Goal: Task Accomplishment & Management: Complete application form

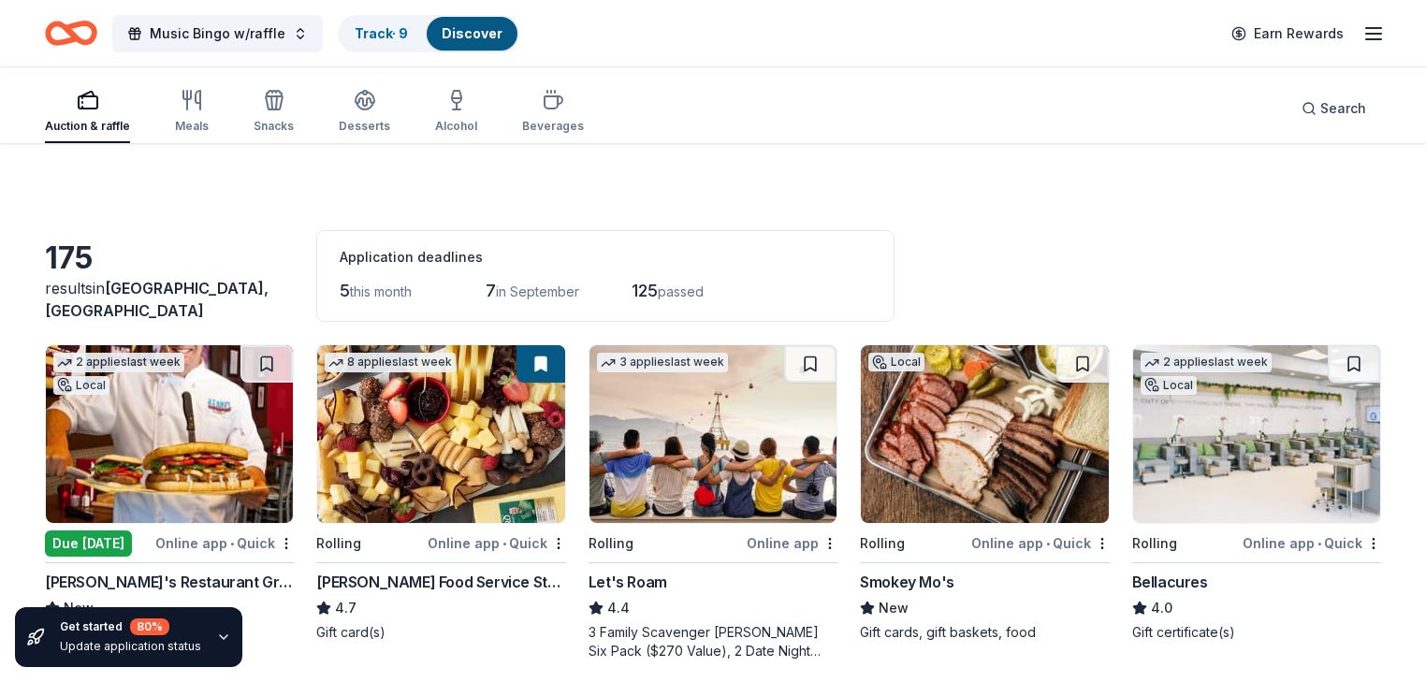
scroll to position [11390, 0]
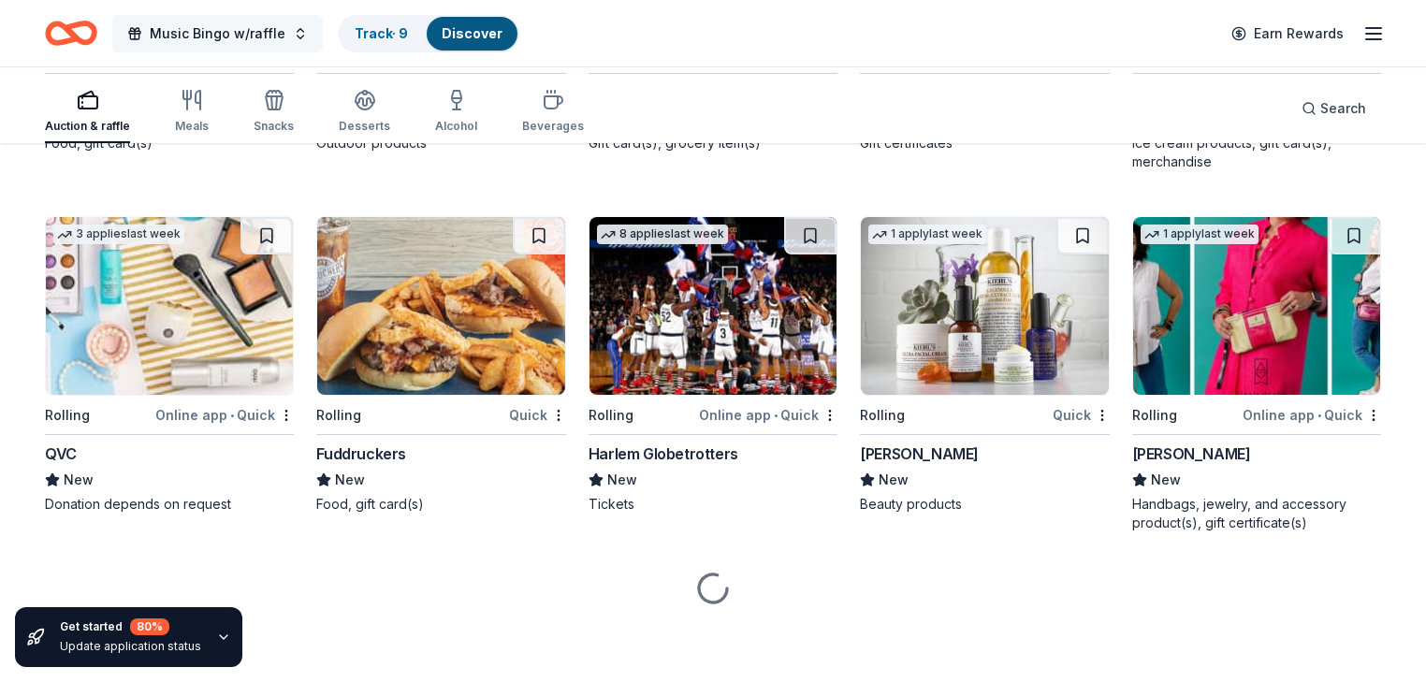
click at [269, 30] on span "Music Bingo w/raffle" at bounding box center [218, 33] width 136 height 22
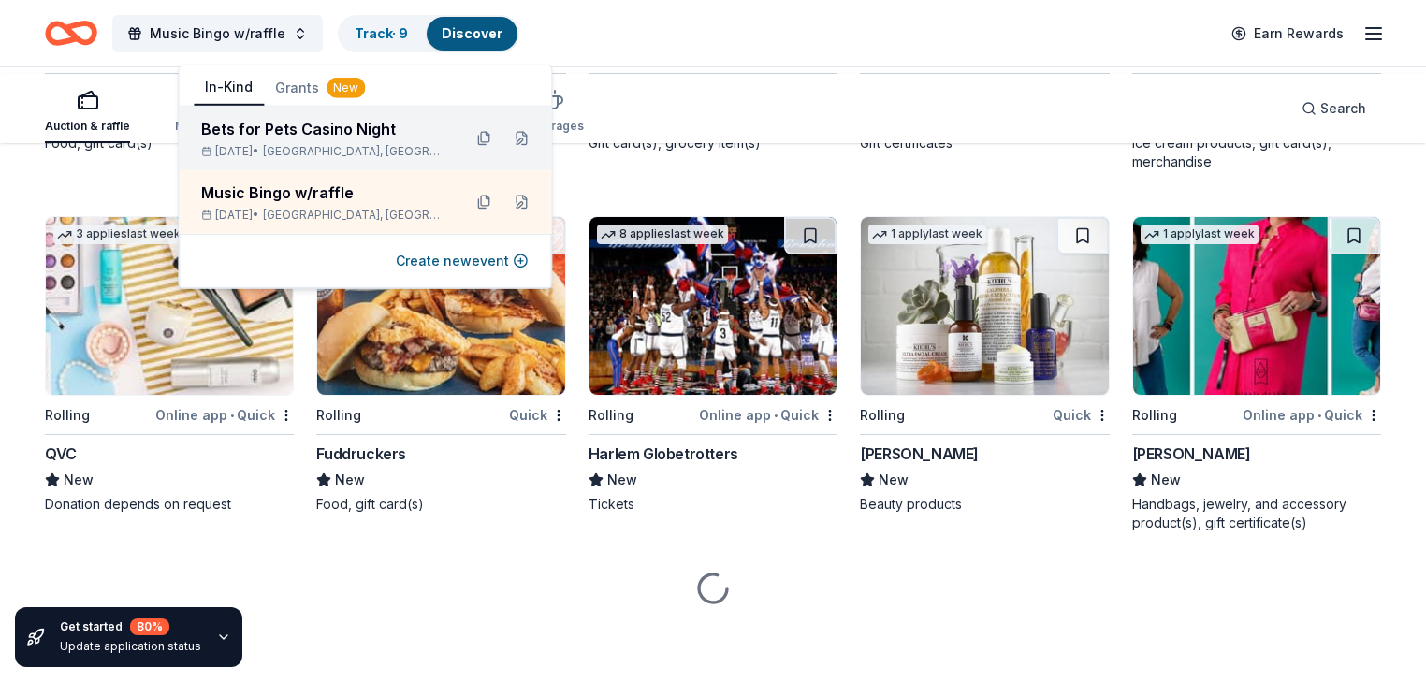
click at [298, 159] on div "Bets for Pets Casino Night Nov 14, 2025 • Addison, TX" at bounding box center [323, 138] width 245 height 41
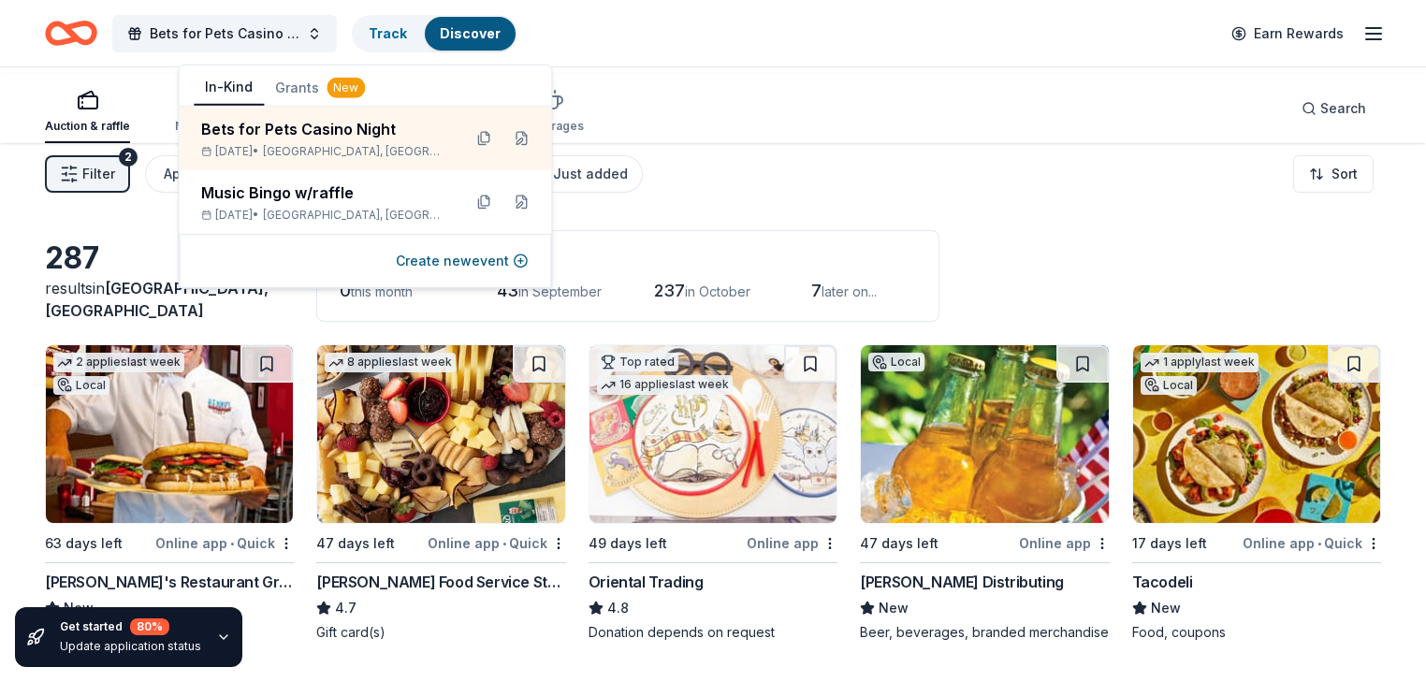
click at [984, 33] on div "Bets for Pets Casino Night Track Discover Earn Rewards" at bounding box center [713, 33] width 1336 height 44
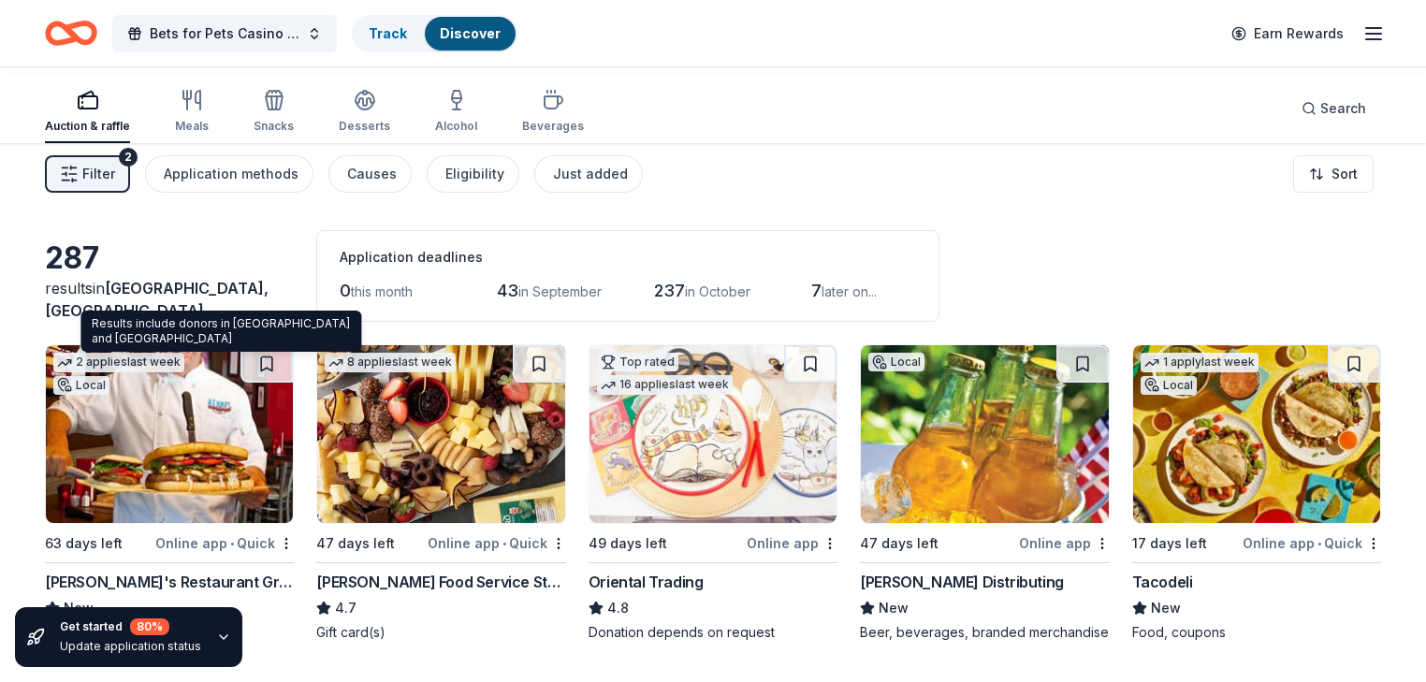
click at [226, 320] on span "Addison, TX" at bounding box center [157, 299] width 224 height 41
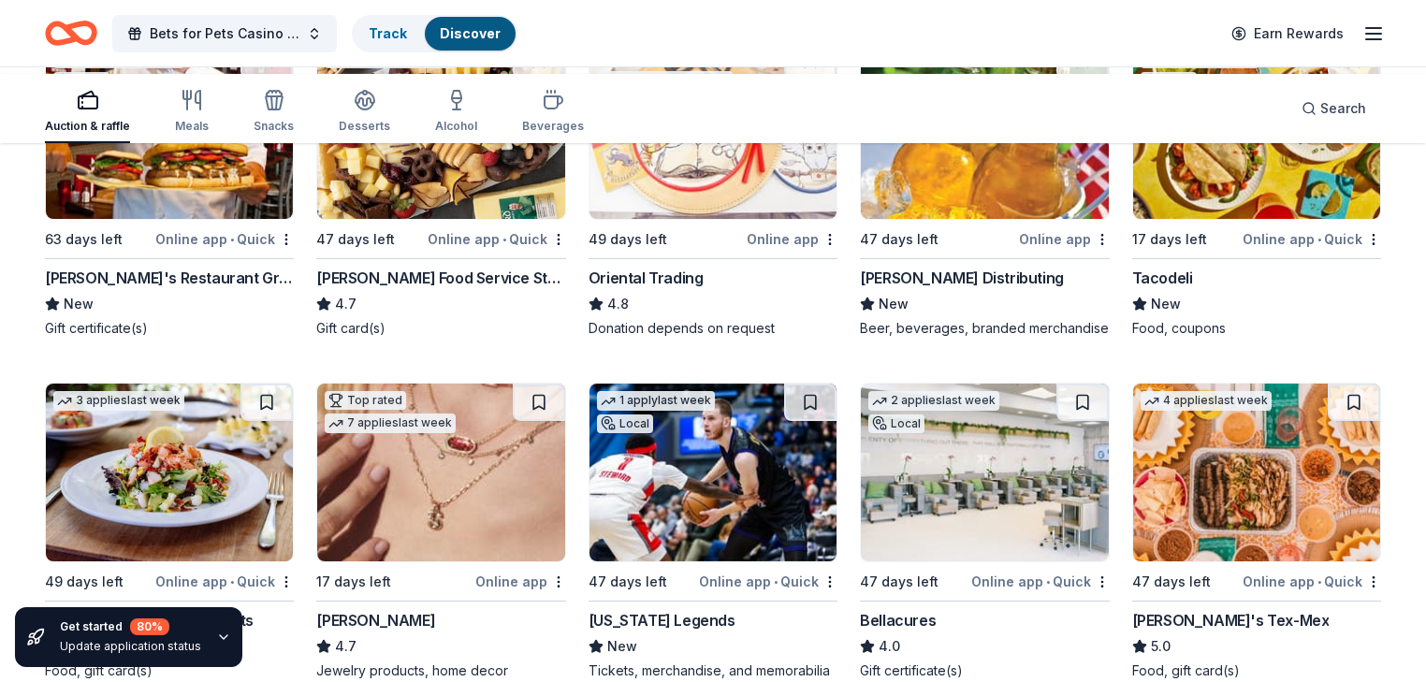
scroll to position [225, 0]
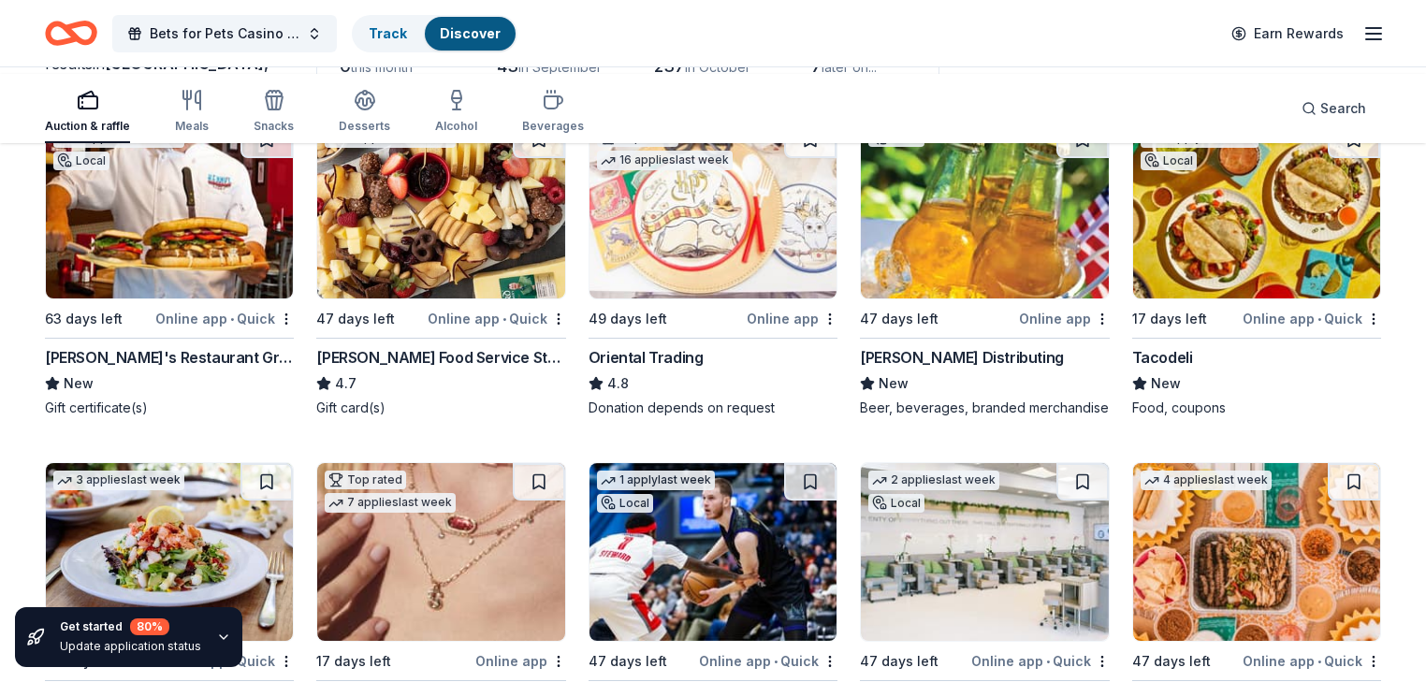
click at [696, 298] on img at bounding box center [713, 210] width 247 height 178
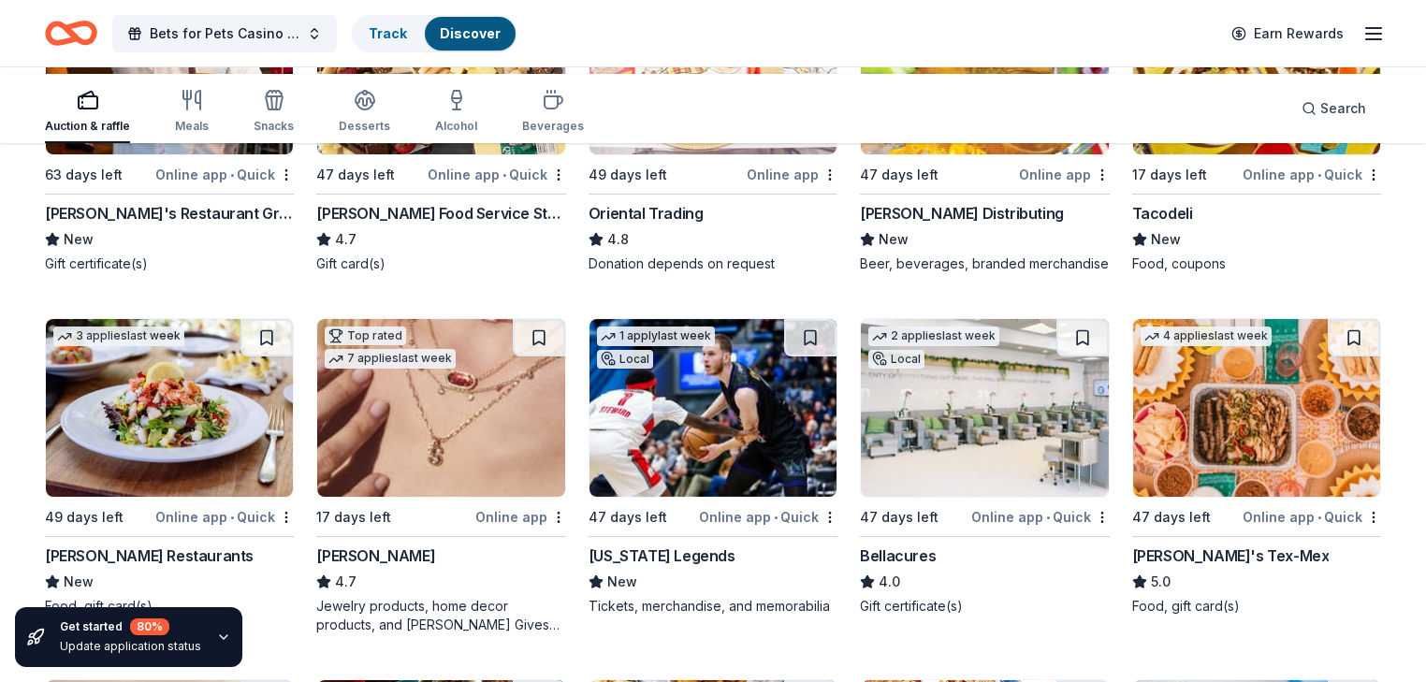
scroll to position [374, 0]
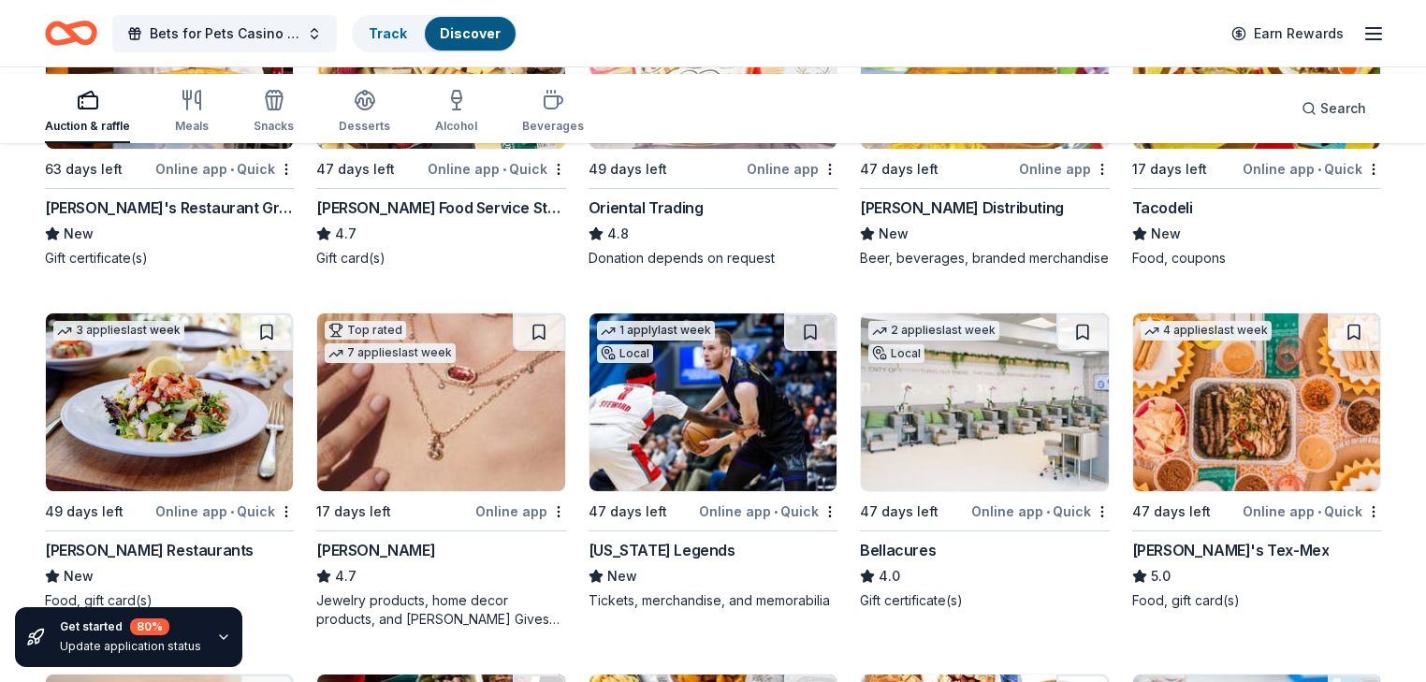
click at [921, 149] on img at bounding box center [984, 60] width 247 height 178
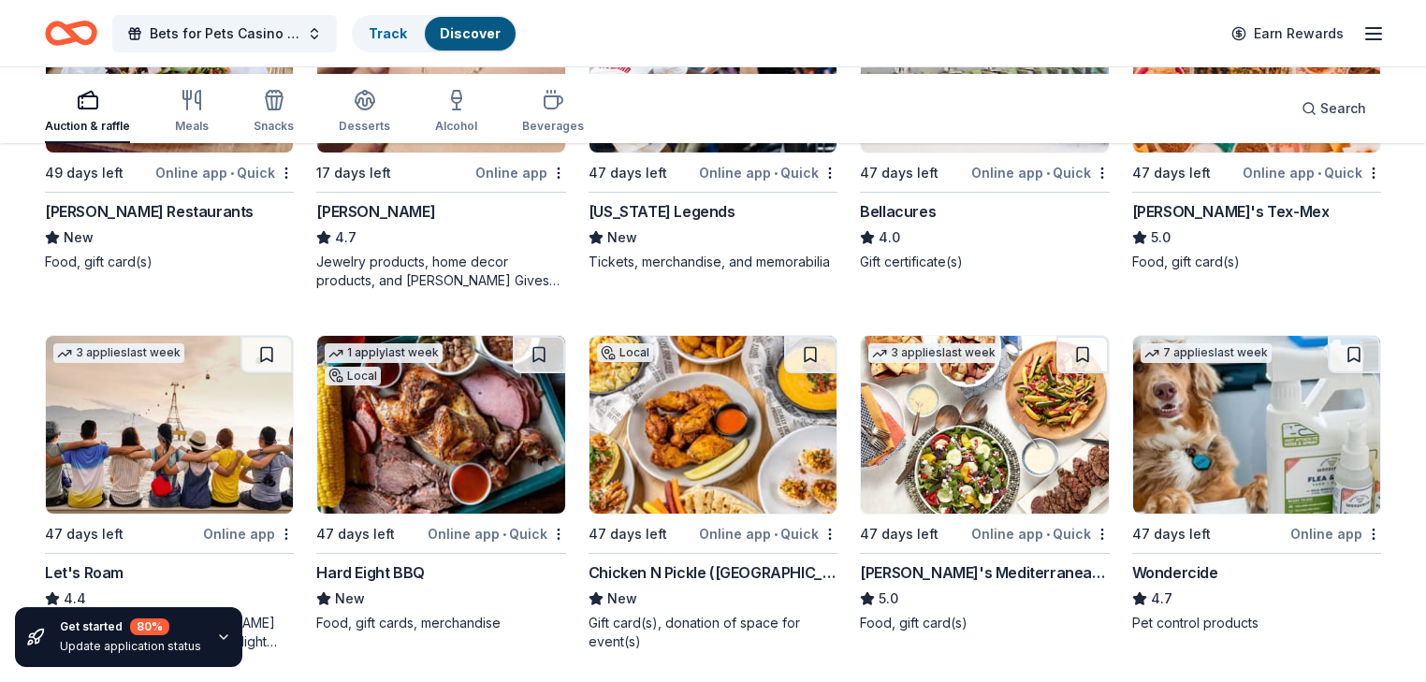
scroll to position [749, 0]
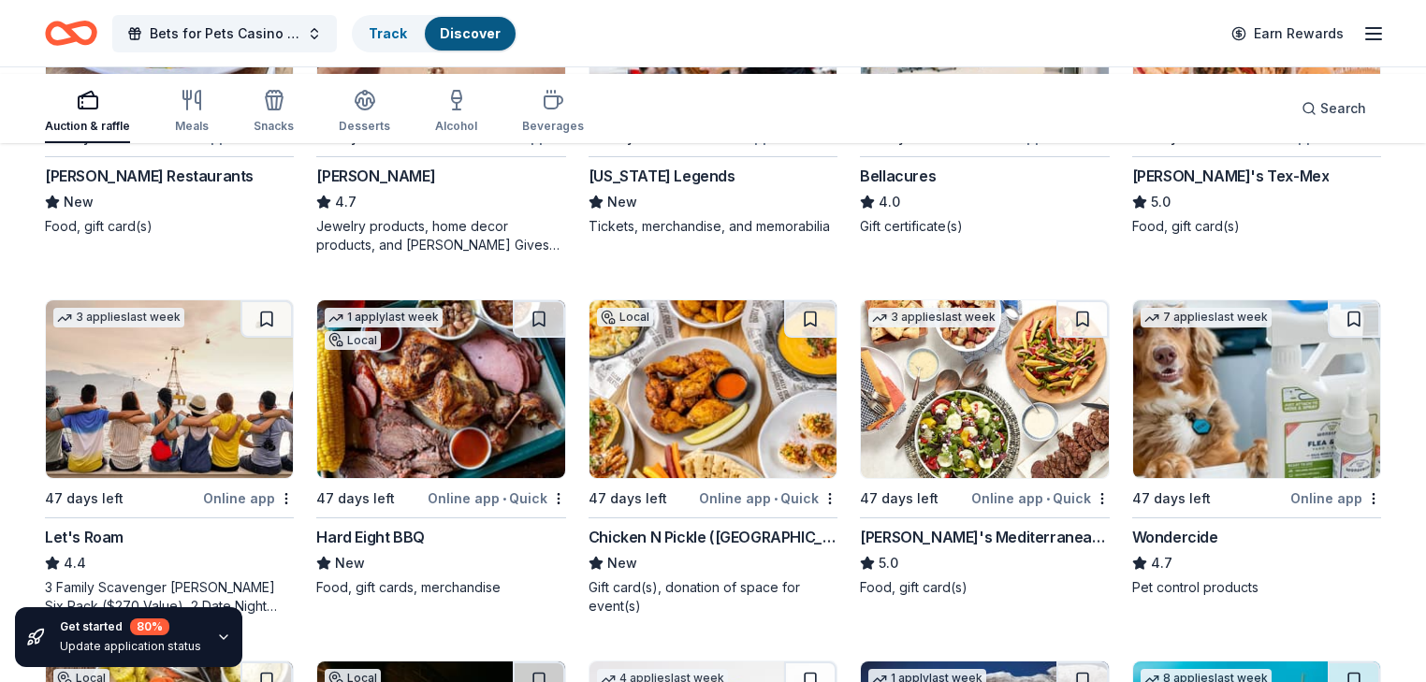
click at [694, 117] on img at bounding box center [713, 28] width 247 height 178
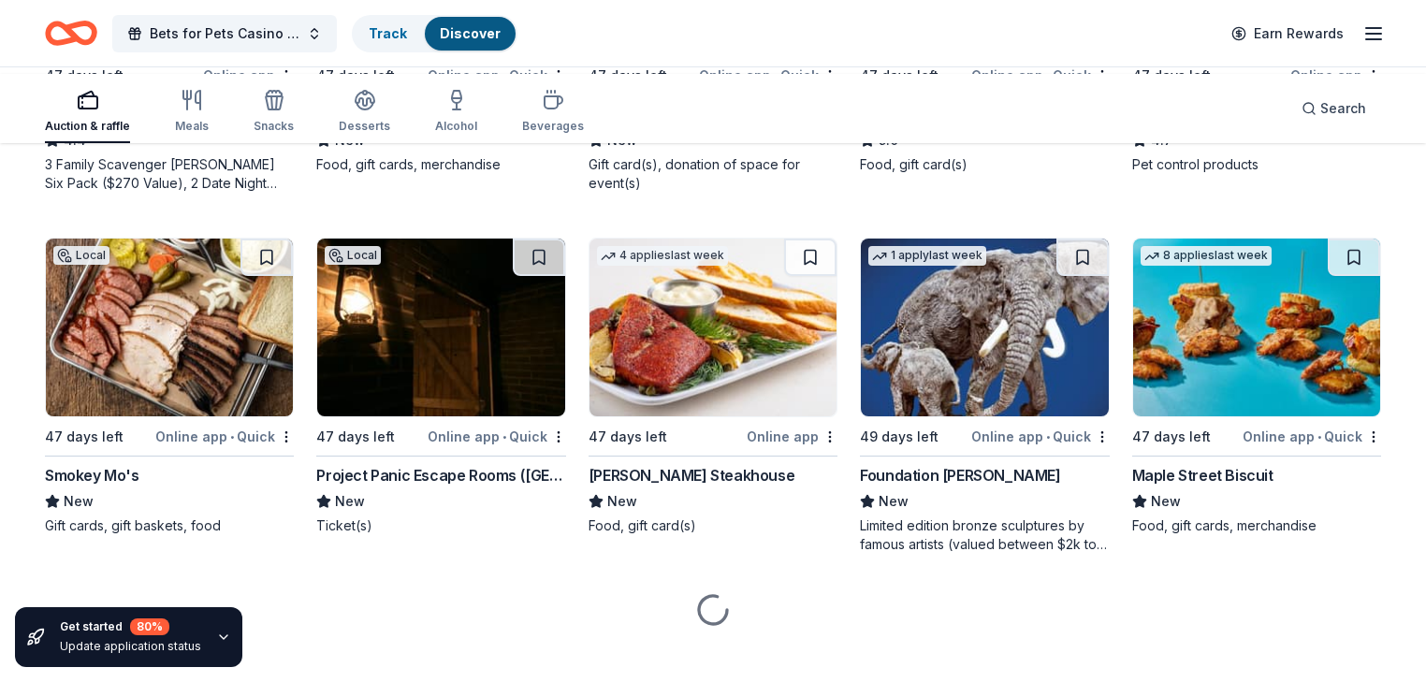
scroll to position [1198, 0]
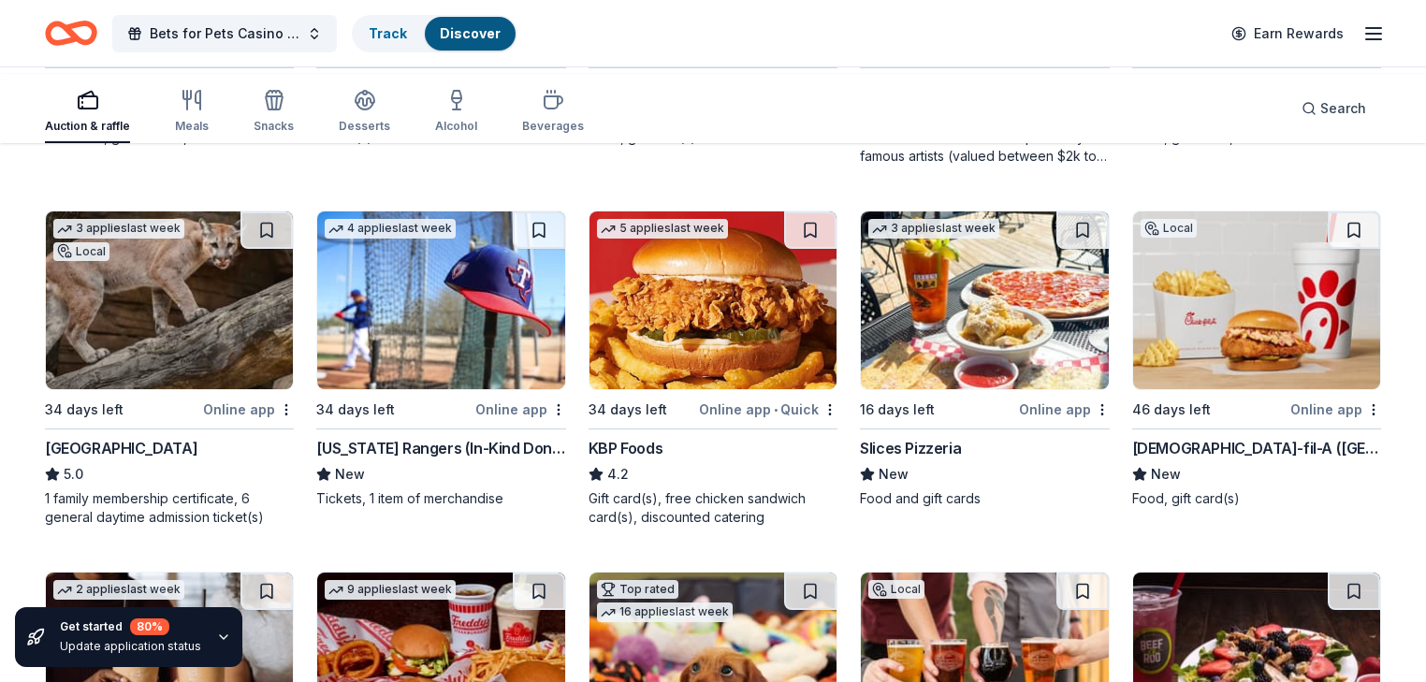
scroll to position [1647, 0]
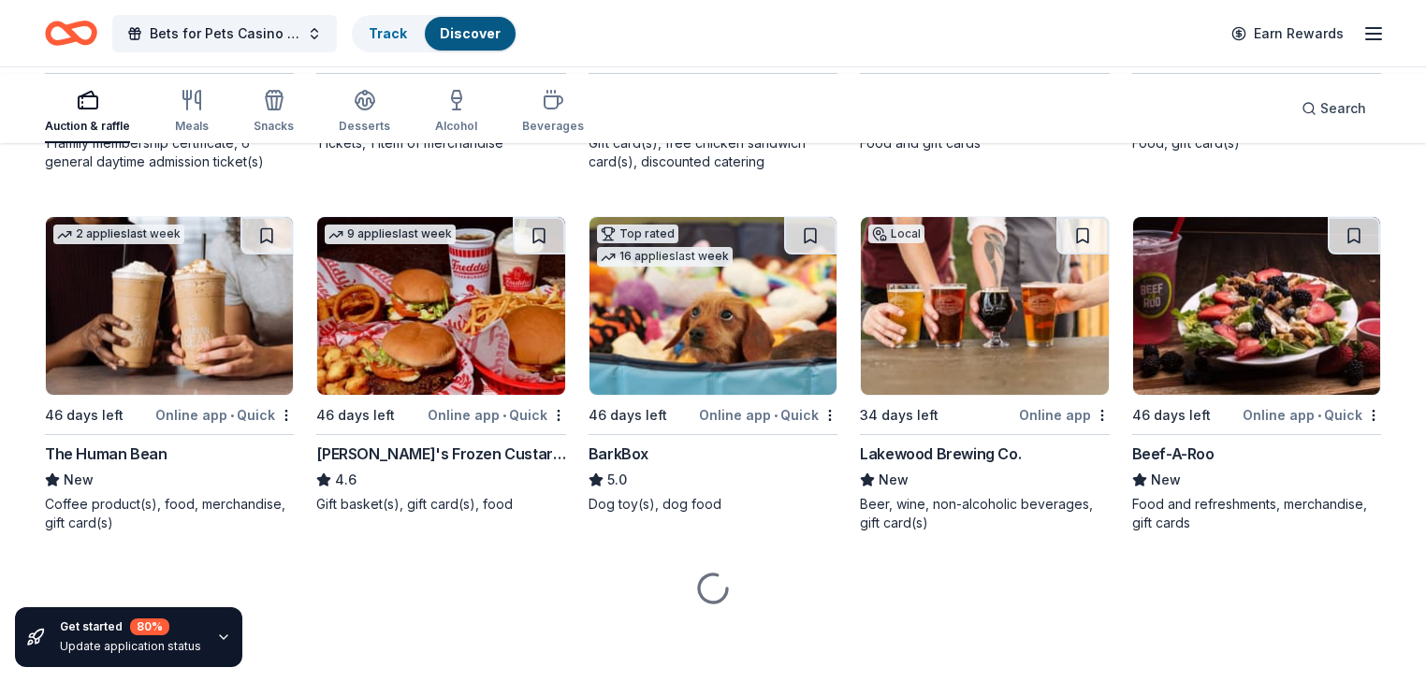
scroll to position [2470, 0]
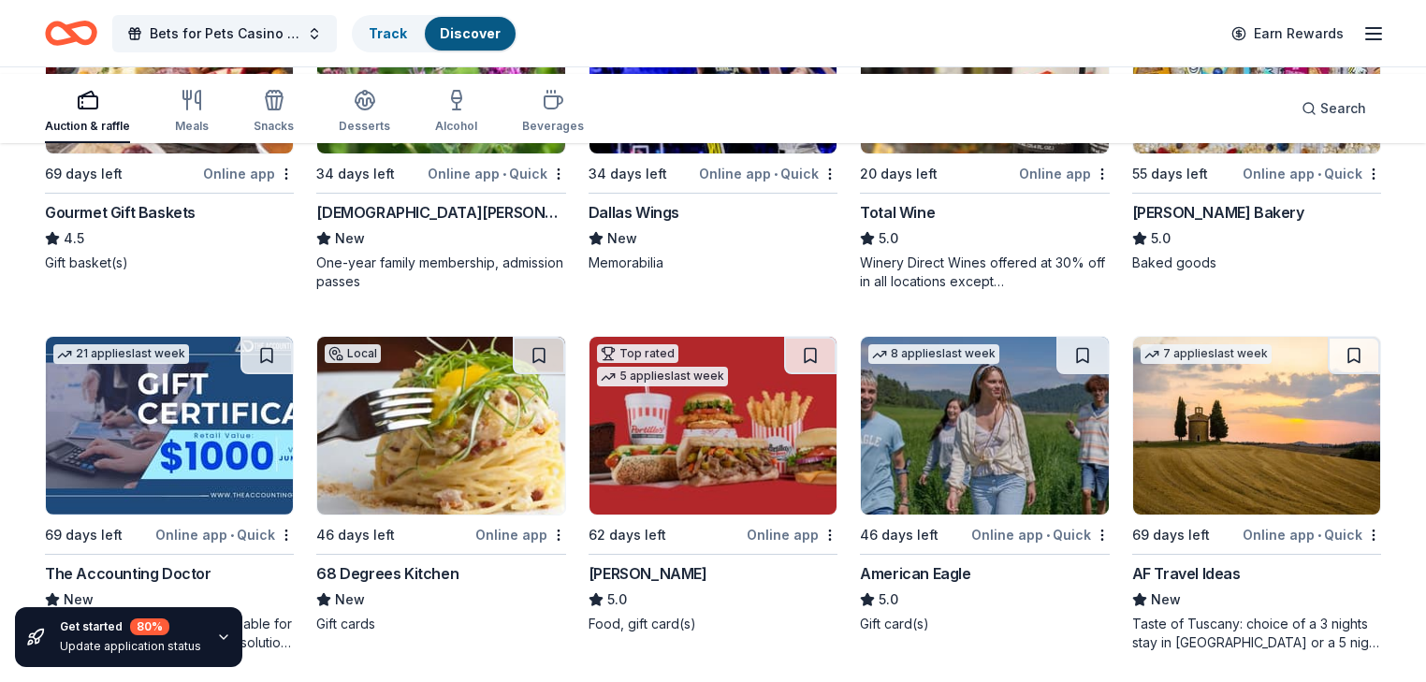
scroll to position [2545, 0]
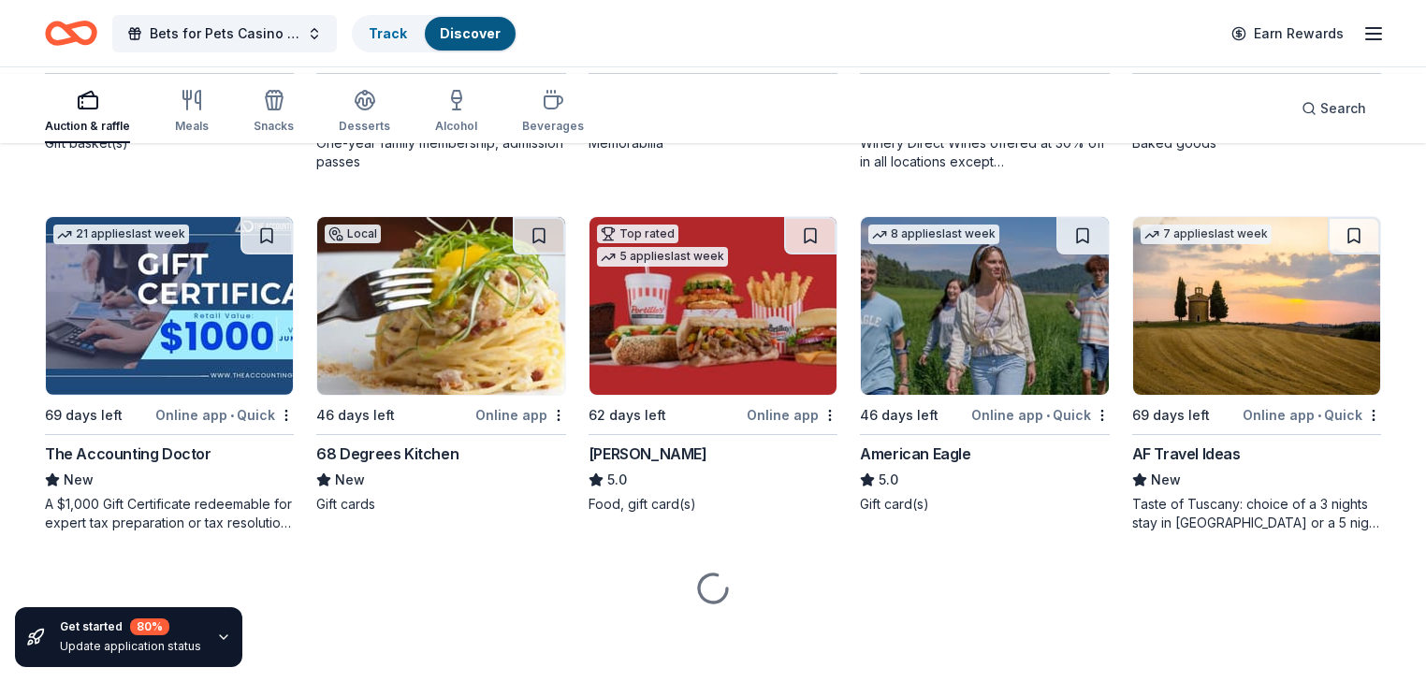
scroll to position [2994, 0]
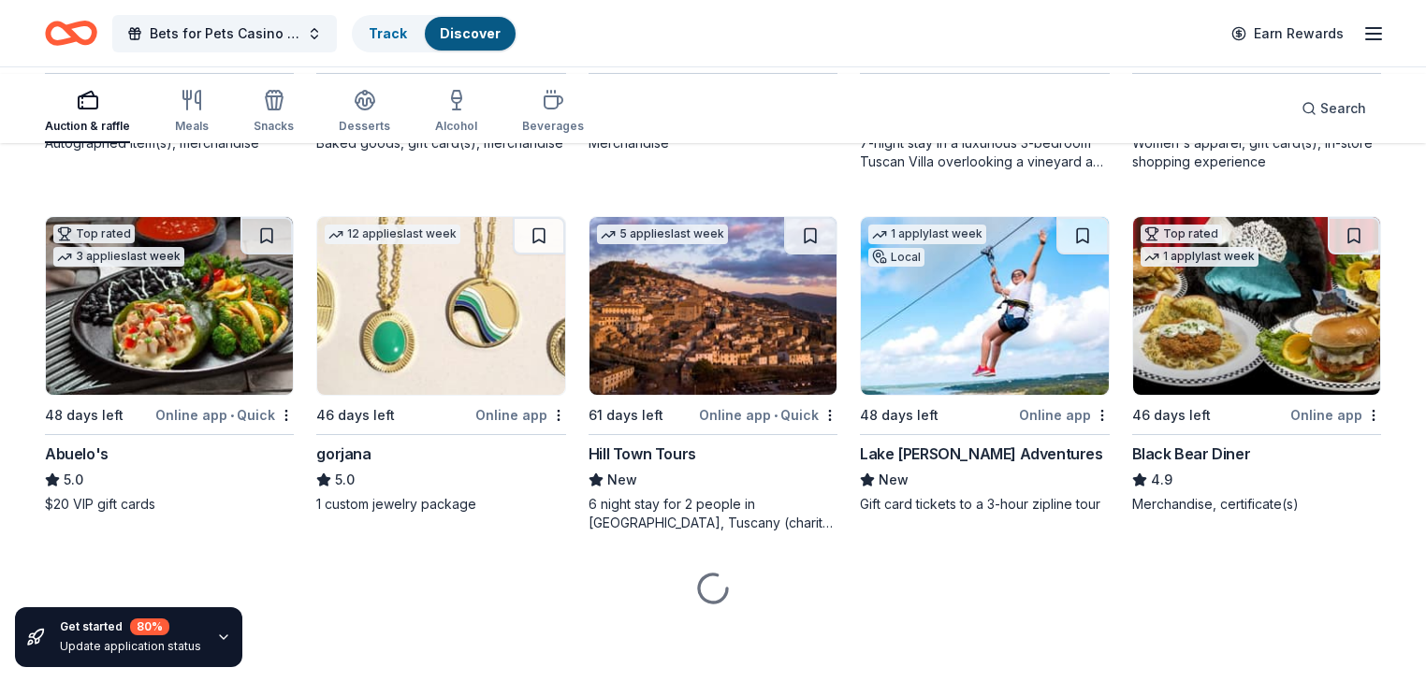
scroll to position [4313, 0]
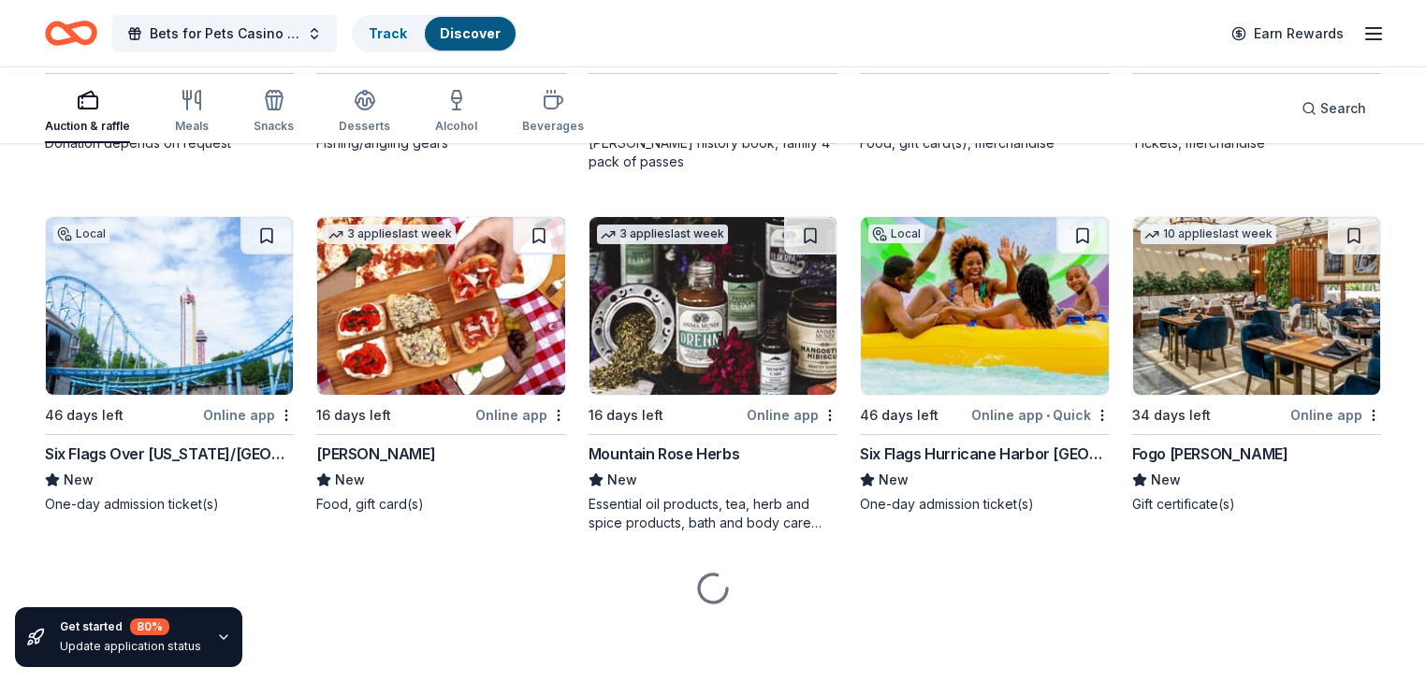
scroll to position [10921, 0]
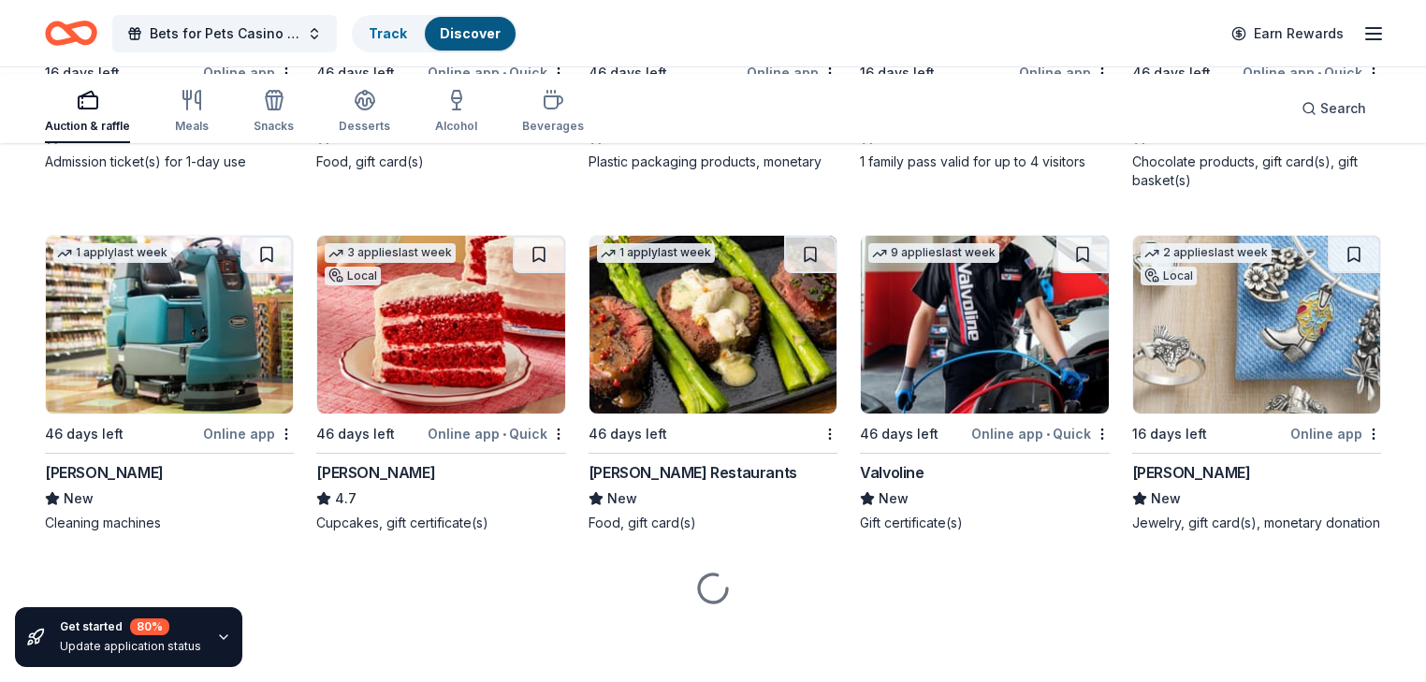
scroll to position [12776, 0]
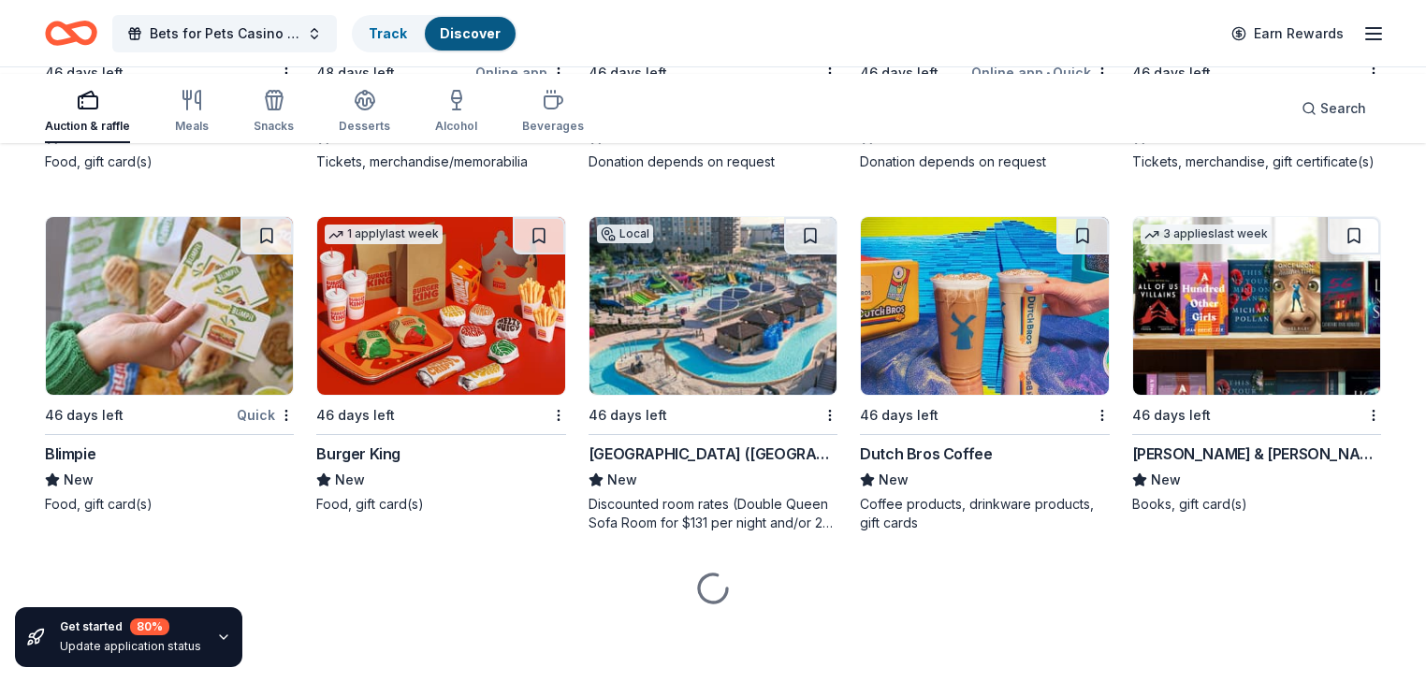
scroll to position [17094, 0]
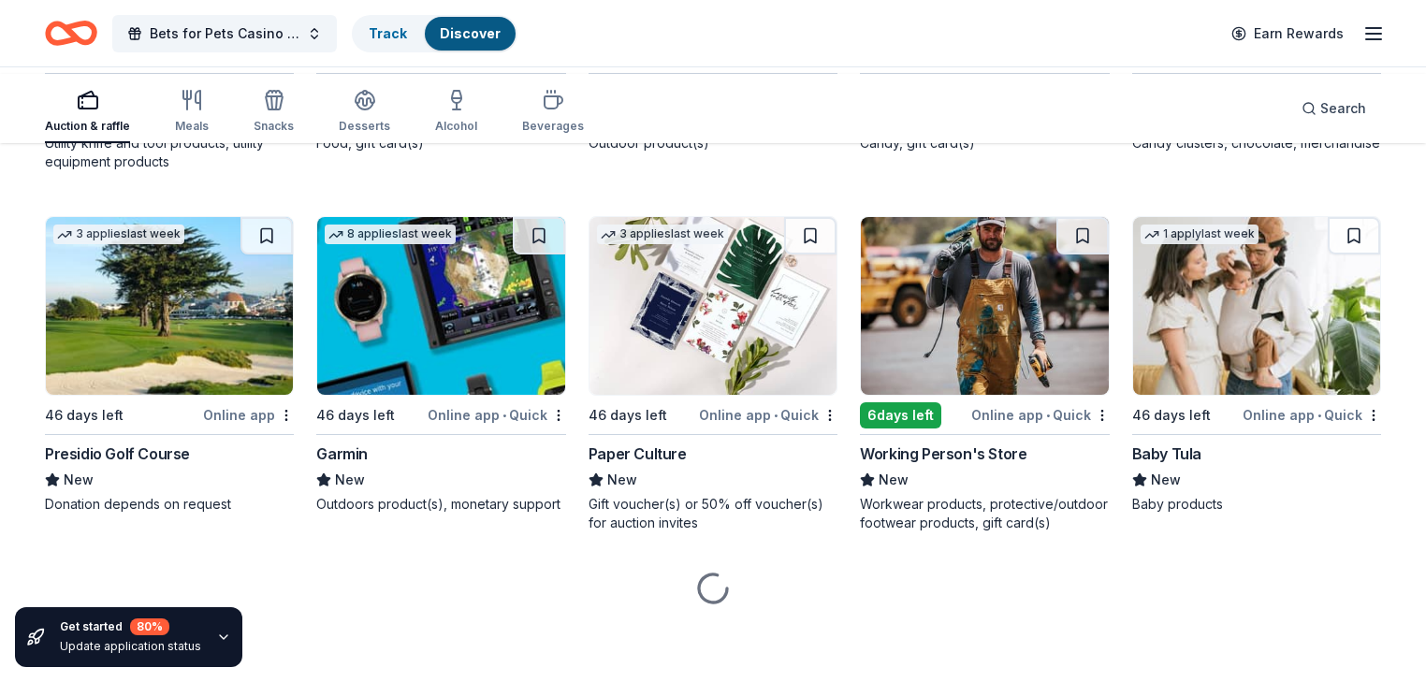
scroll to position [22989, 0]
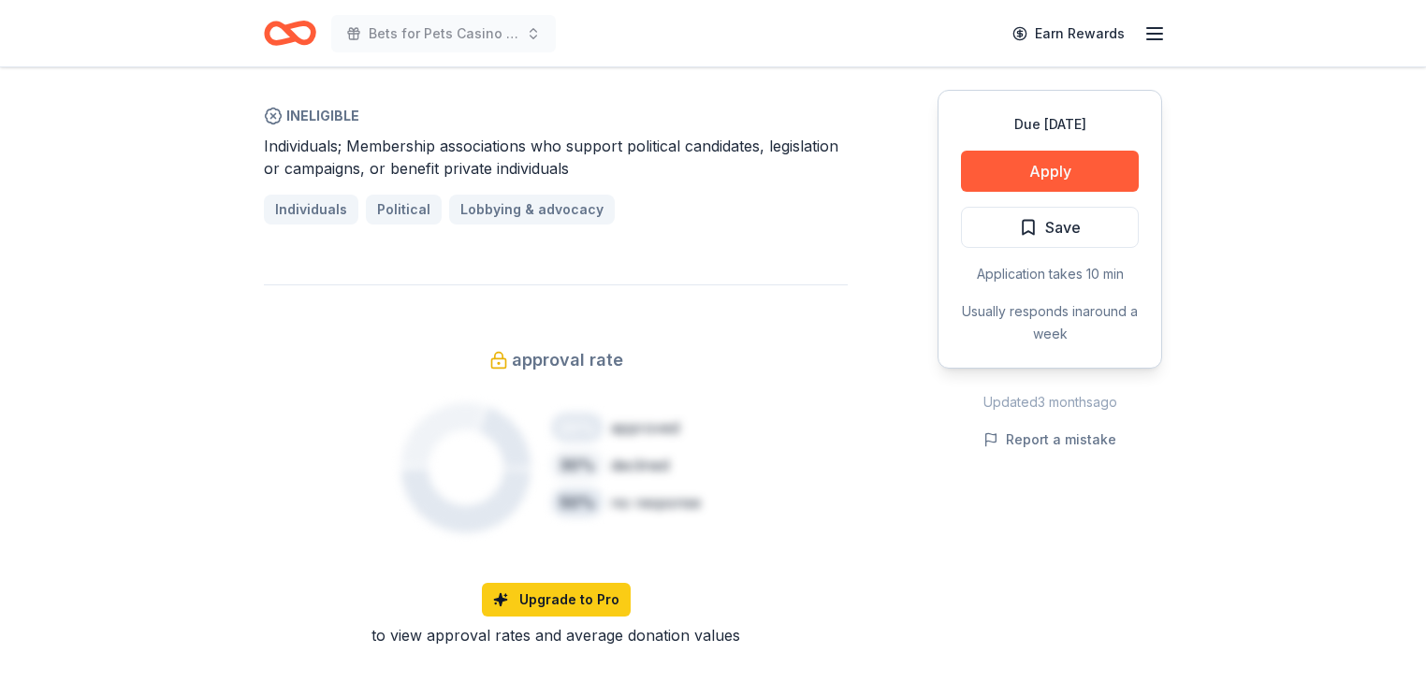
scroll to position [973, 0]
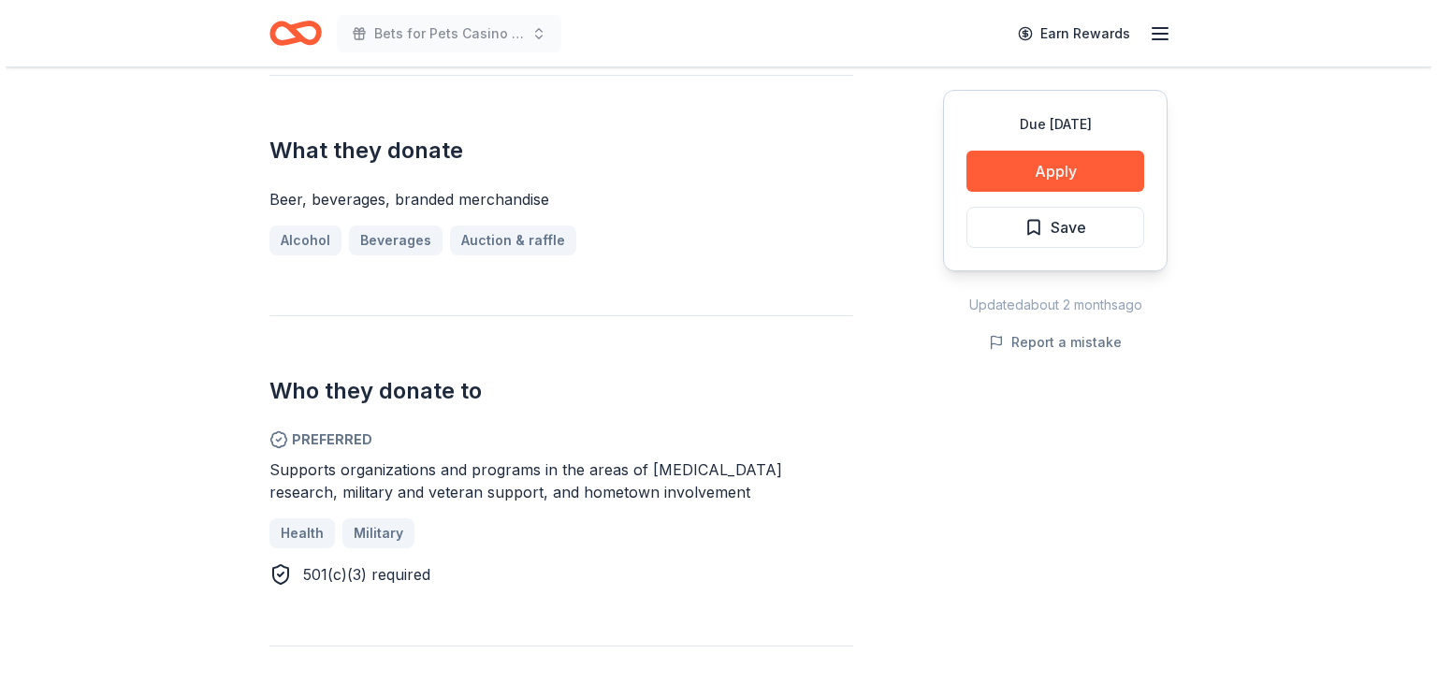
scroll to position [674, 0]
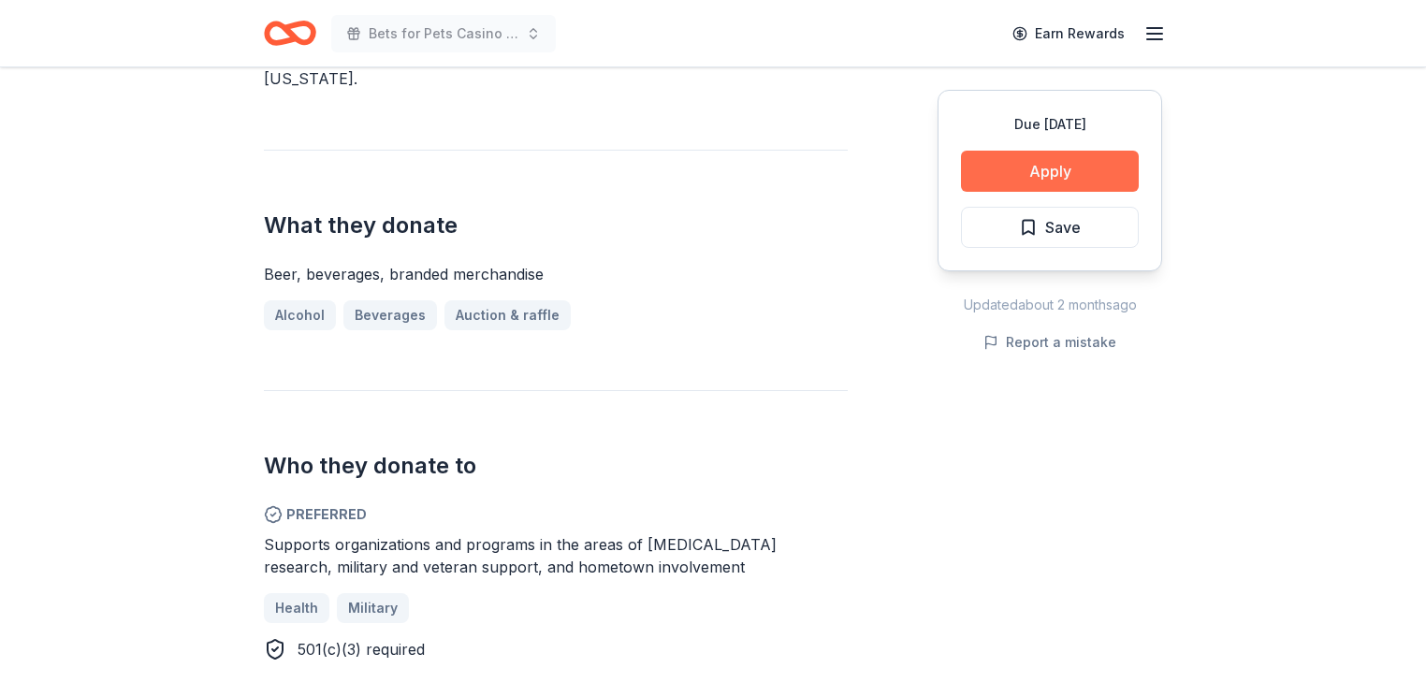
click at [1015, 192] on button "Apply" at bounding box center [1050, 171] width 178 height 41
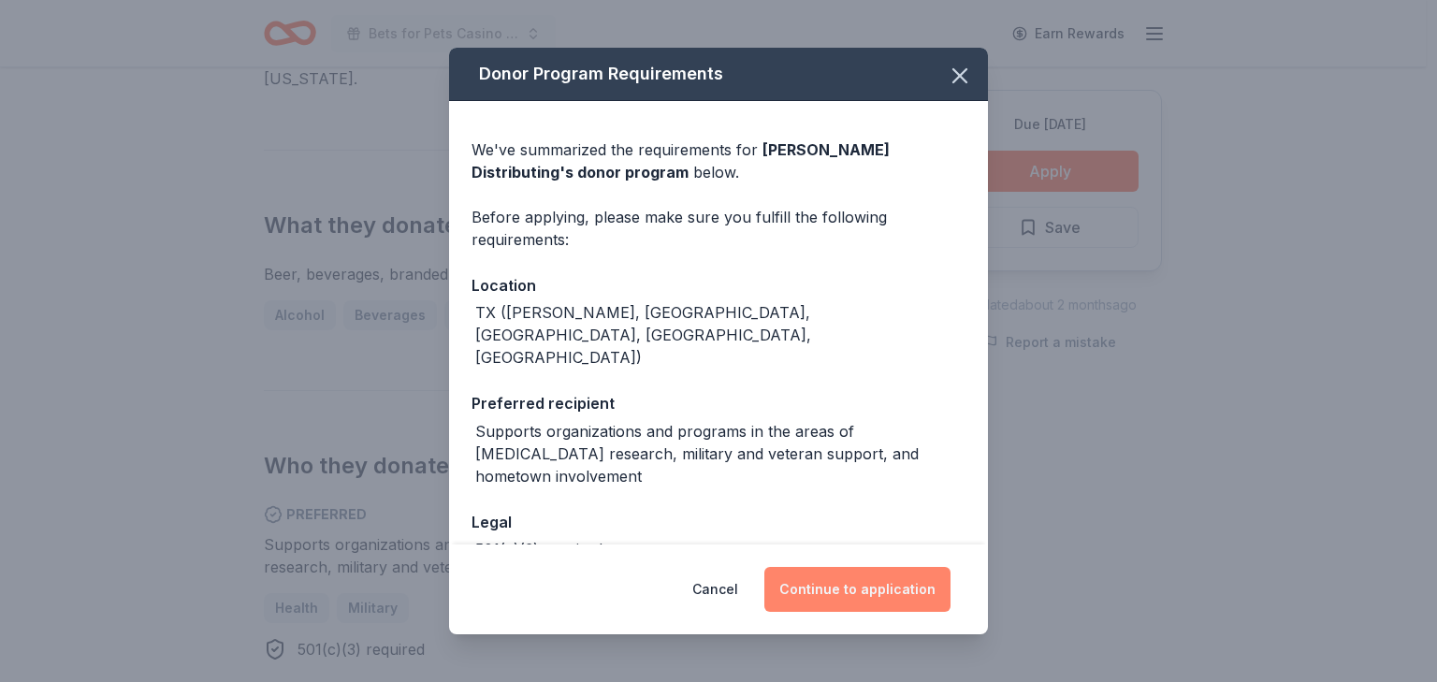
click at [887, 570] on button "Continue to application" at bounding box center [857, 589] width 186 height 45
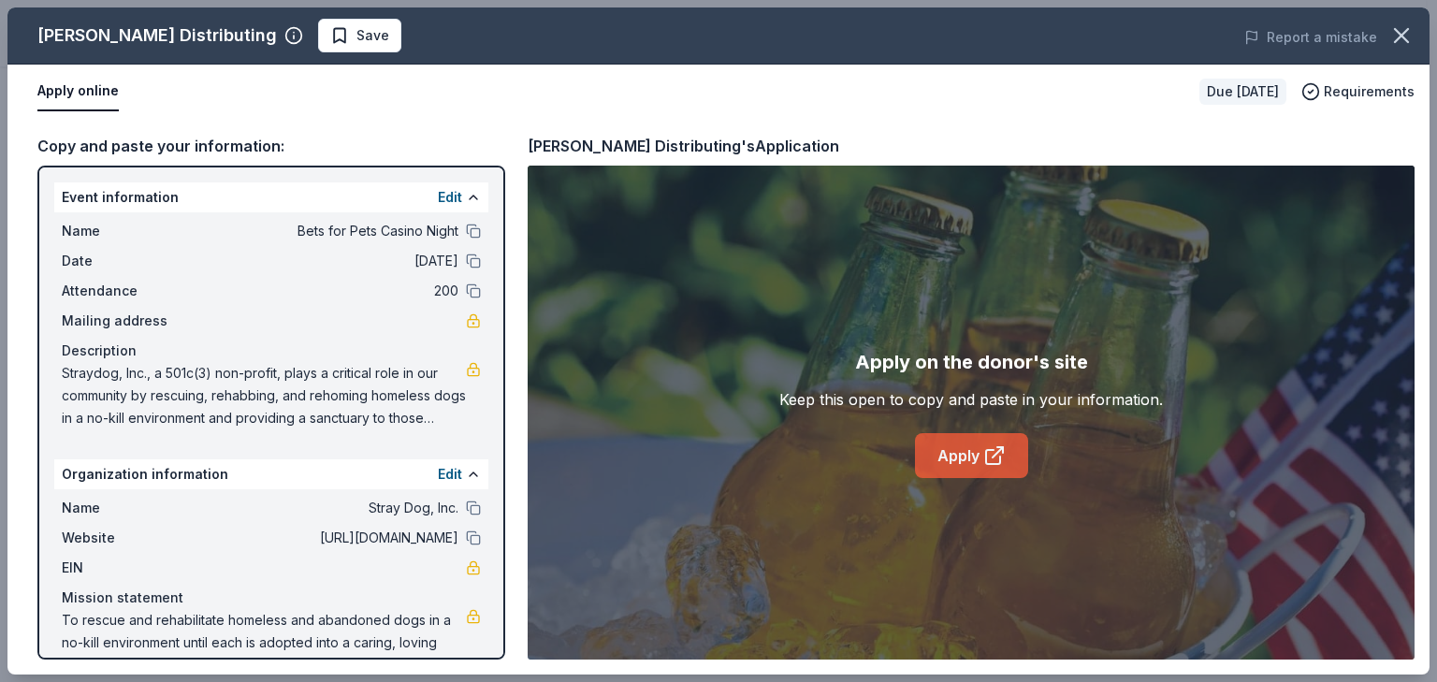
click at [950, 478] on link "Apply" at bounding box center [971, 455] width 113 height 45
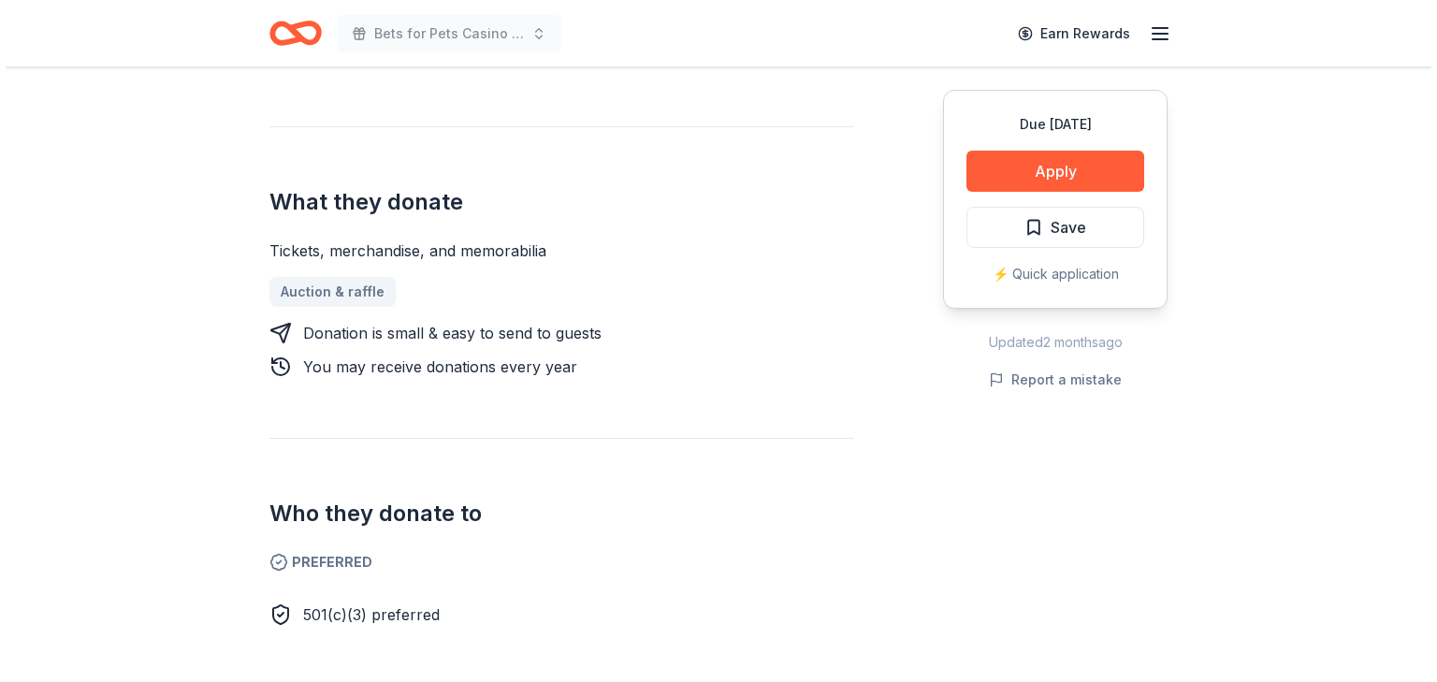
scroll to position [749, 0]
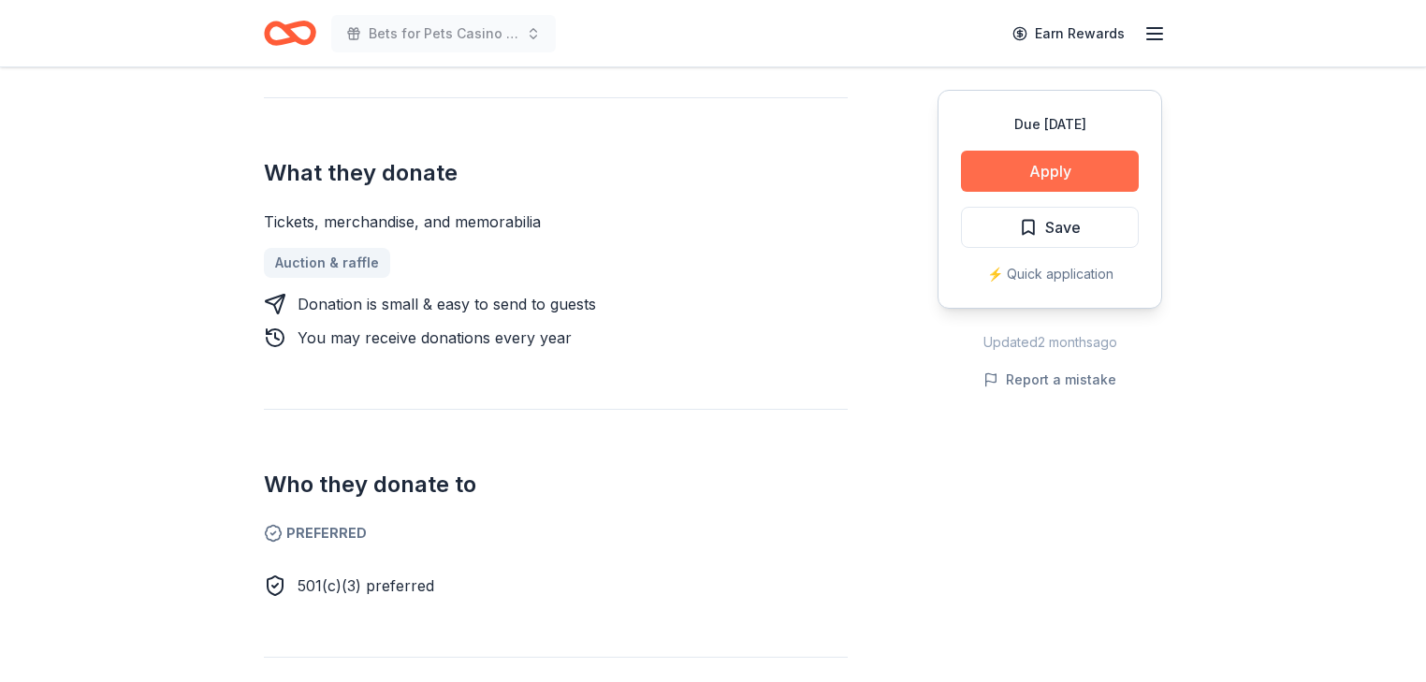
click at [1012, 192] on button "Apply" at bounding box center [1050, 171] width 178 height 41
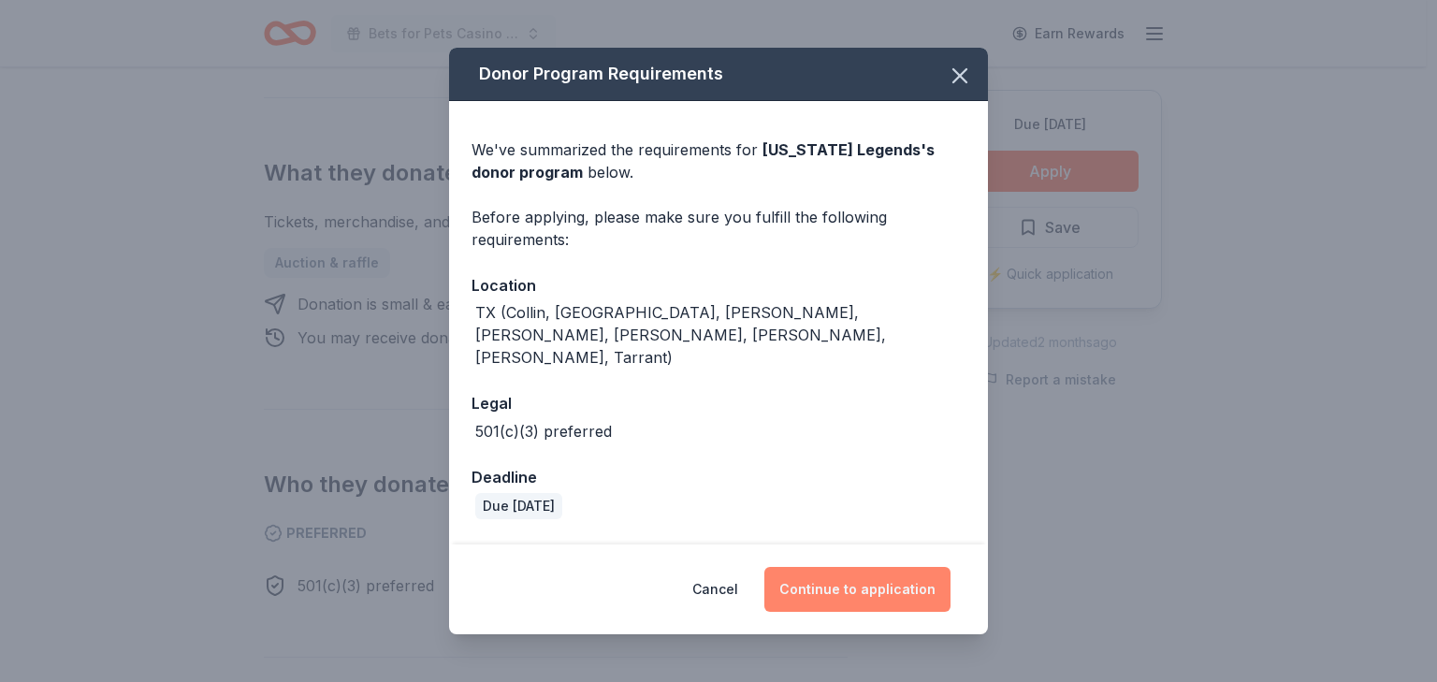
click at [902, 567] on button "Continue to application" at bounding box center [857, 589] width 186 height 45
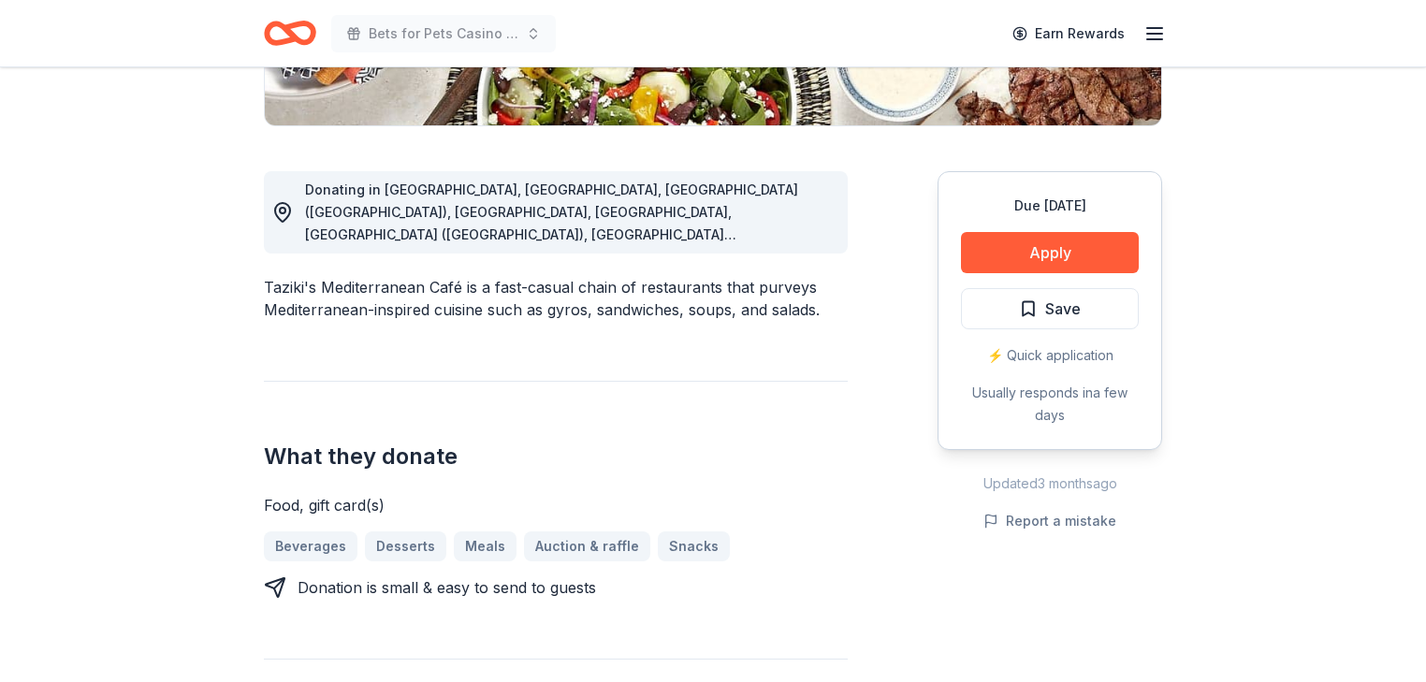
scroll to position [449, 0]
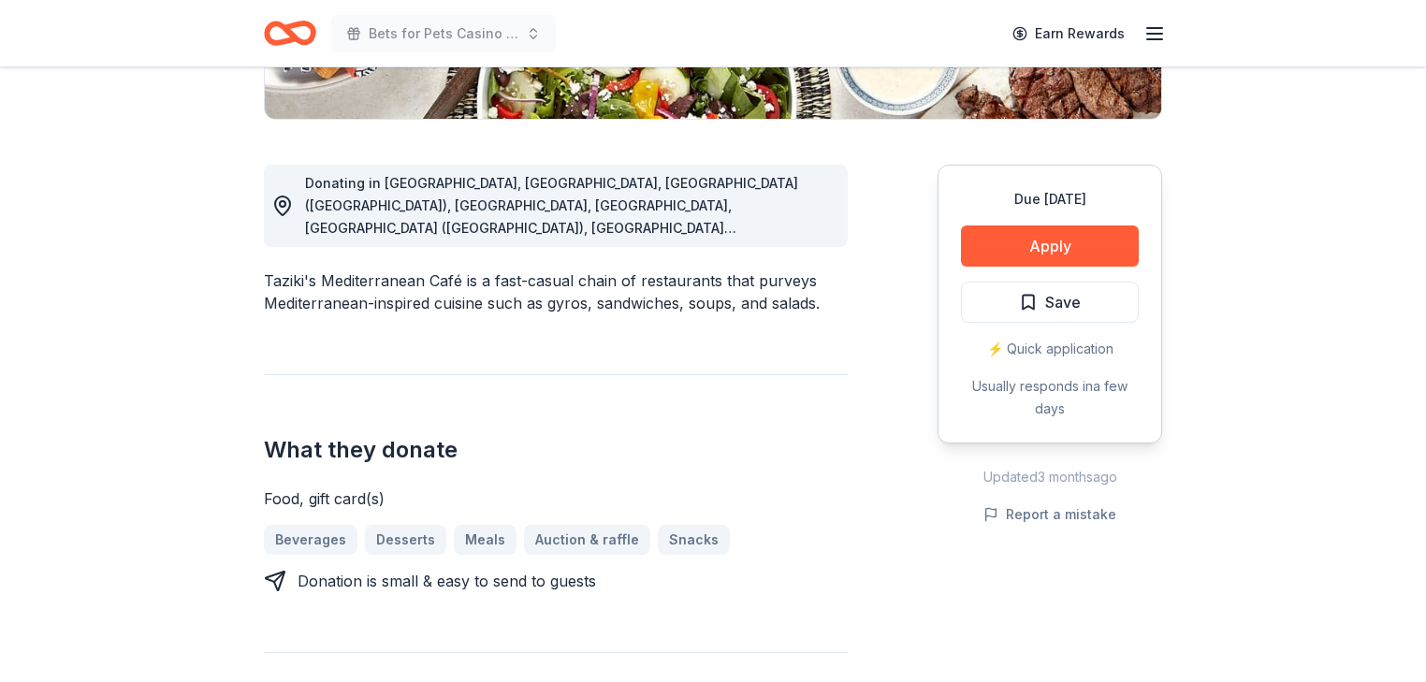
click at [690, 395] on span "Donating in [GEOGRAPHIC_DATA], [GEOGRAPHIC_DATA], [GEOGRAPHIC_DATA] ([GEOGRAPHI…" at bounding box center [551, 306] width 493 height 263
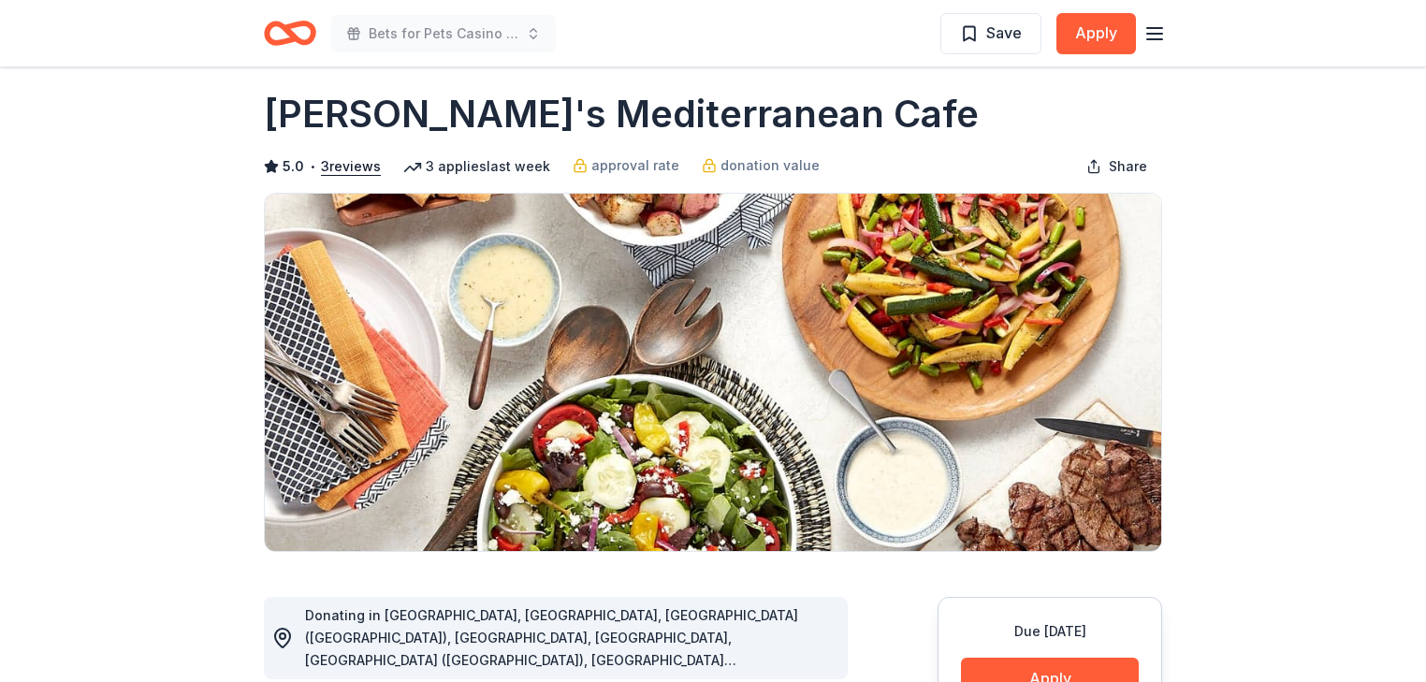
scroll to position [4, 0]
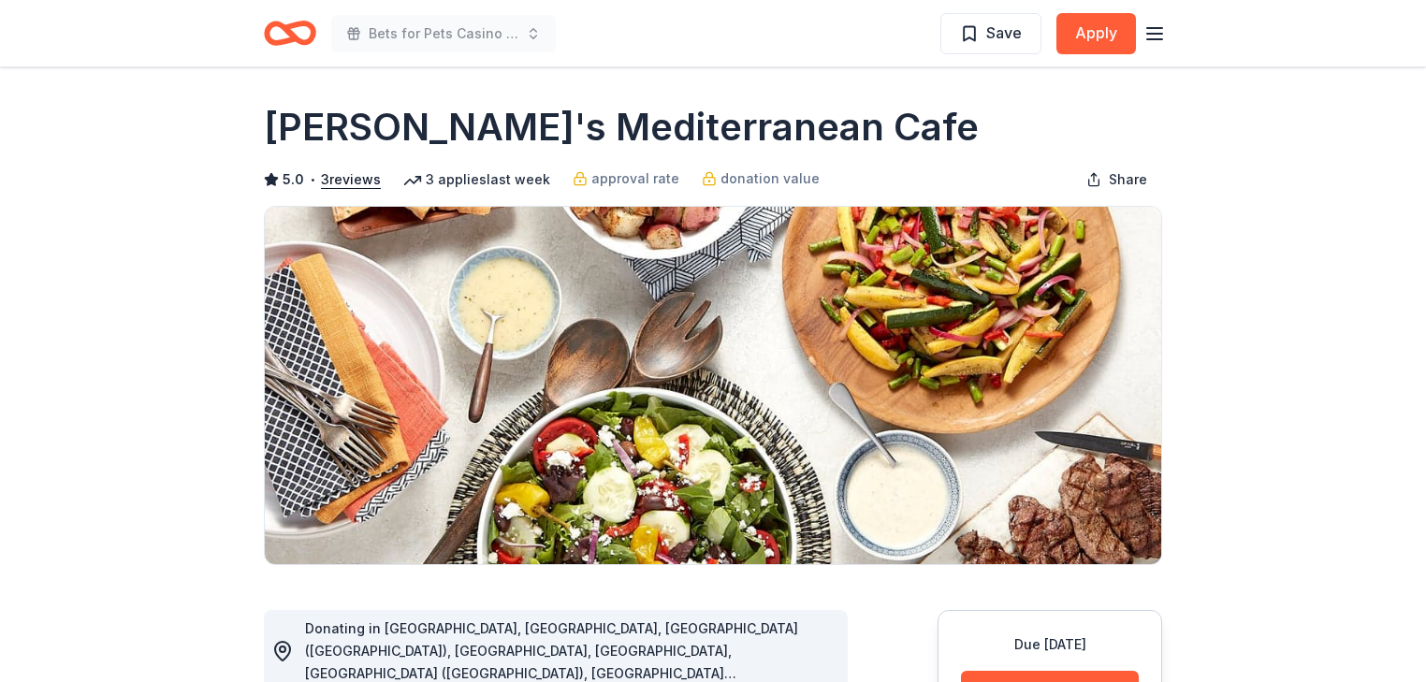
drag, startPoint x: 273, startPoint y: 153, endPoint x: 793, endPoint y: 171, distance: 520.6
click at [682, 153] on h1 "Taziki's Mediterranean Cafe" at bounding box center [621, 127] width 715 height 52
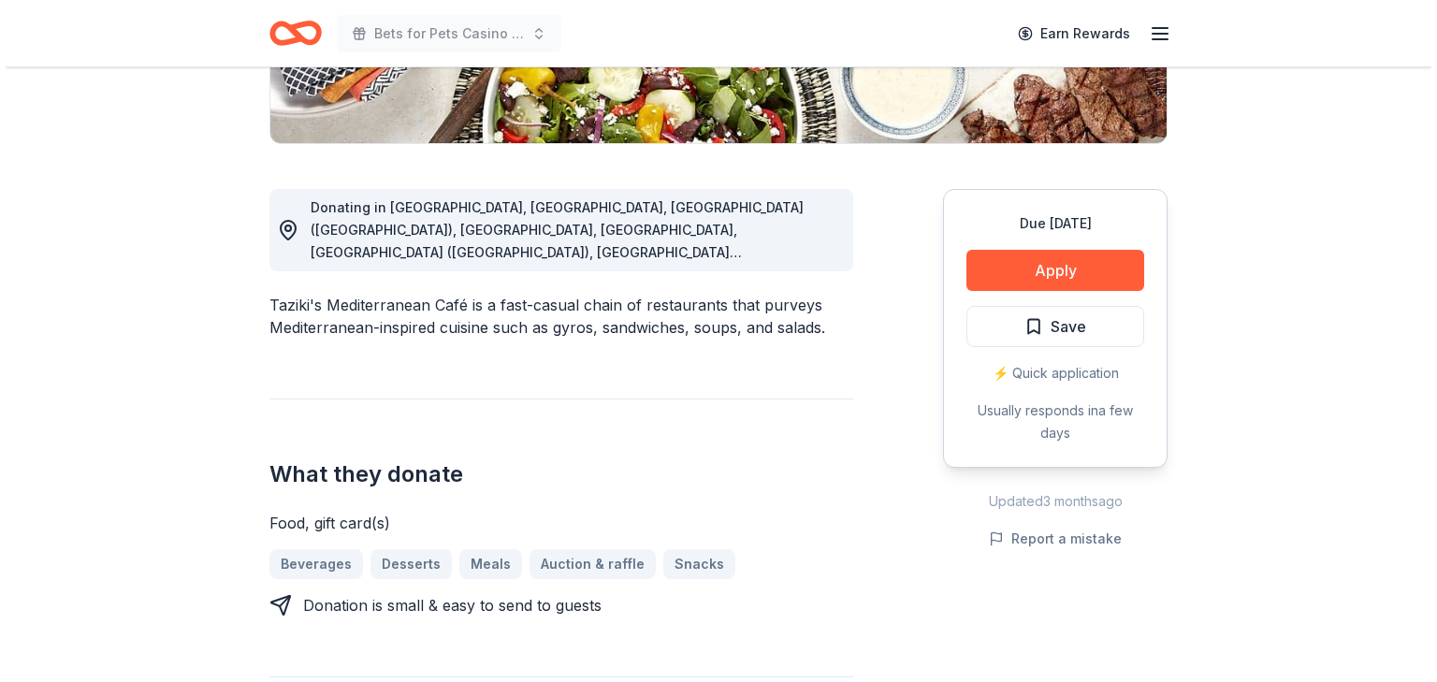
scroll to position [449, 0]
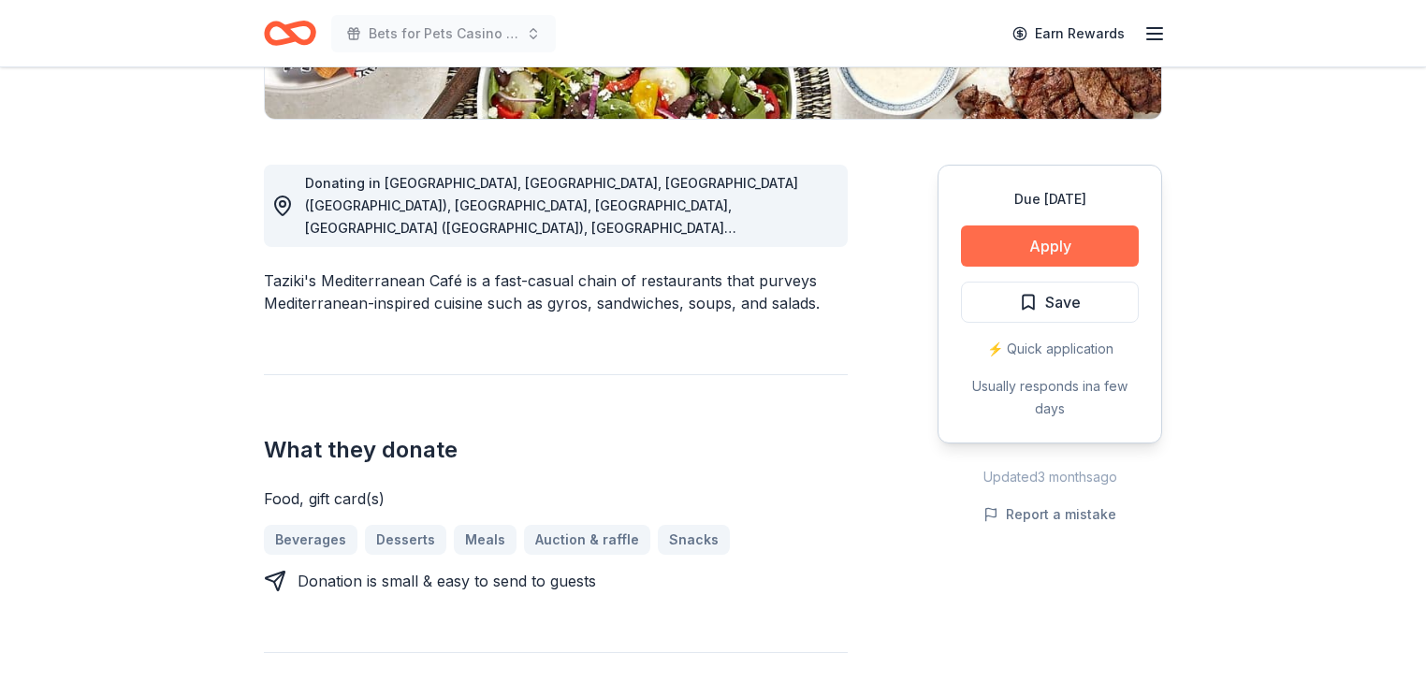
click at [1021, 267] on button "Apply" at bounding box center [1050, 246] width 178 height 41
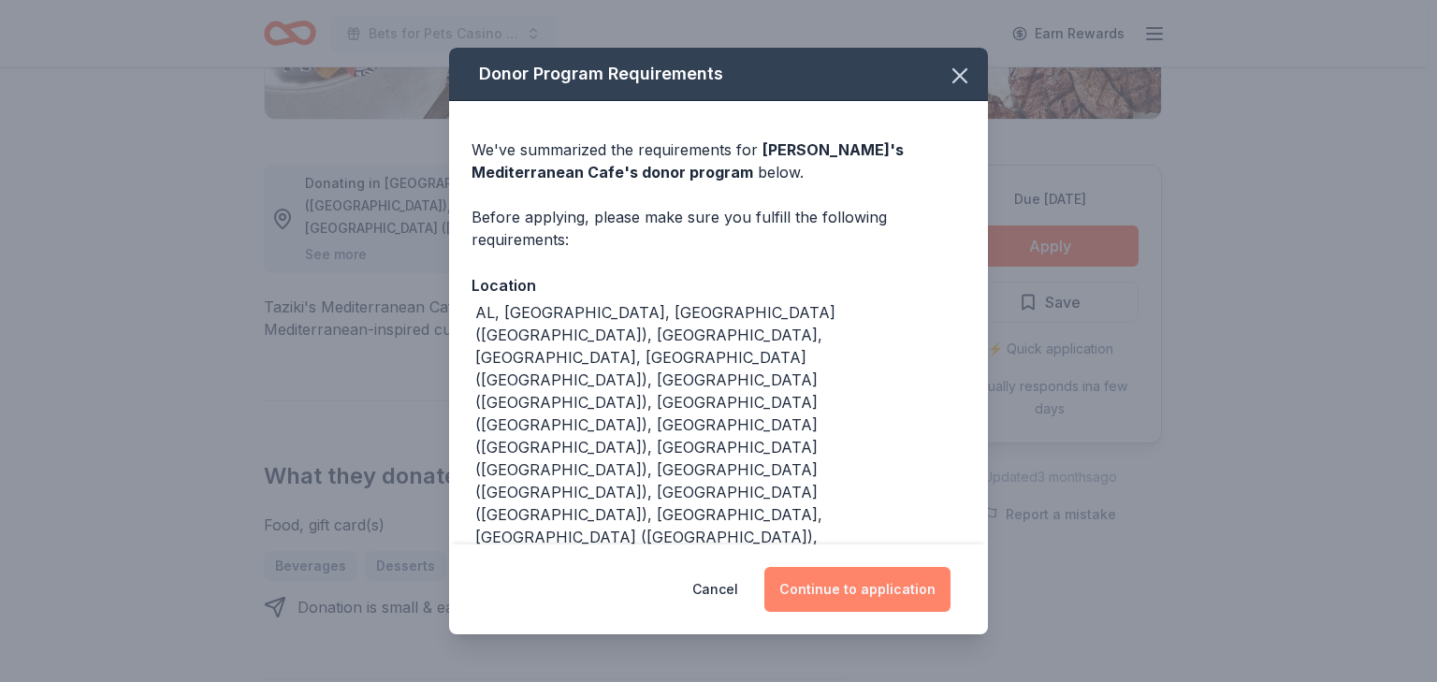
click at [884, 580] on button "Continue to application" at bounding box center [857, 589] width 186 height 45
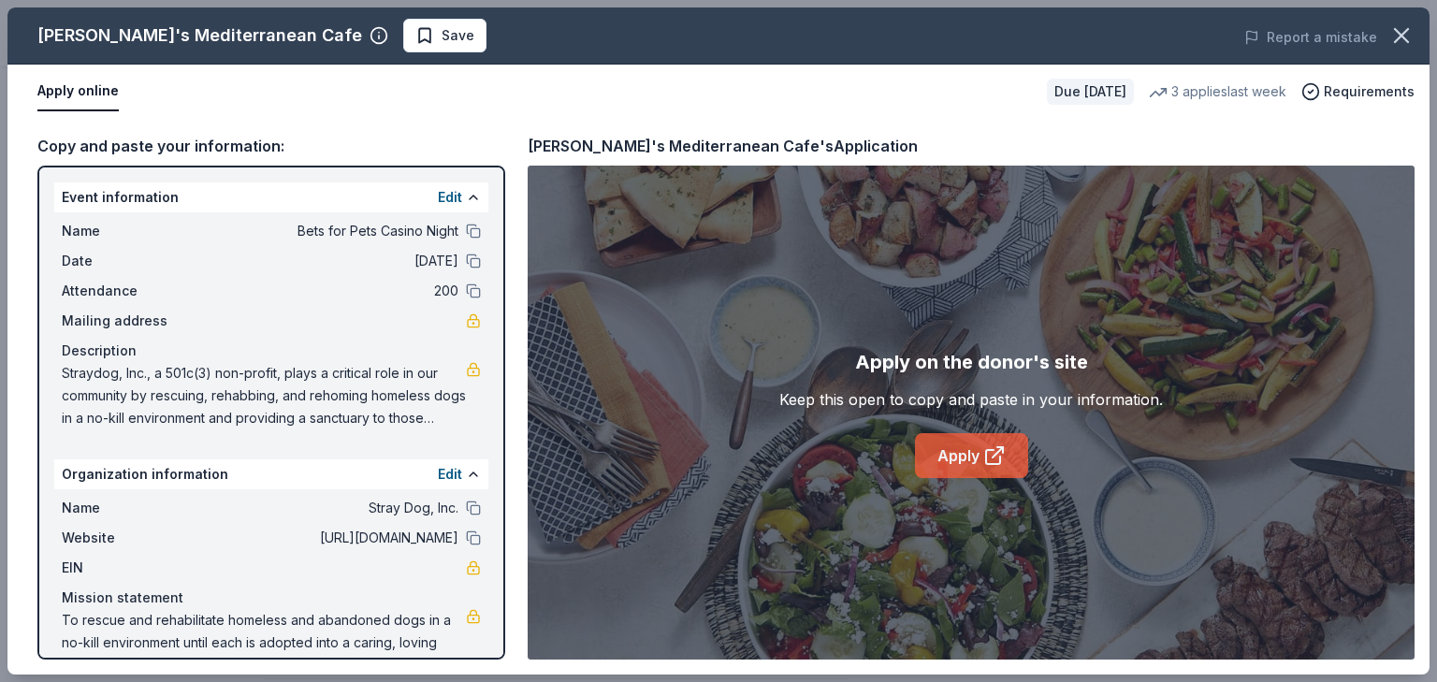
click at [959, 478] on link "Apply" at bounding box center [971, 455] width 113 height 45
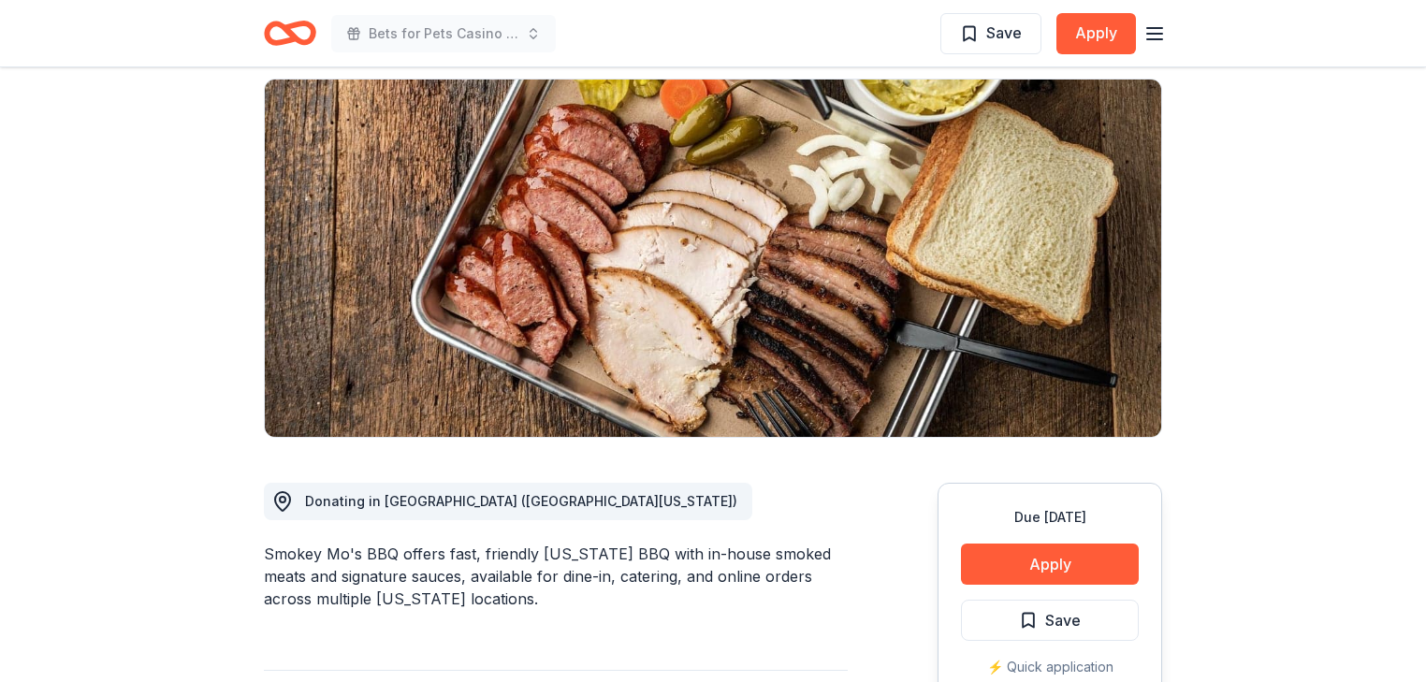
scroll to position [153, 0]
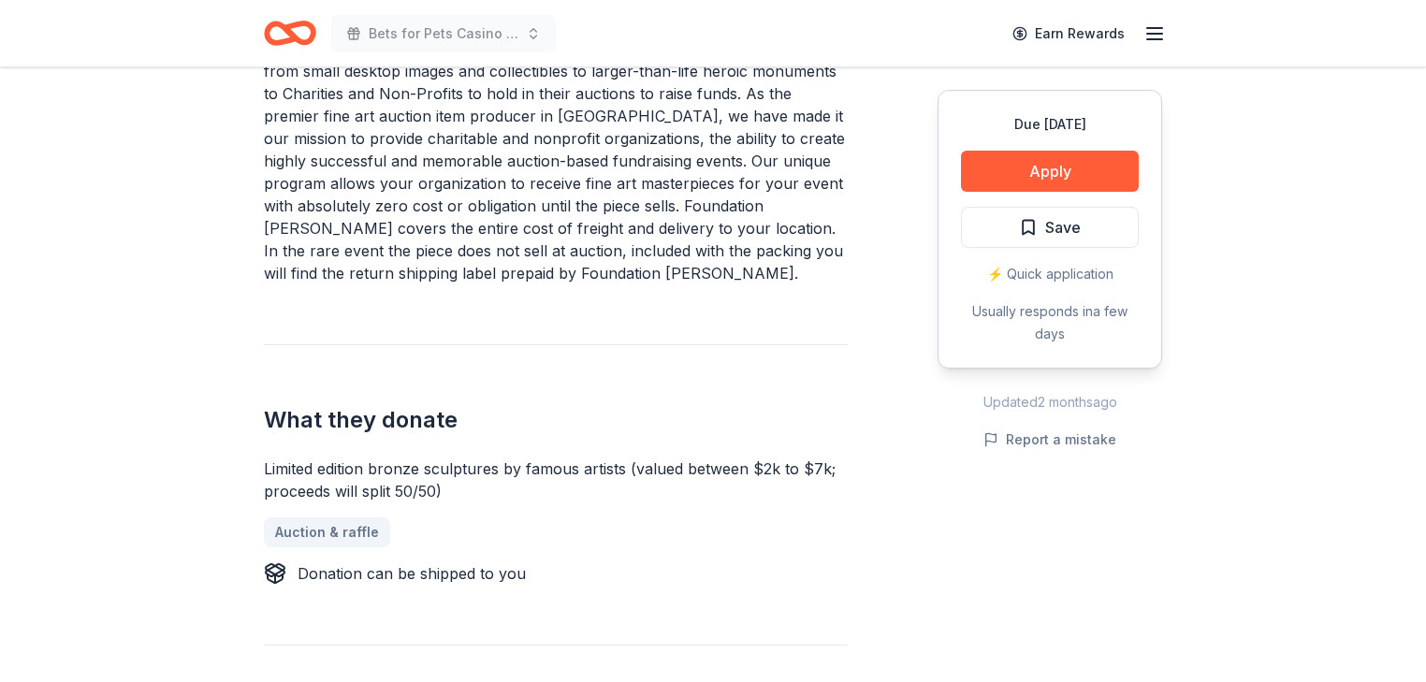
scroll to position [599, 0]
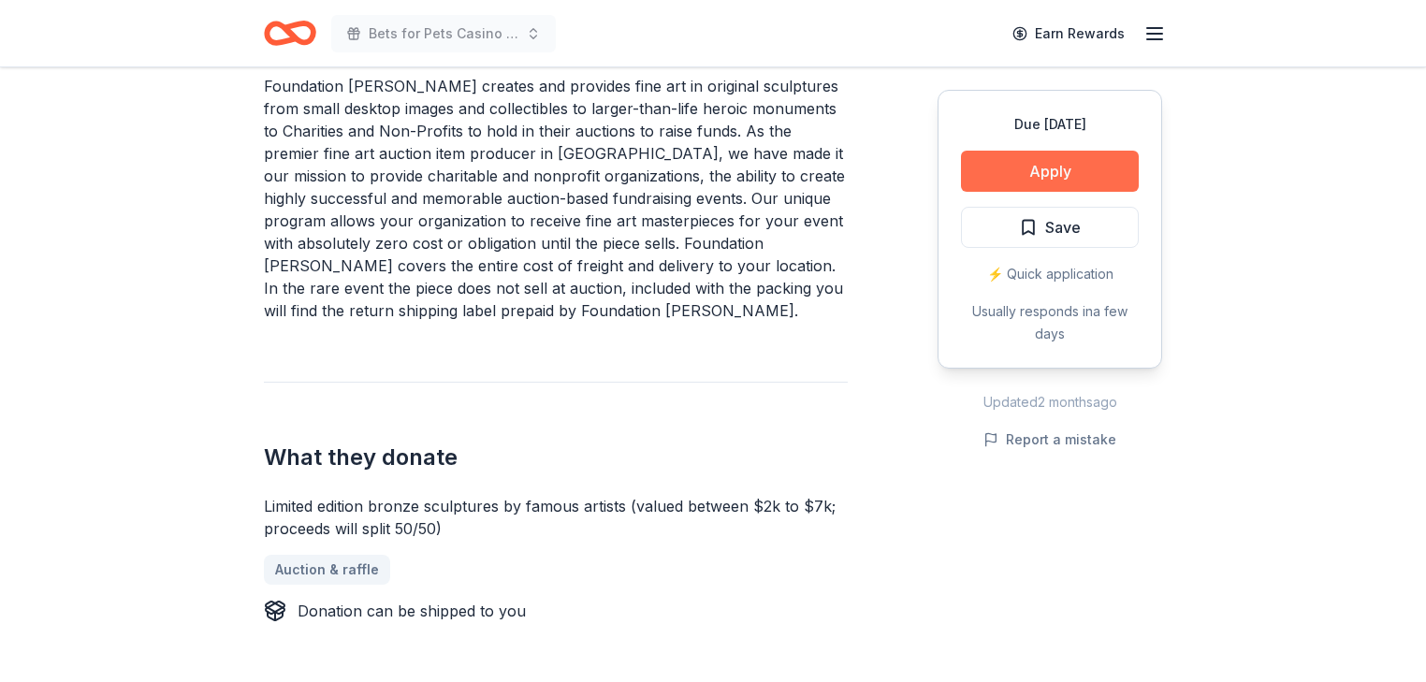
click at [1012, 192] on button "Apply" at bounding box center [1050, 171] width 178 height 41
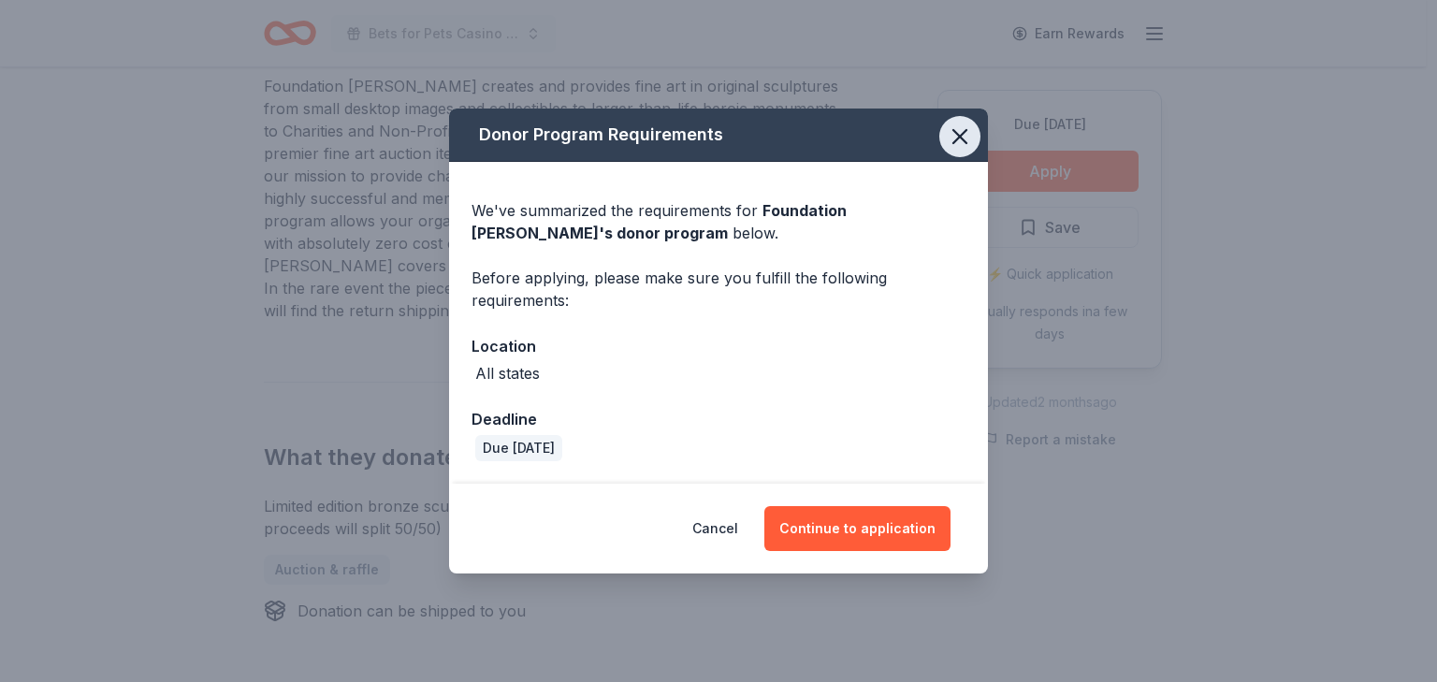
click at [973, 124] on icon "button" at bounding box center [960, 137] width 26 height 26
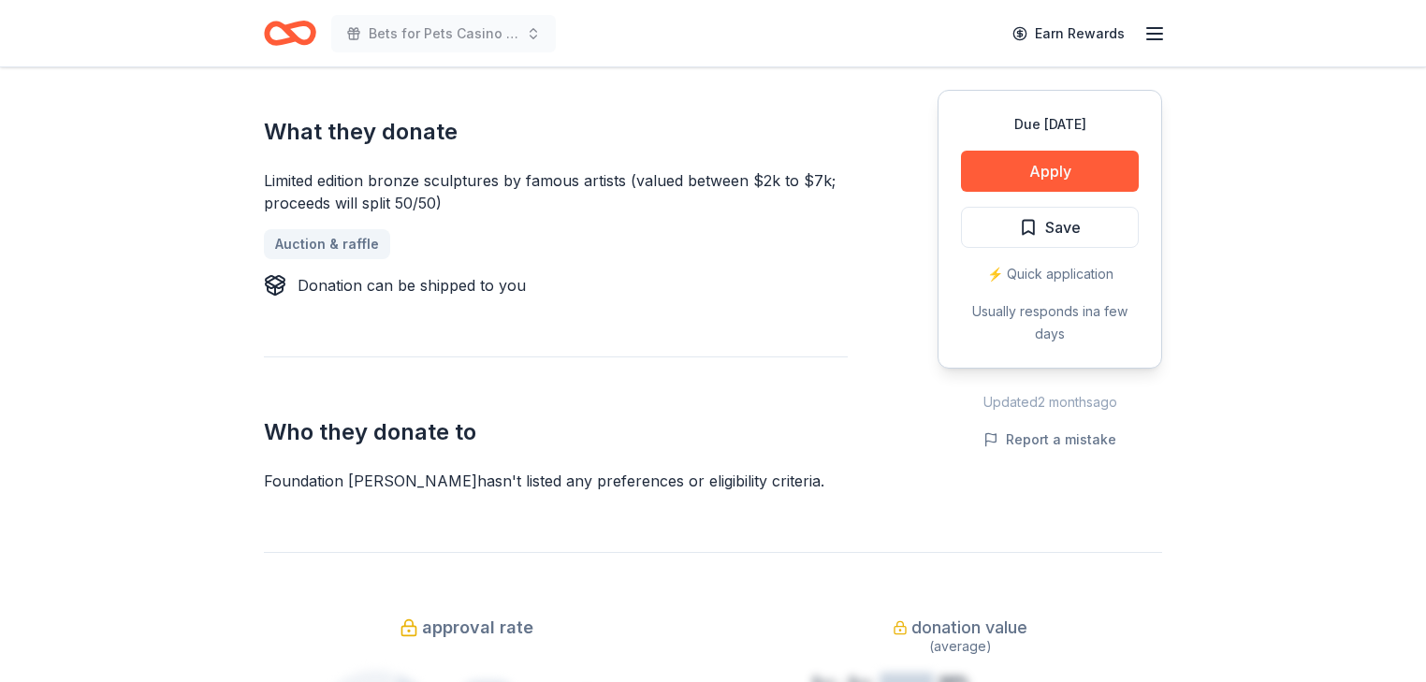
scroll to position [898, 0]
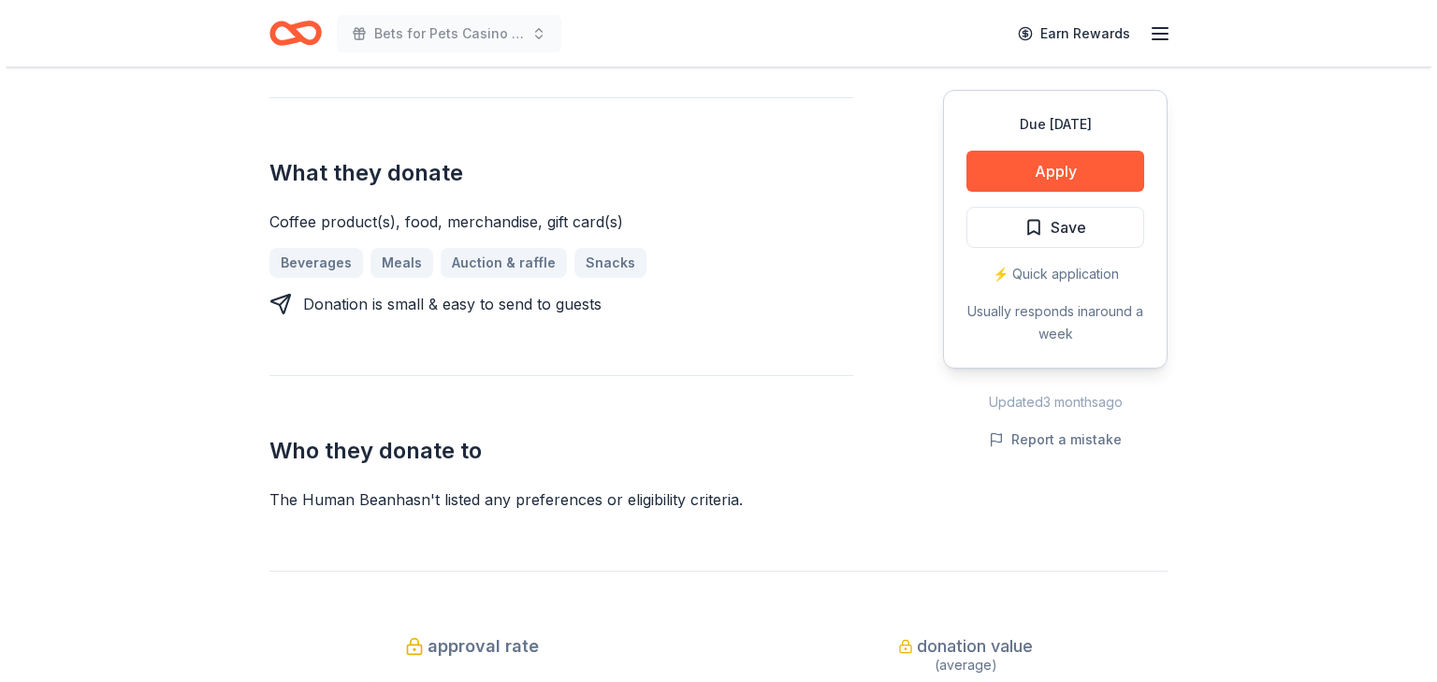
scroll to position [749, 0]
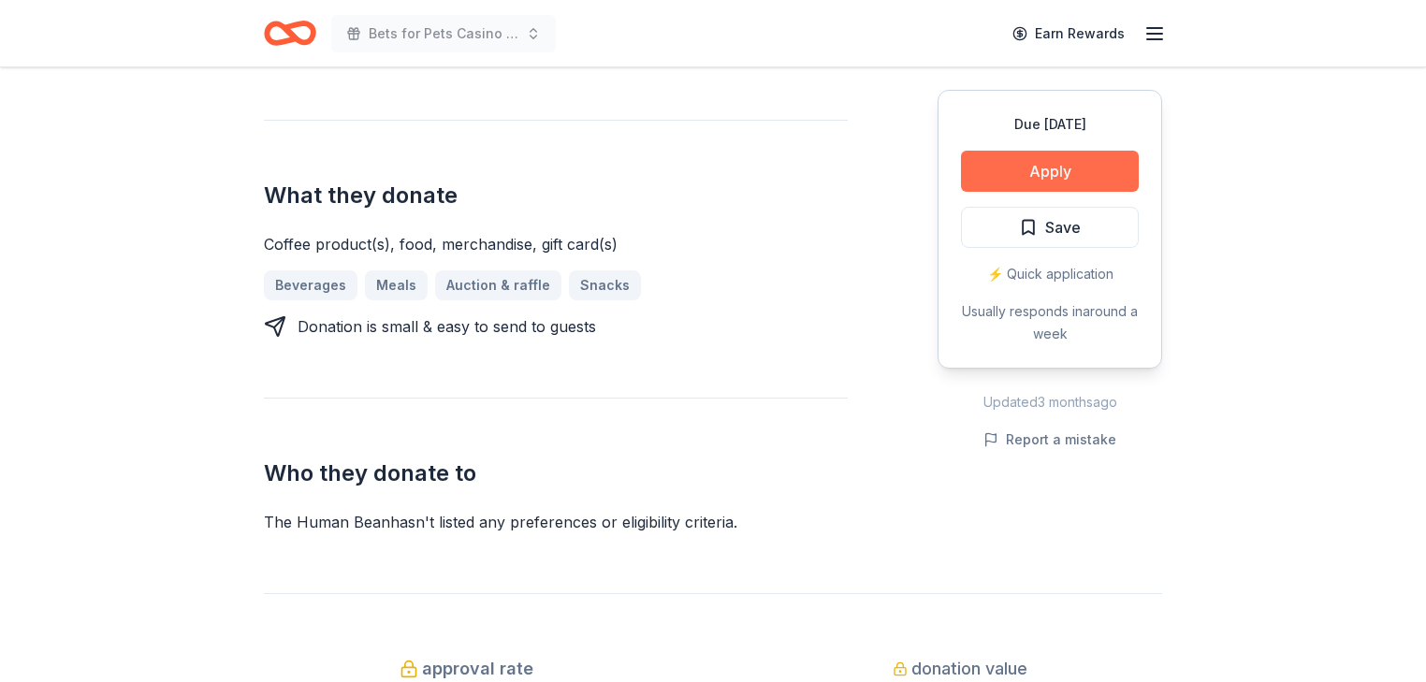
click at [1005, 192] on button "Apply" at bounding box center [1050, 171] width 178 height 41
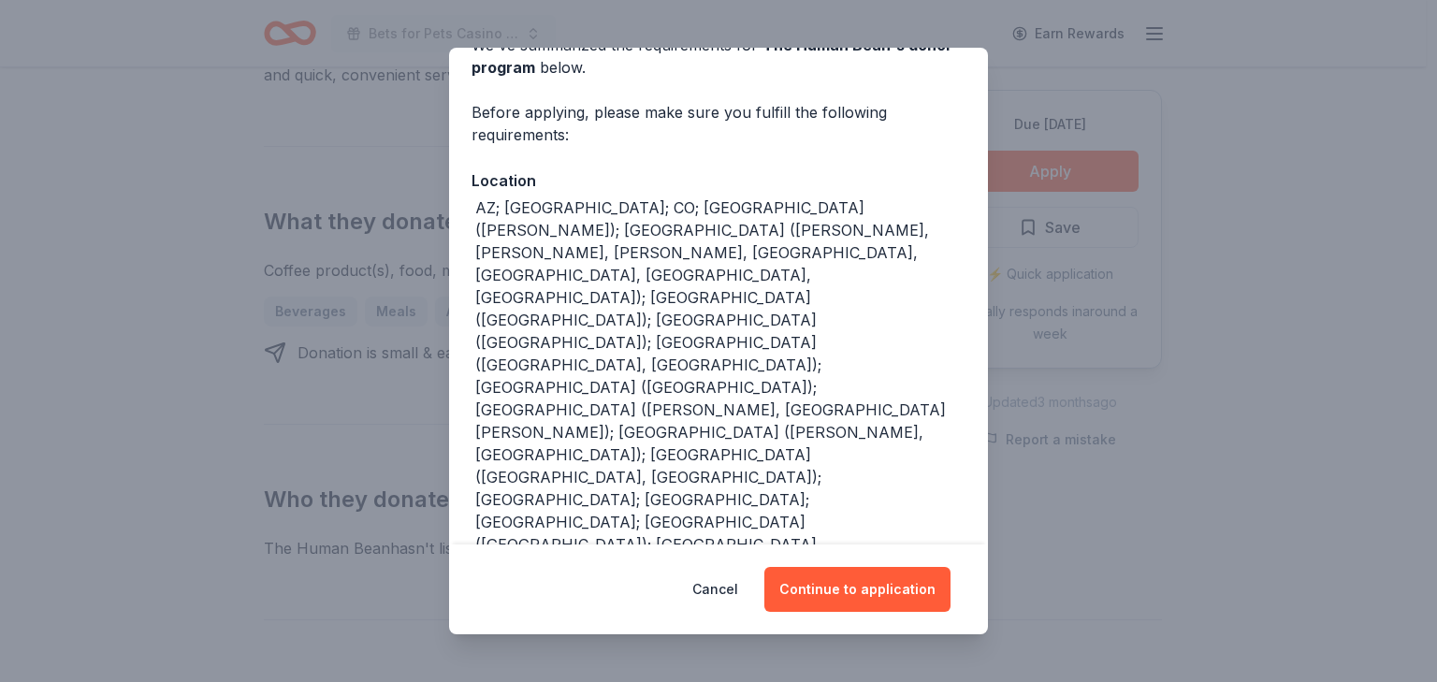
scroll to position [150, 0]
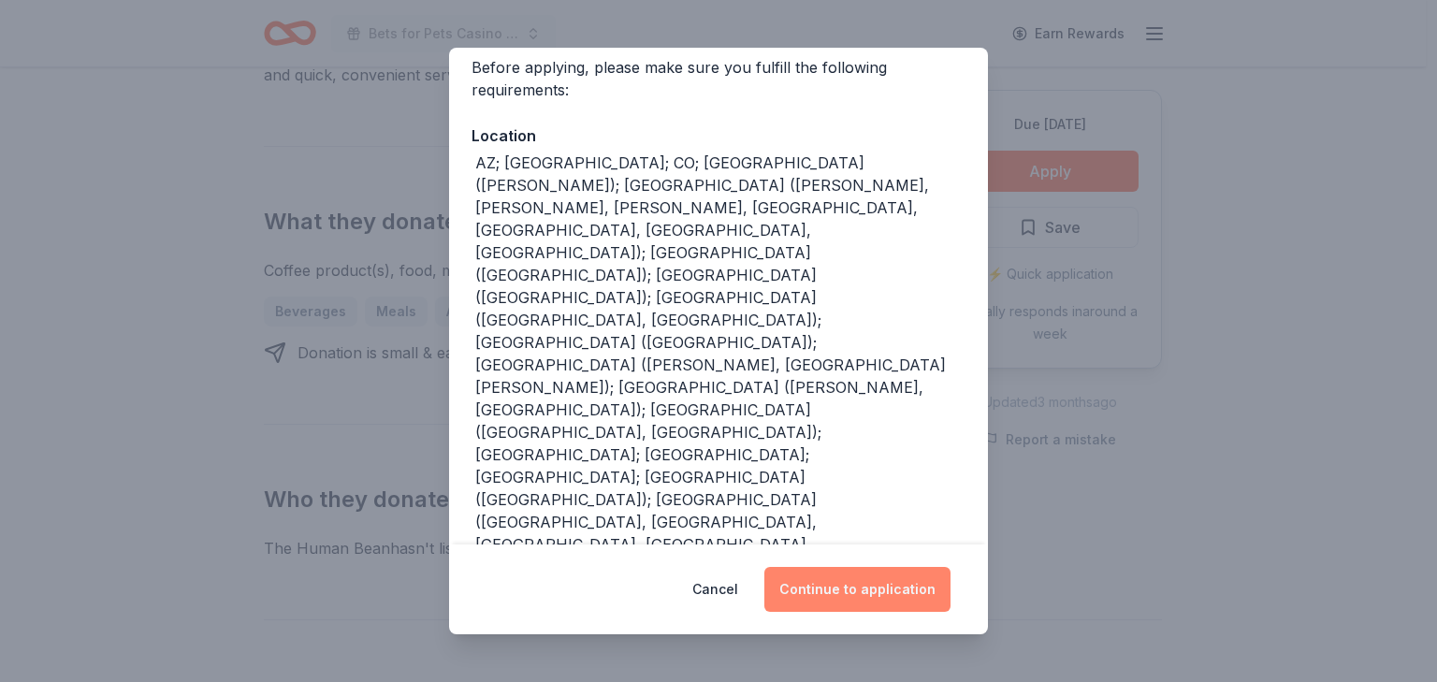
click at [878, 569] on button "Continue to application" at bounding box center [857, 589] width 186 height 45
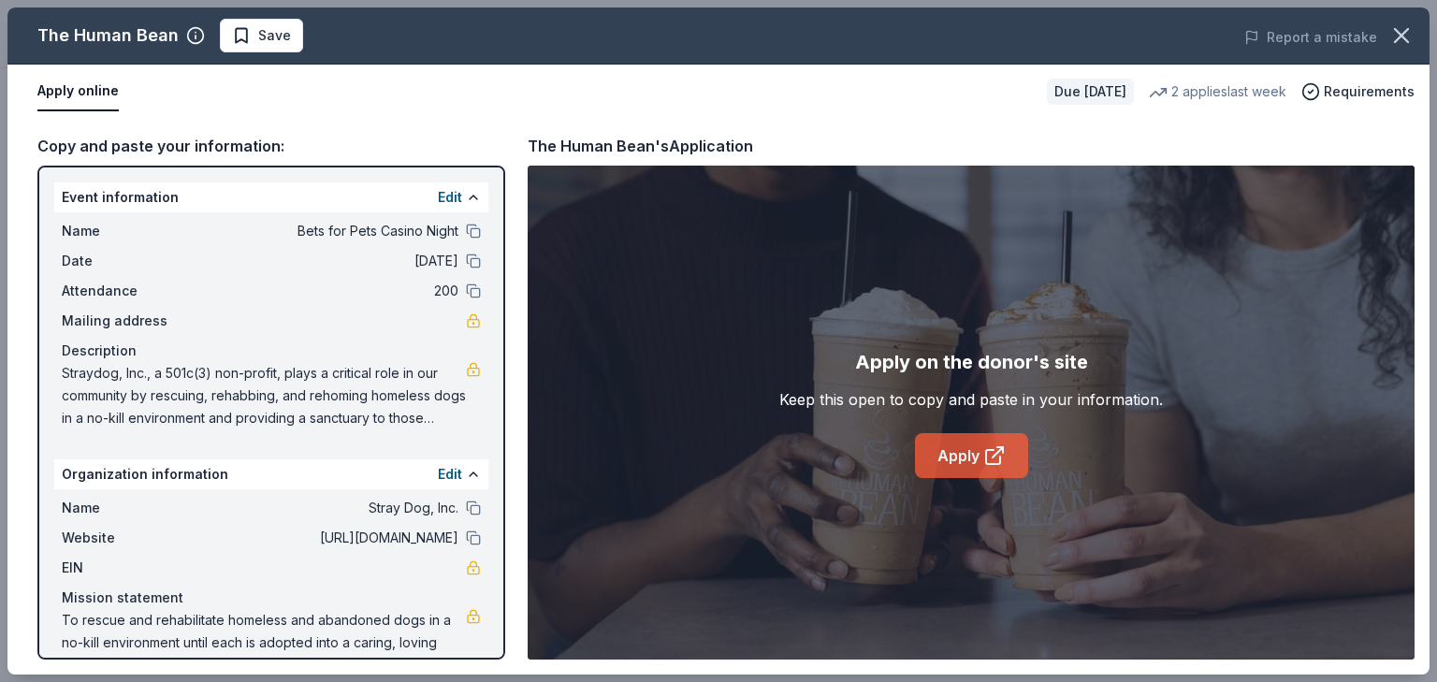
click at [971, 477] on link "Apply" at bounding box center [971, 455] width 113 height 45
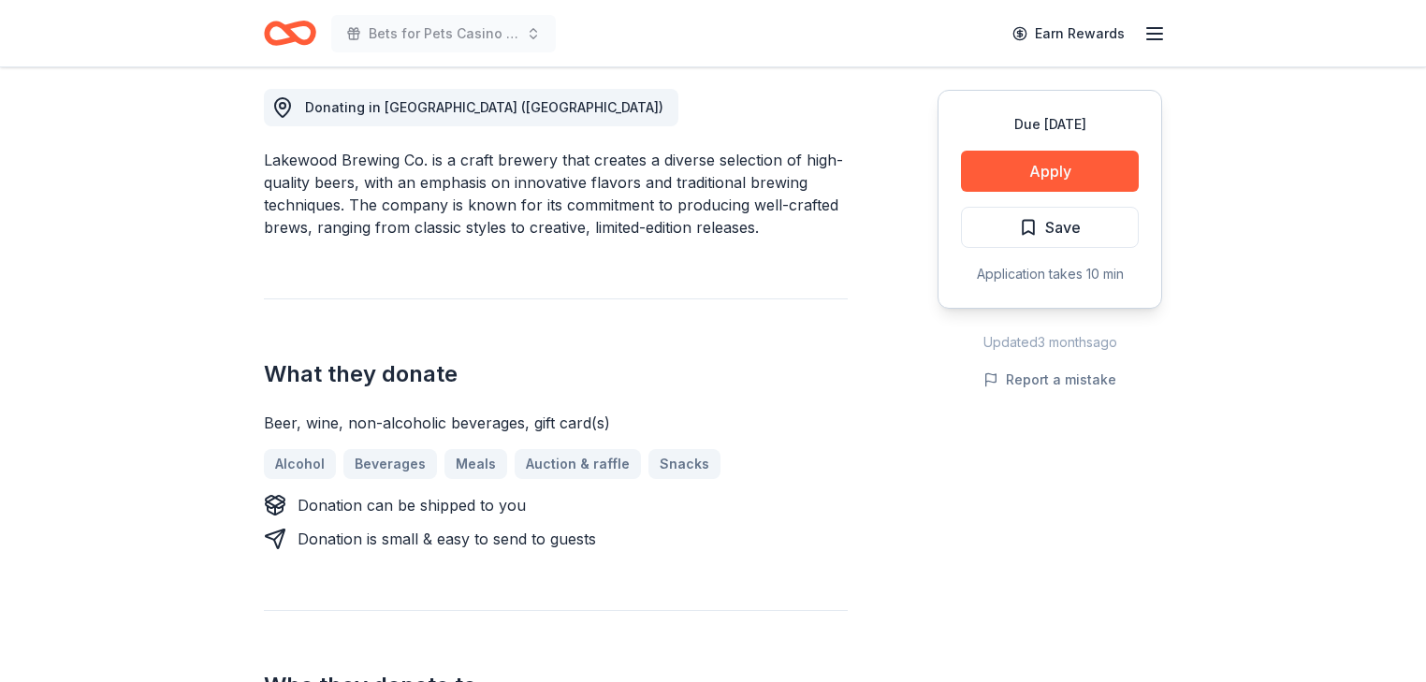
scroll to position [524, 0]
click at [996, 192] on button "Apply" at bounding box center [1050, 171] width 178 height 41
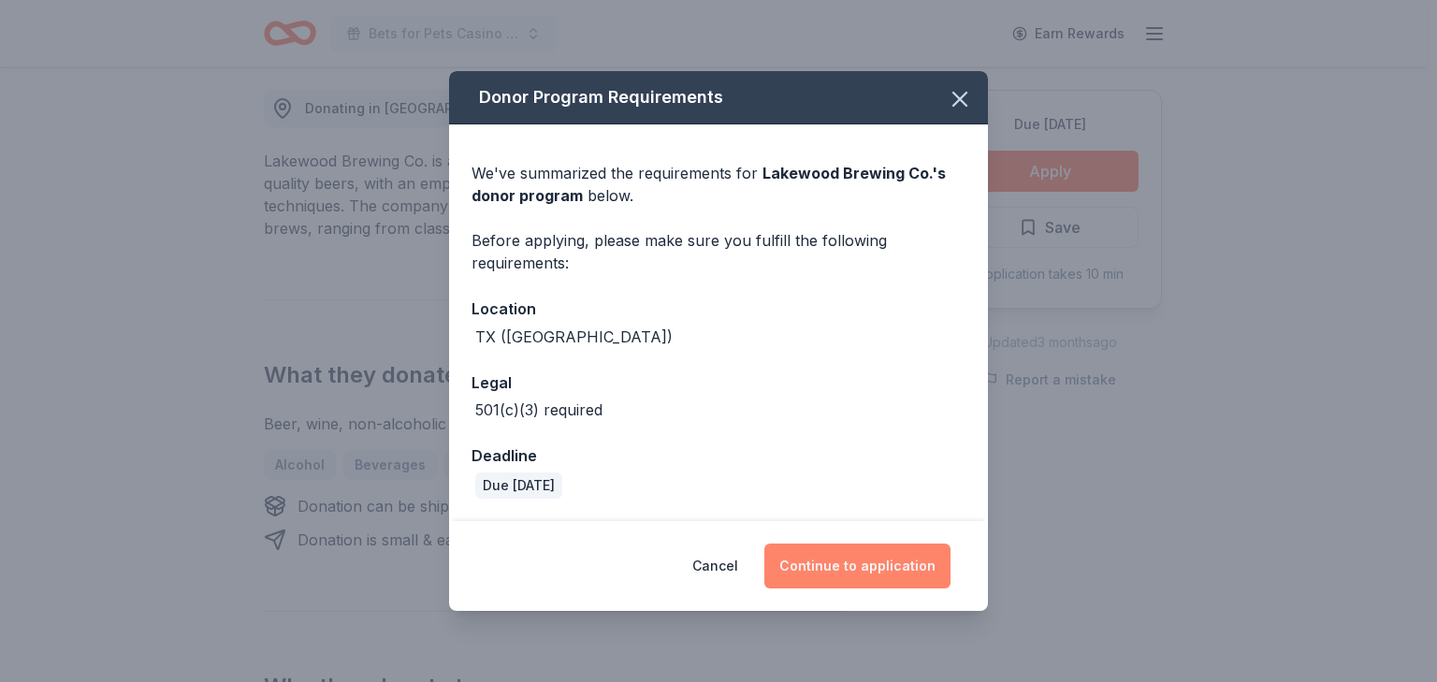
click at [900, 569] on button "Continue to application" at bounding box center [857, 566] width 186 height 45
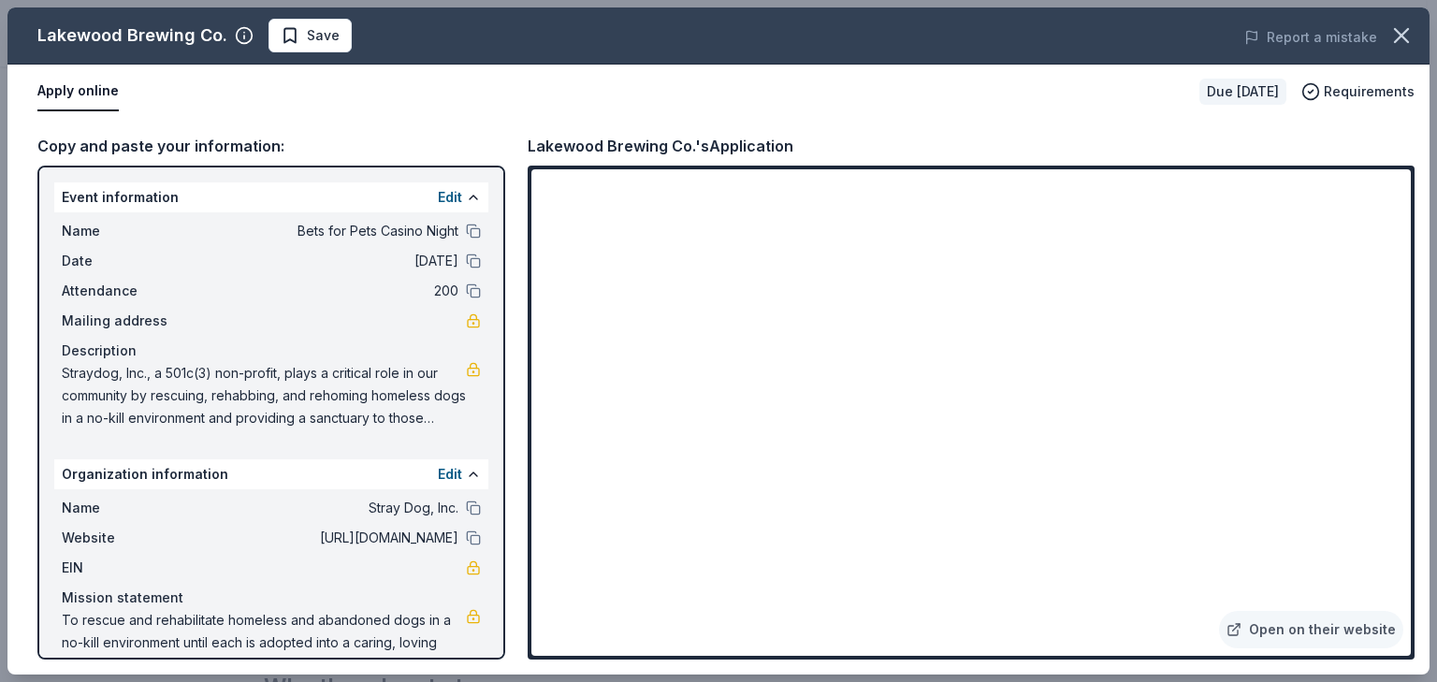
drag, startPoint x: 1430, startPoint y: 273, endPoint x: 1431, endPoint y: 379, distance: 105.7
click at [1425, 379] on div "Lakewood Brewing Co. Save Report a mistake Apply online Due in 34 days Requirem…" at bounding box center [718, 341] width 1437 height 682
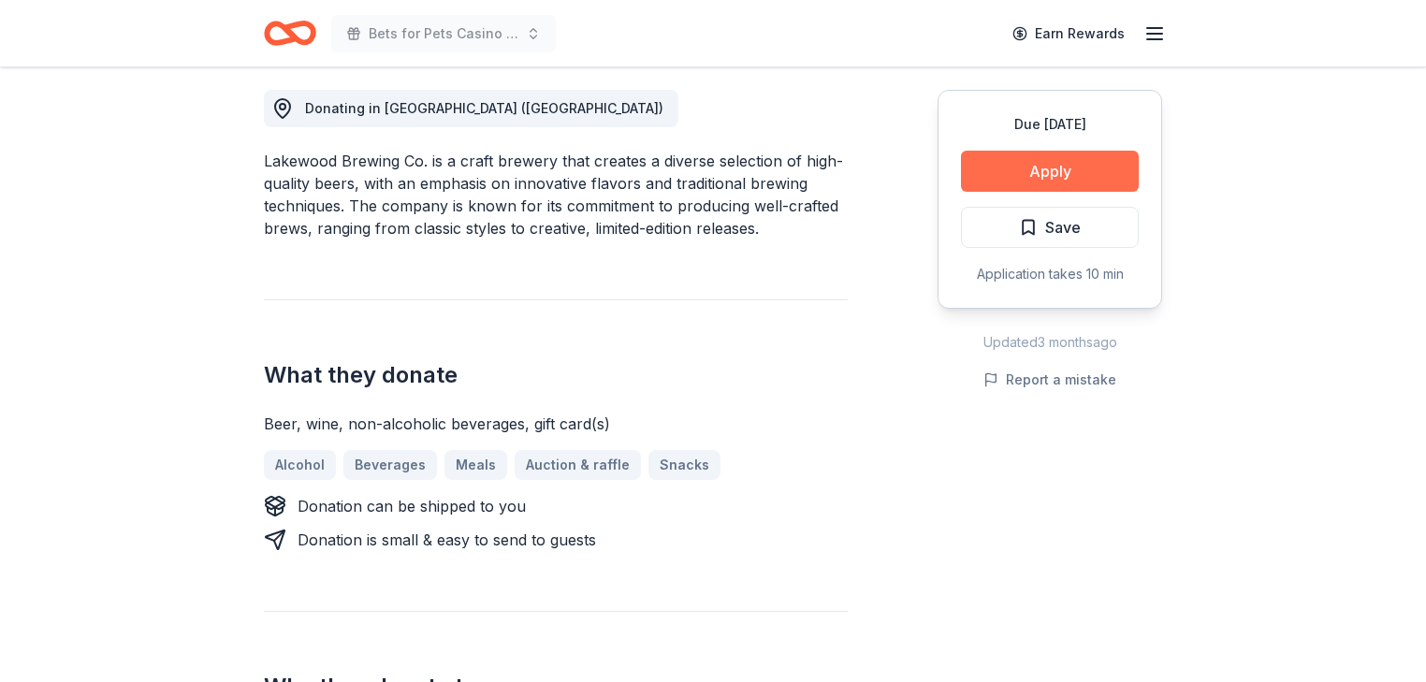
click at [1015, 192] on button "Apply" at bounding box center [1050, 171] width 178 height 41
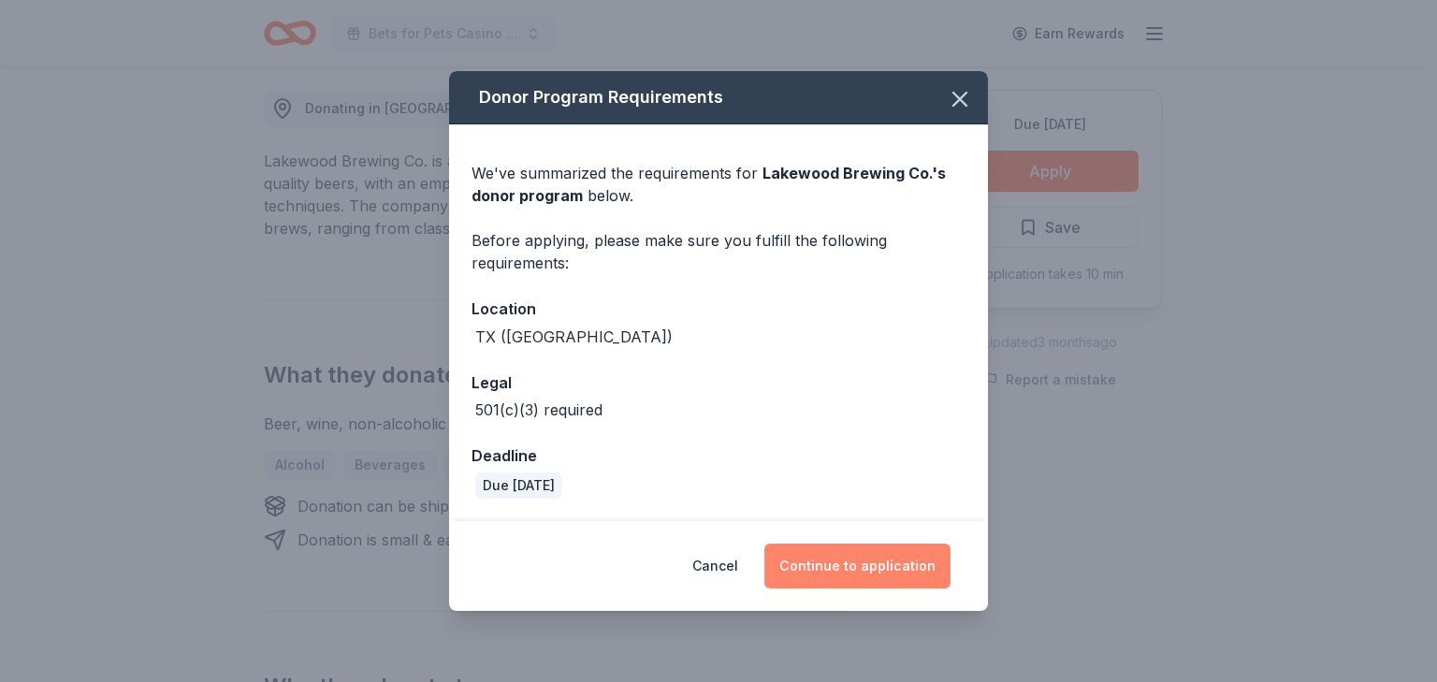
click at [935, 576] on button "Continue to application" at bounding box center [857, 566] width 186 height 45
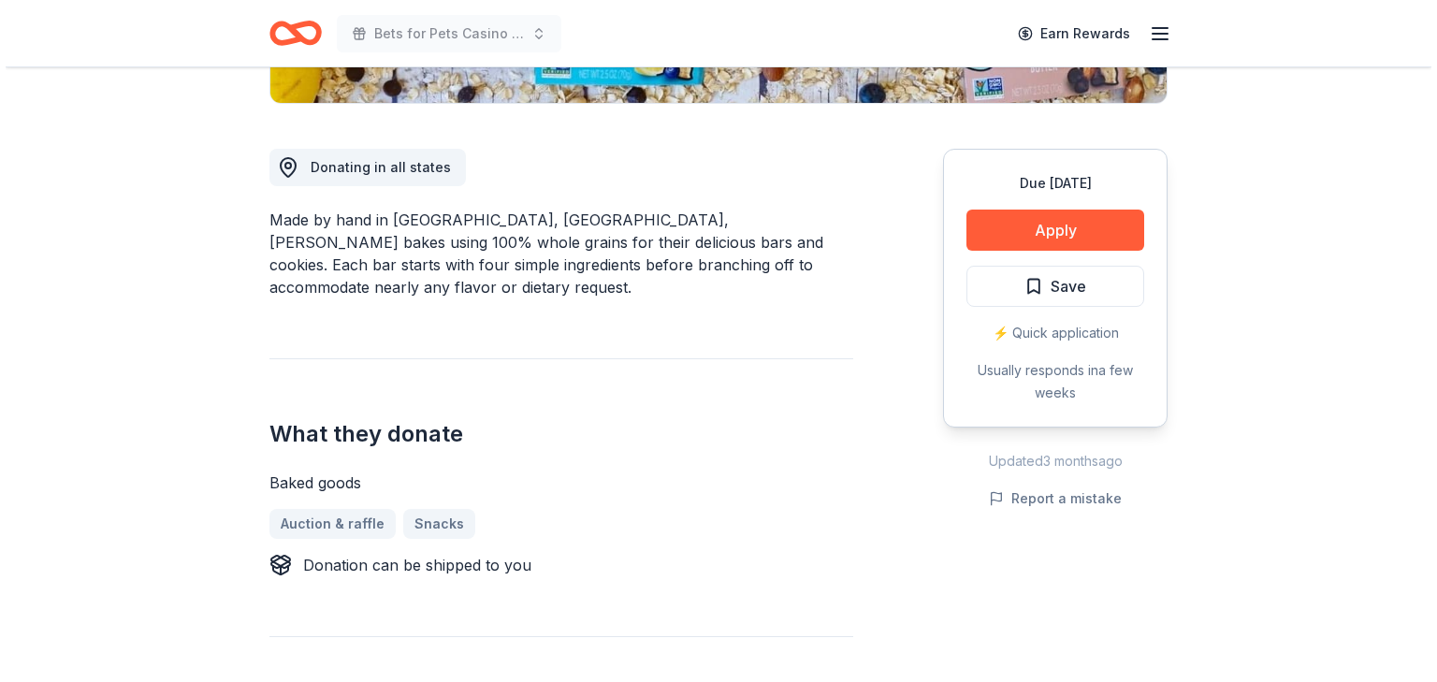
scroll to position [449, 0]
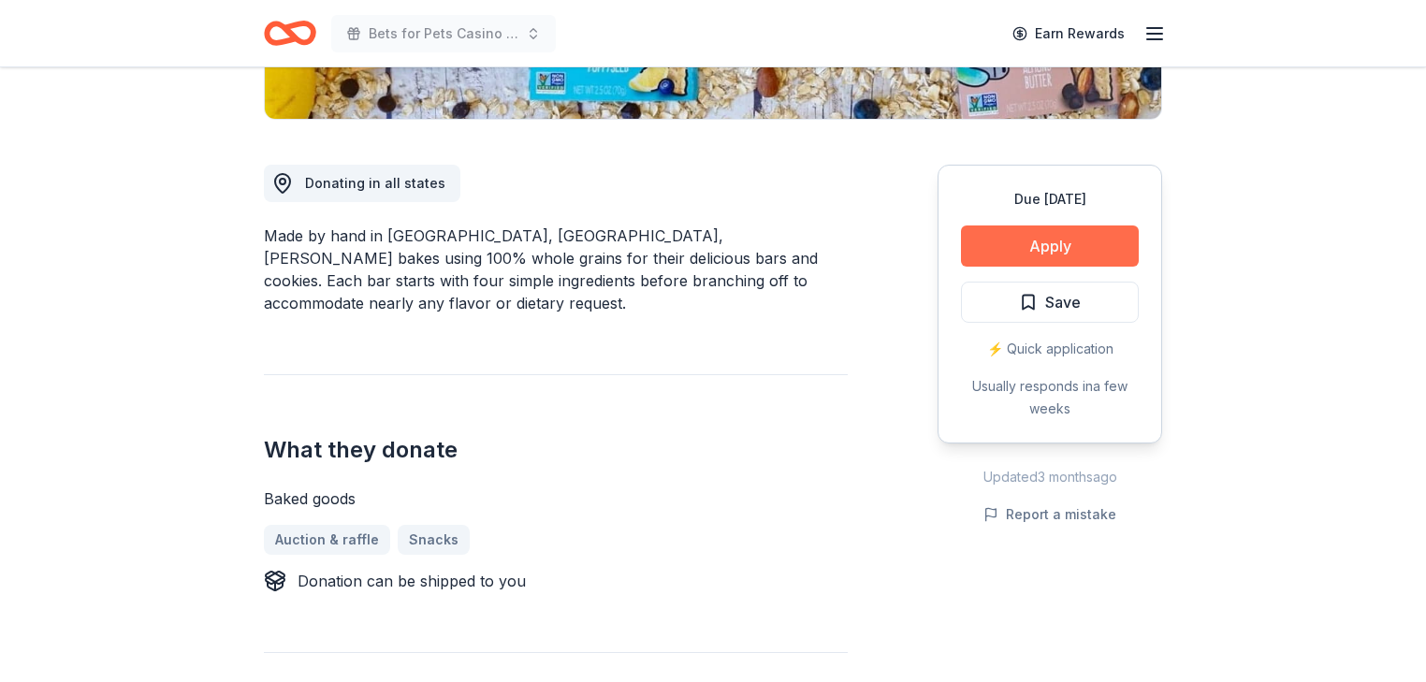
click at [997, 267] on button "Apply" at bounding box center [1050, 246] width 178 height 41
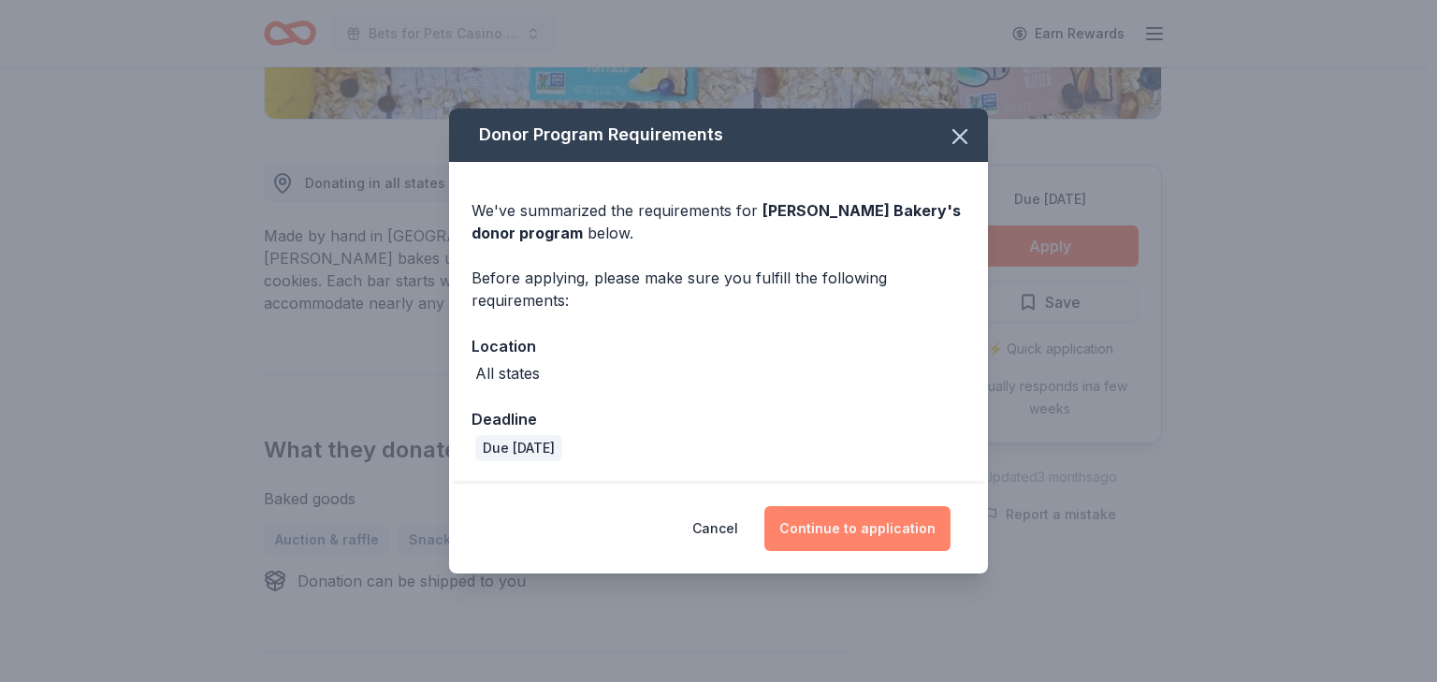
click at [894, 551] on button "Continue to application" at bounding box center [857, 528] width 186 height 45
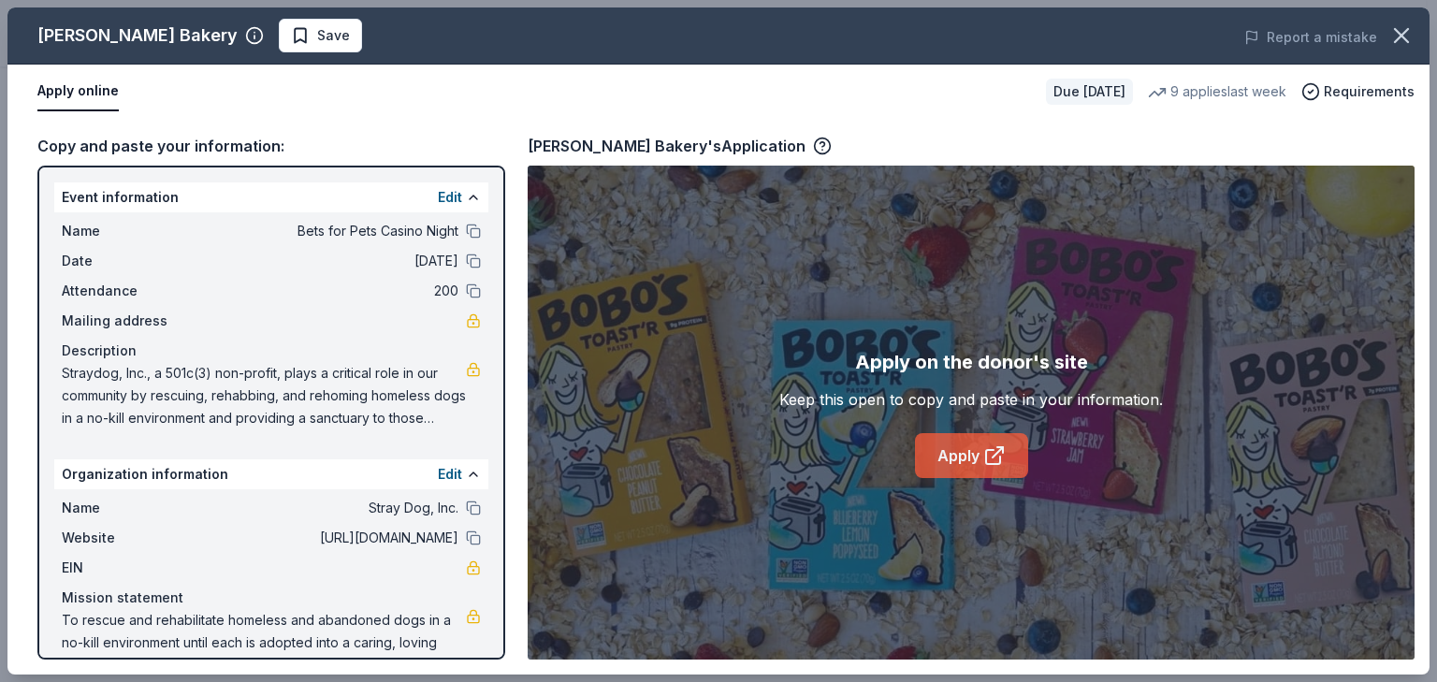
click at [978, 478] on link "Apply" at bounding box center [971, 455] width 113 height 45
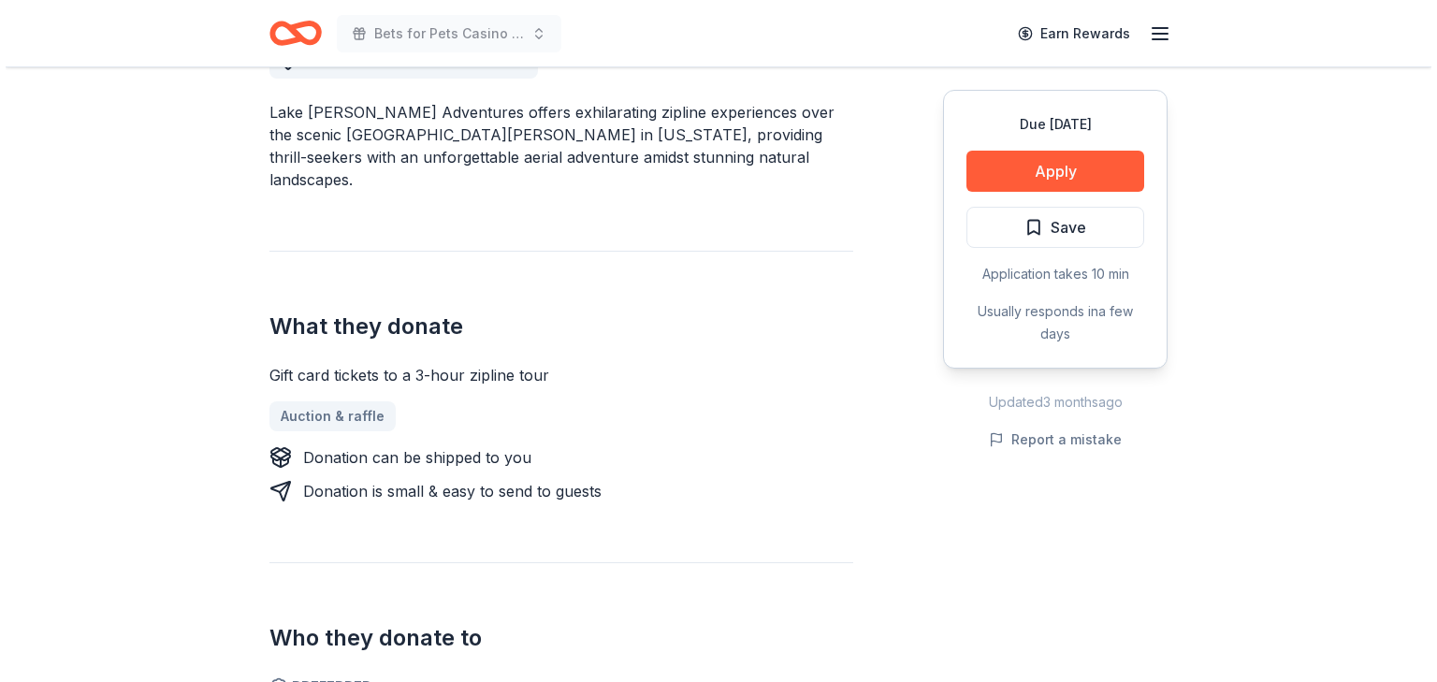
scroll to position [599, 0]
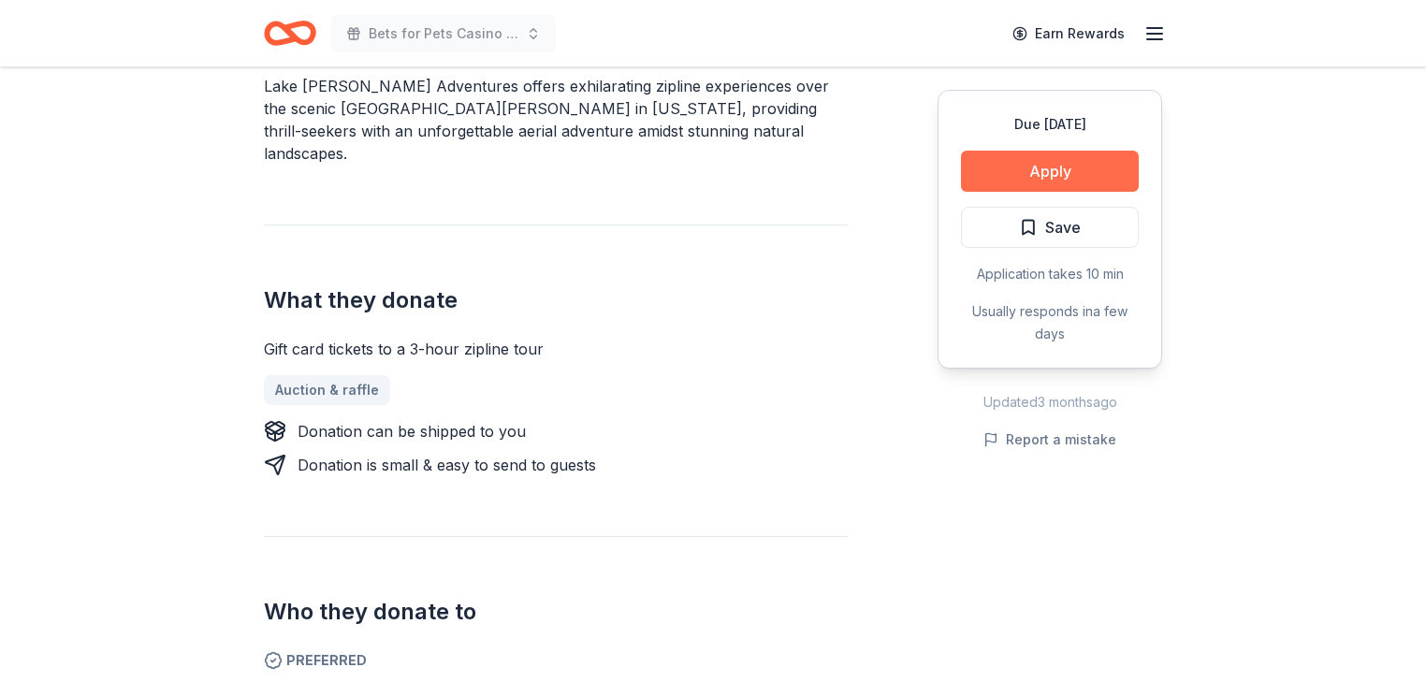
click at [996, 192] on button "Apply" at bounding box center [1050, 171] width 178 height 41
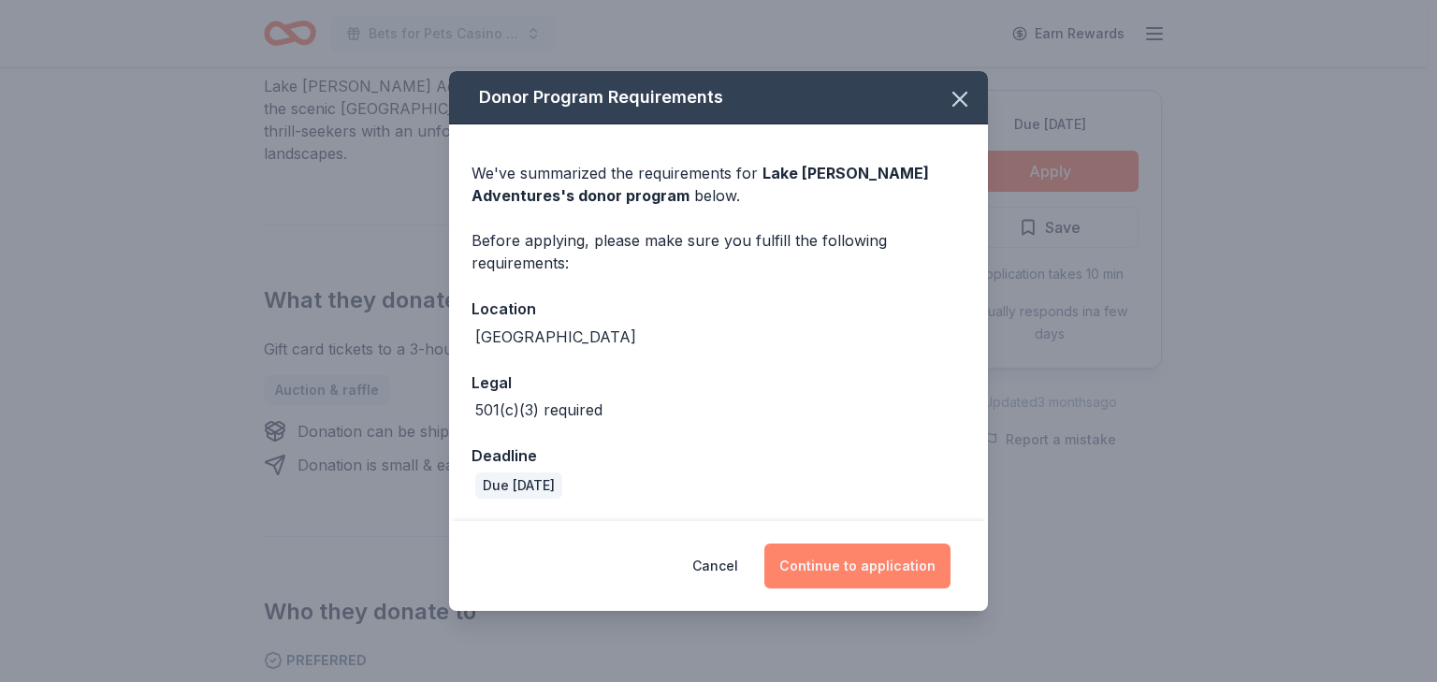
click at [883, 568] on button "Continue to application" at bounding box center [857, 566] width 186 height 45
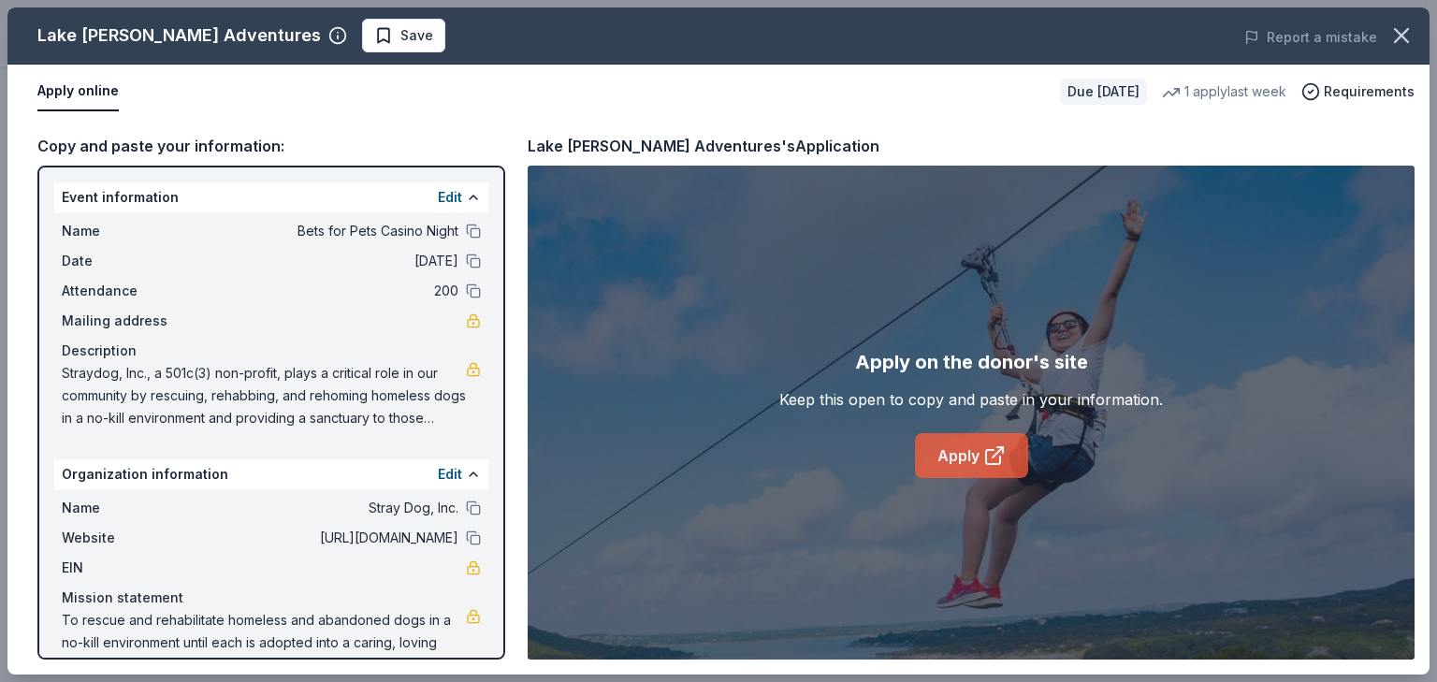
click at [935, 477] on link "Apply" at bounding box center [971, 455] width 113 height 45
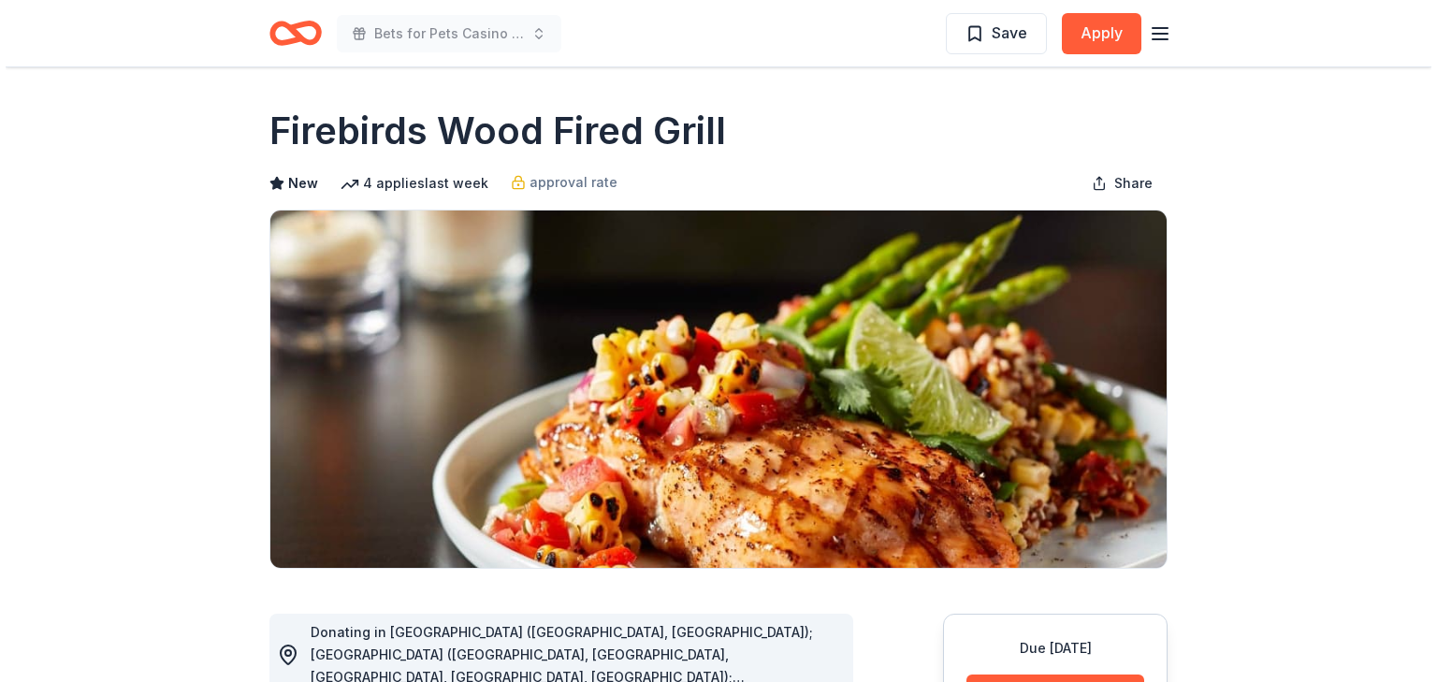
scroll to position [449, 0]
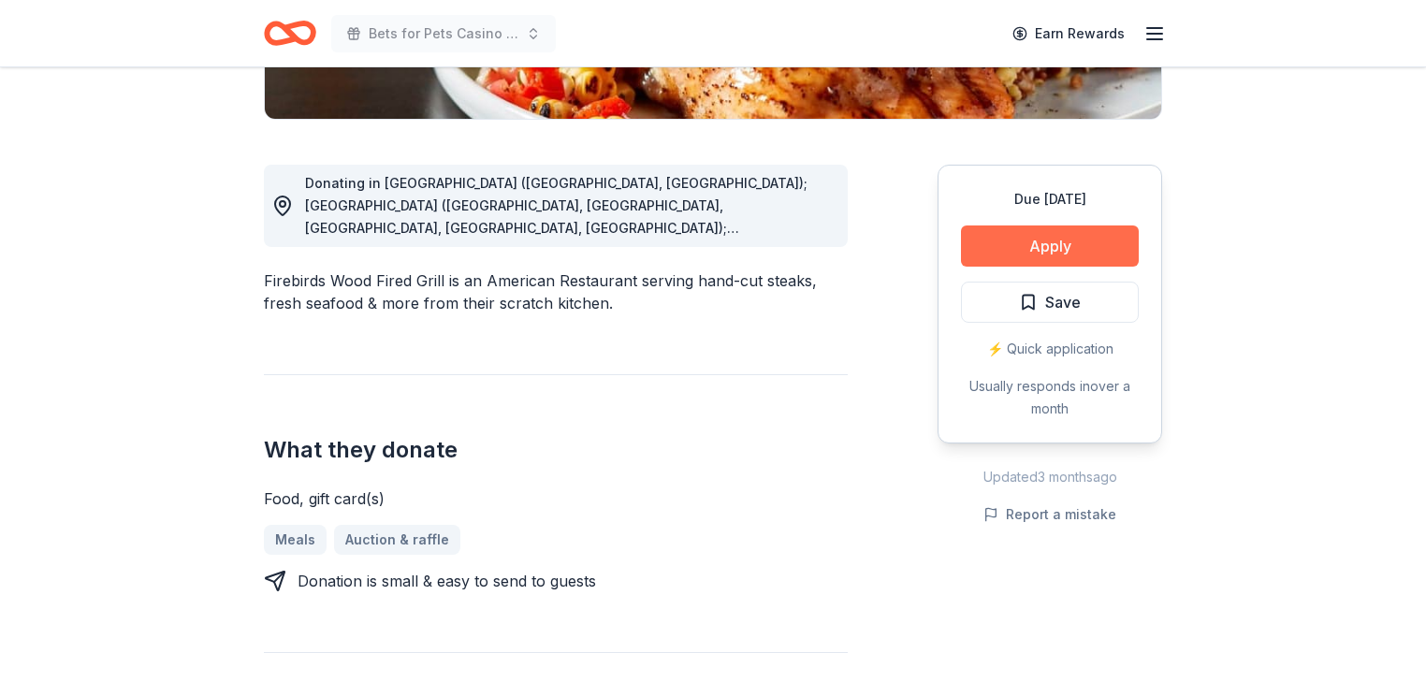
click at [1024, 267] on button "Apply" at bounding box center [1050, 246] width 178 height 41
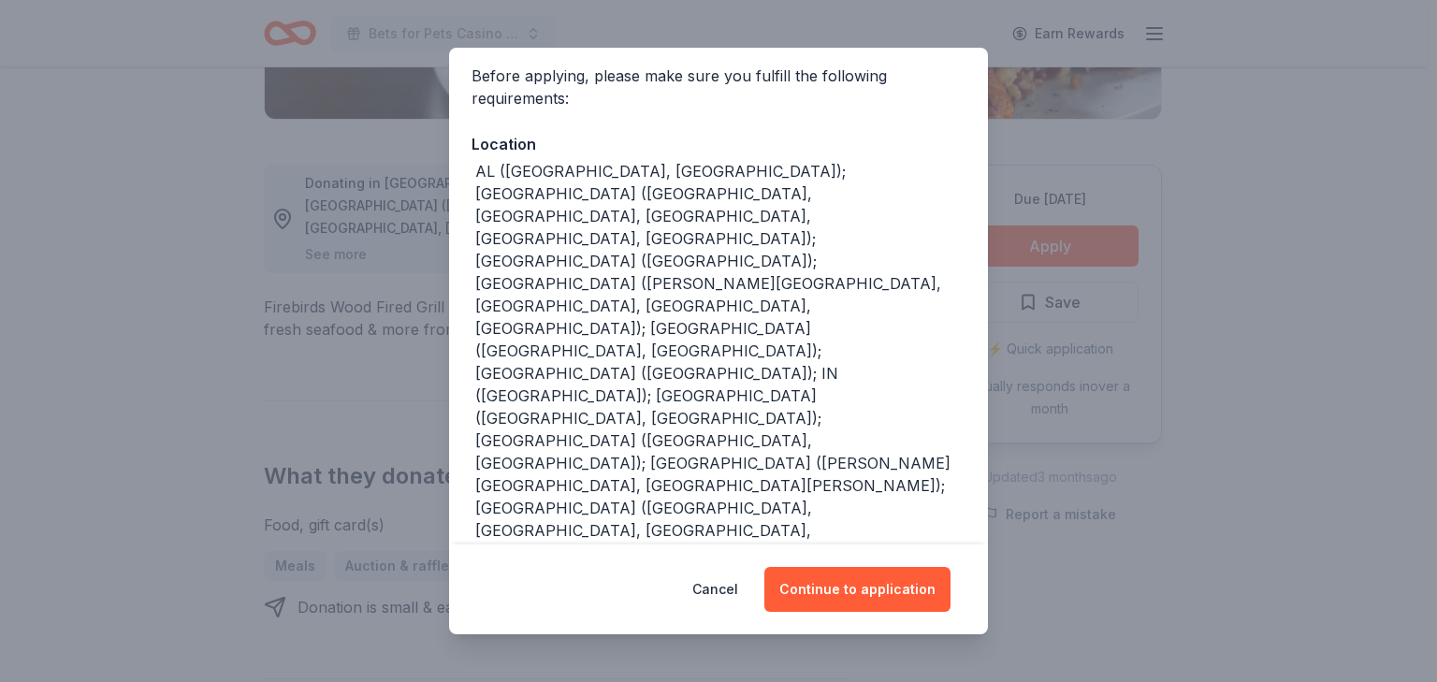
scroll to position [311, 0]
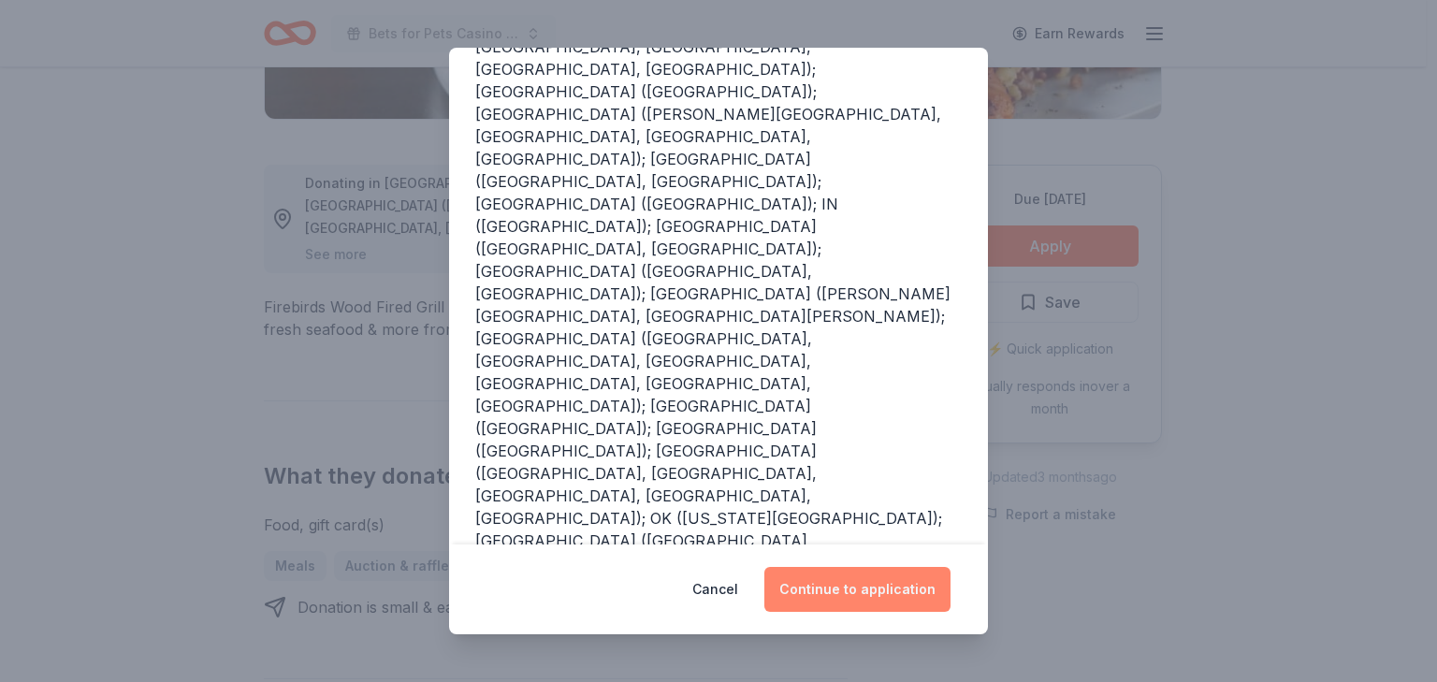
click at [906, 572] on button "Continue to application" at bounding box center [857, 589] width 186 height 45
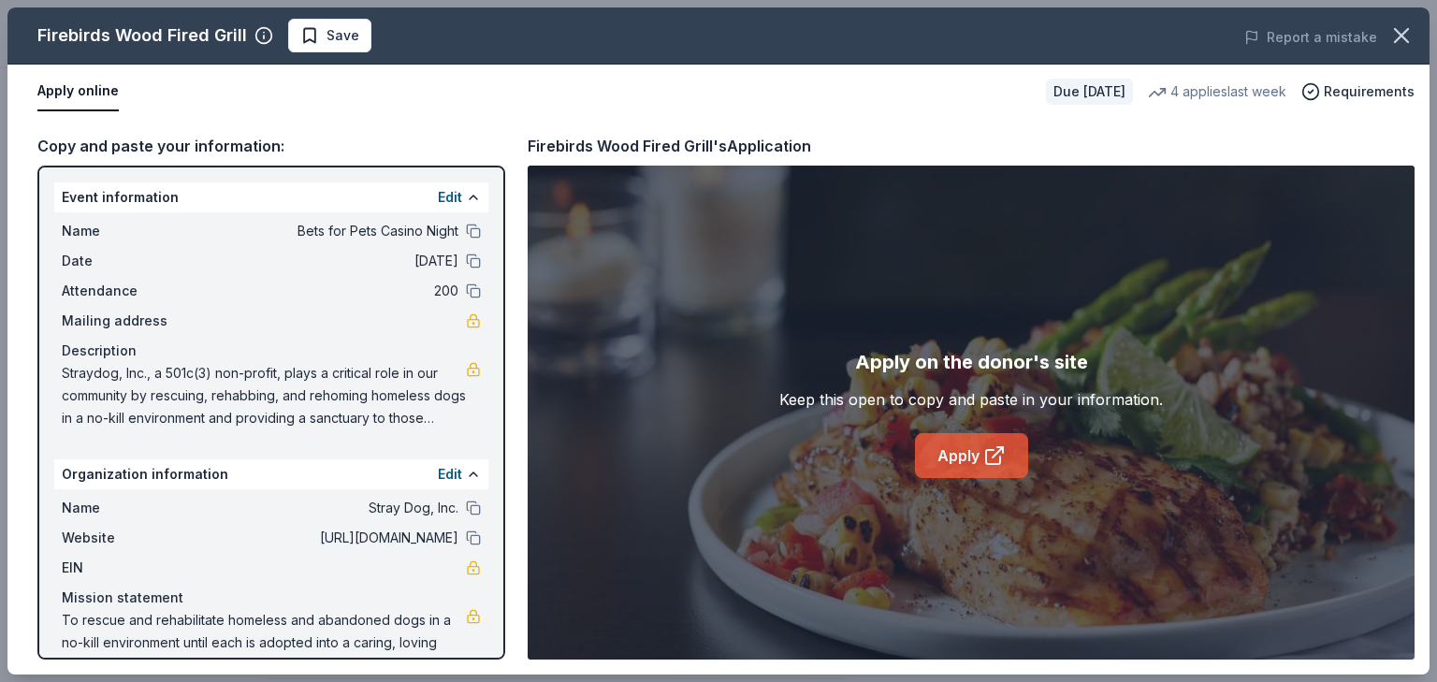
click at [979, 478] on link "Apply" at bounding box center [971, 455] width 113 height 45
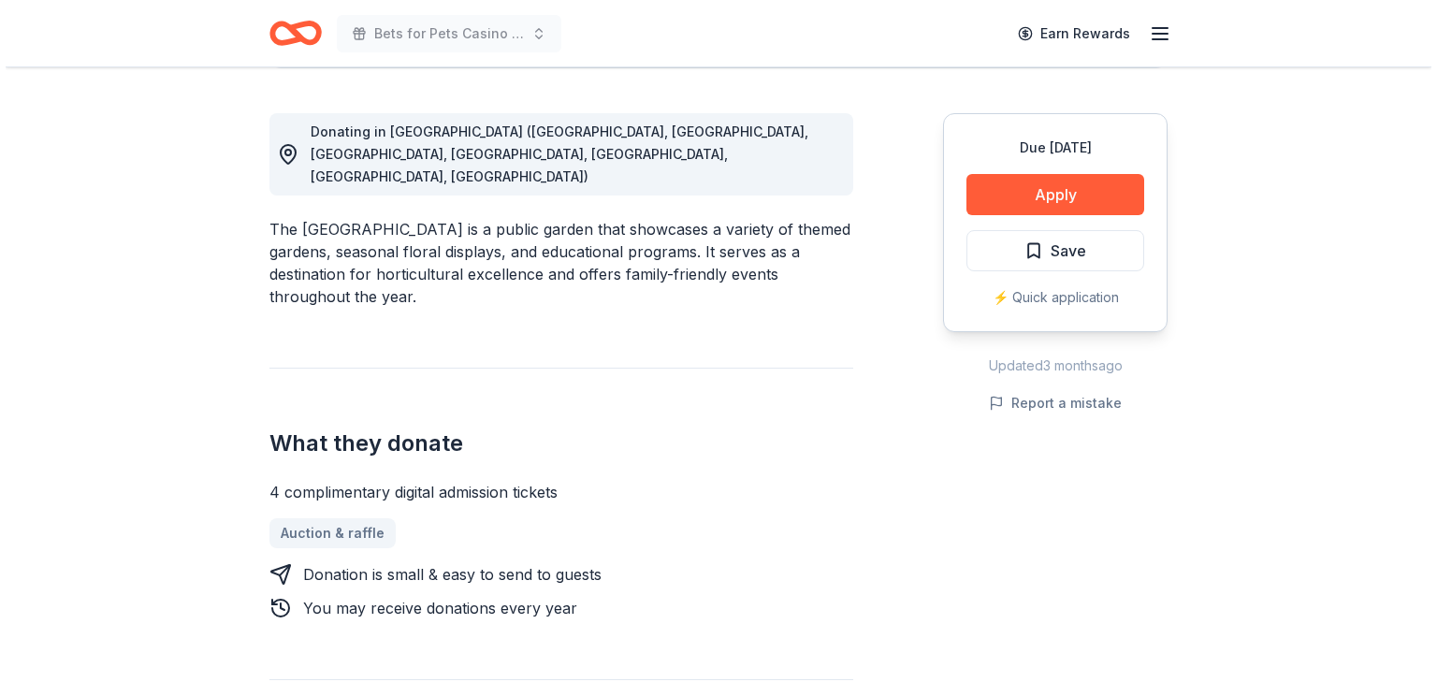
scroll to position [523, 0]
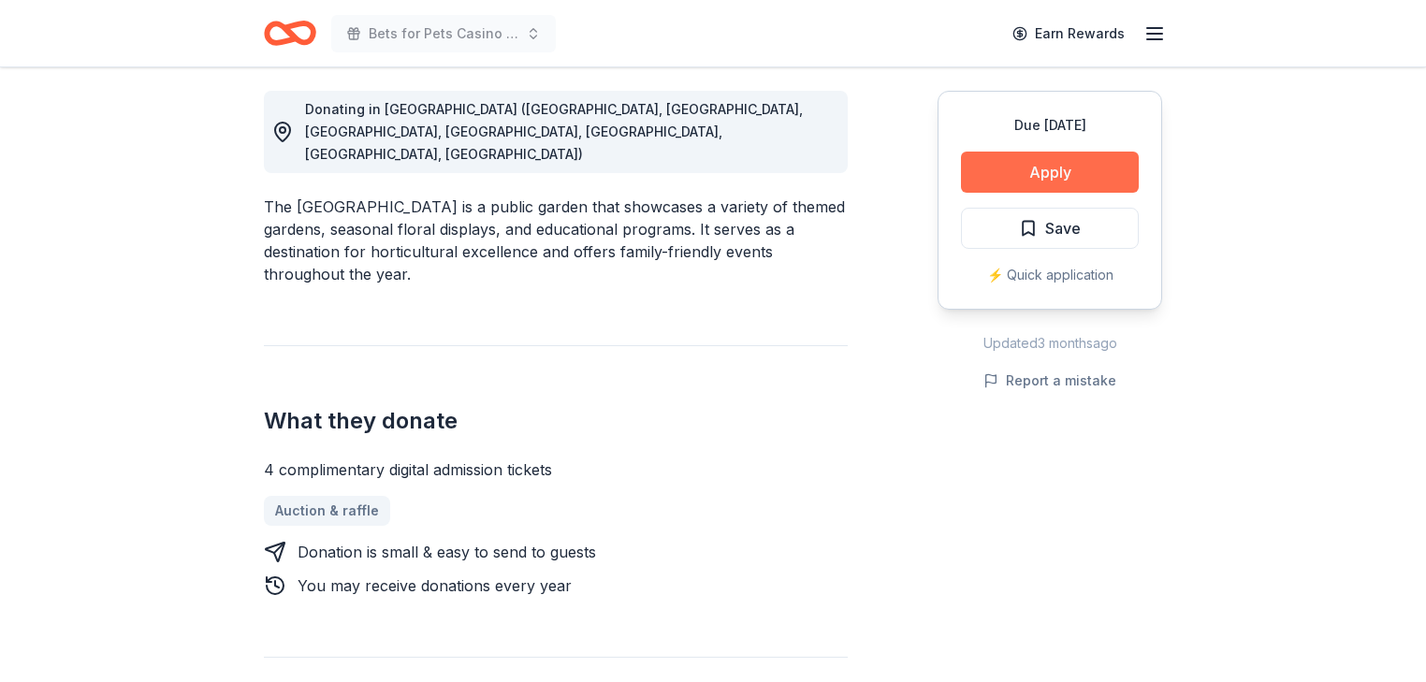
click at [1012, 193] on button "Apply" at bounding box center [1050, 172] width 178 height 41
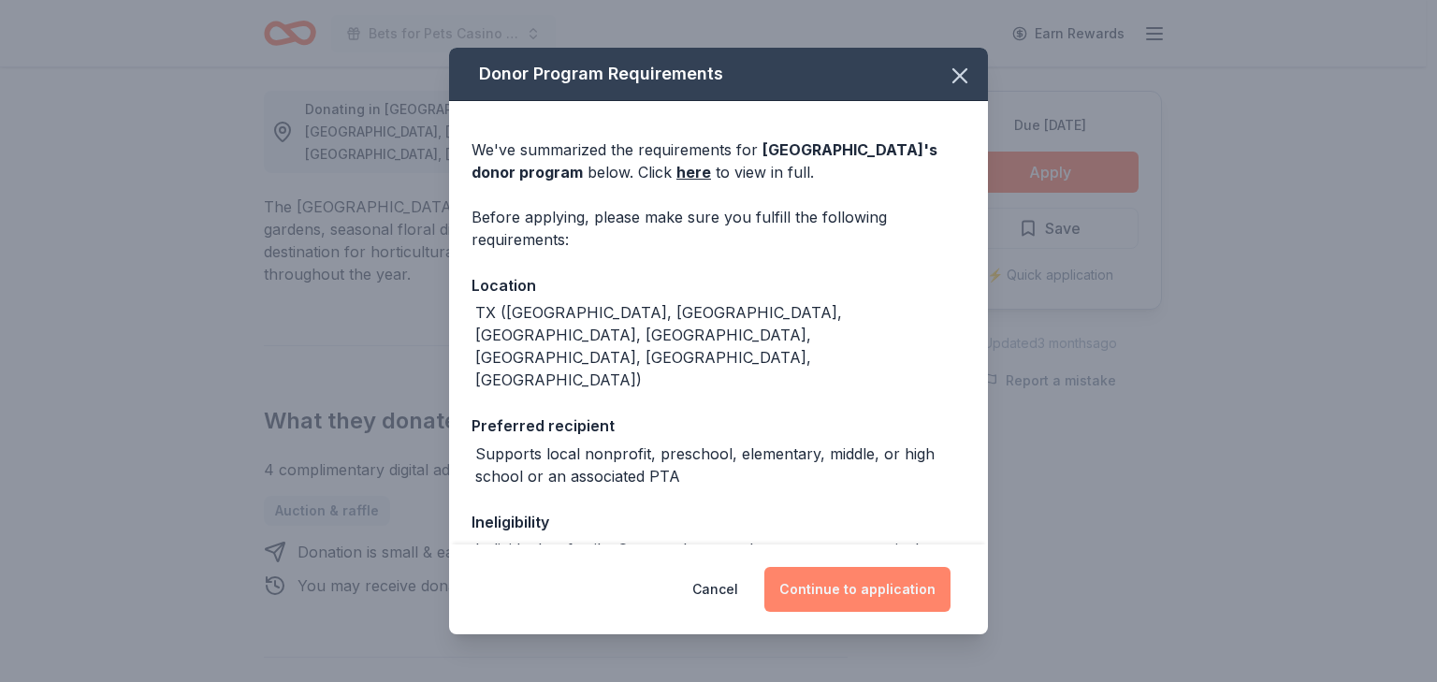
click at [917, 580] on button "Continue to application" at bounding box center [857, 589] width 186 height 45
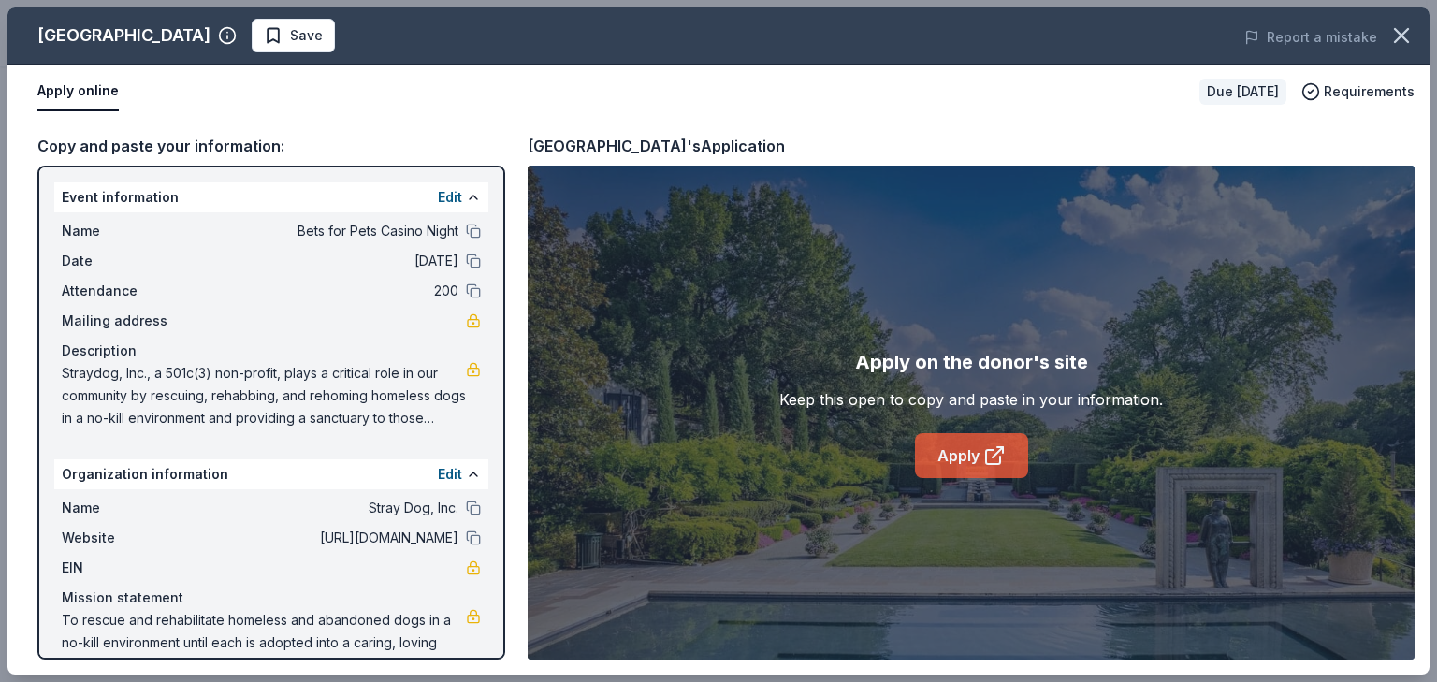
click at [976, 478] on link "Apply" at bounding box center [971, 455] width 113 height 45
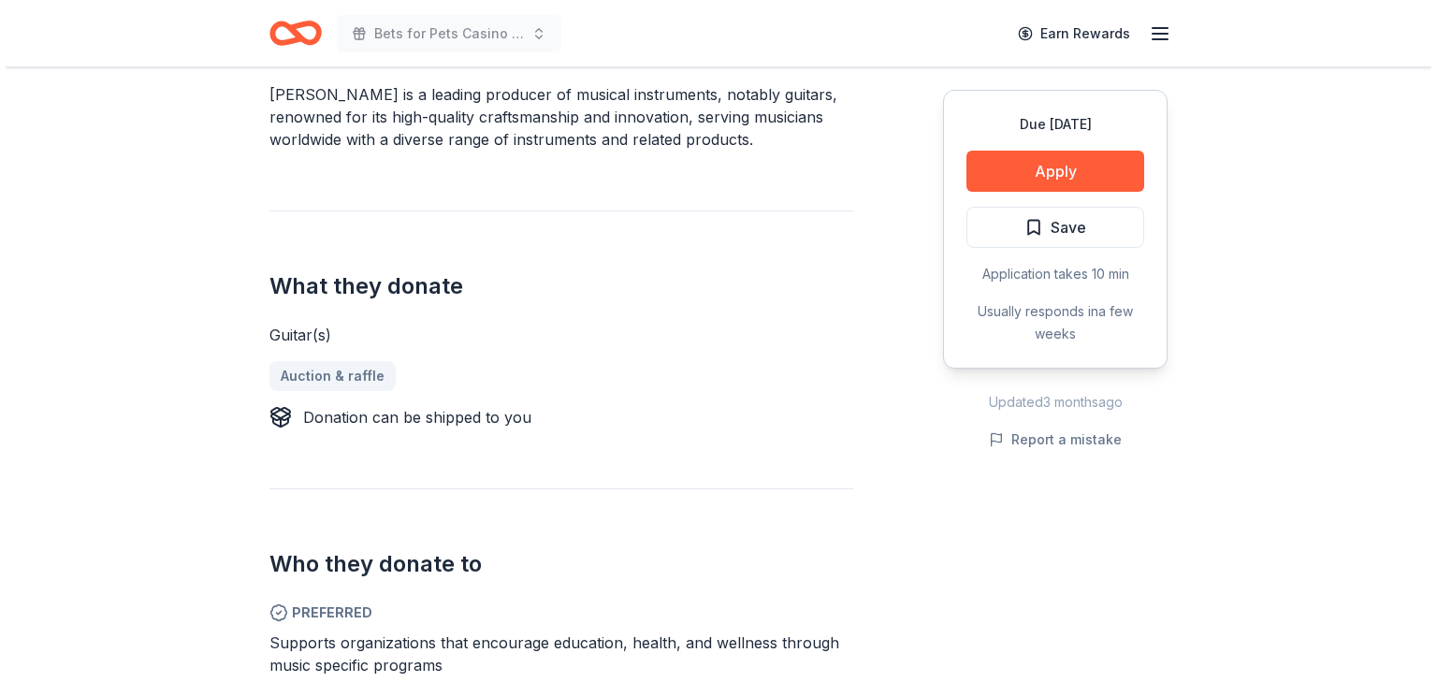
scroll to position [674, 0]
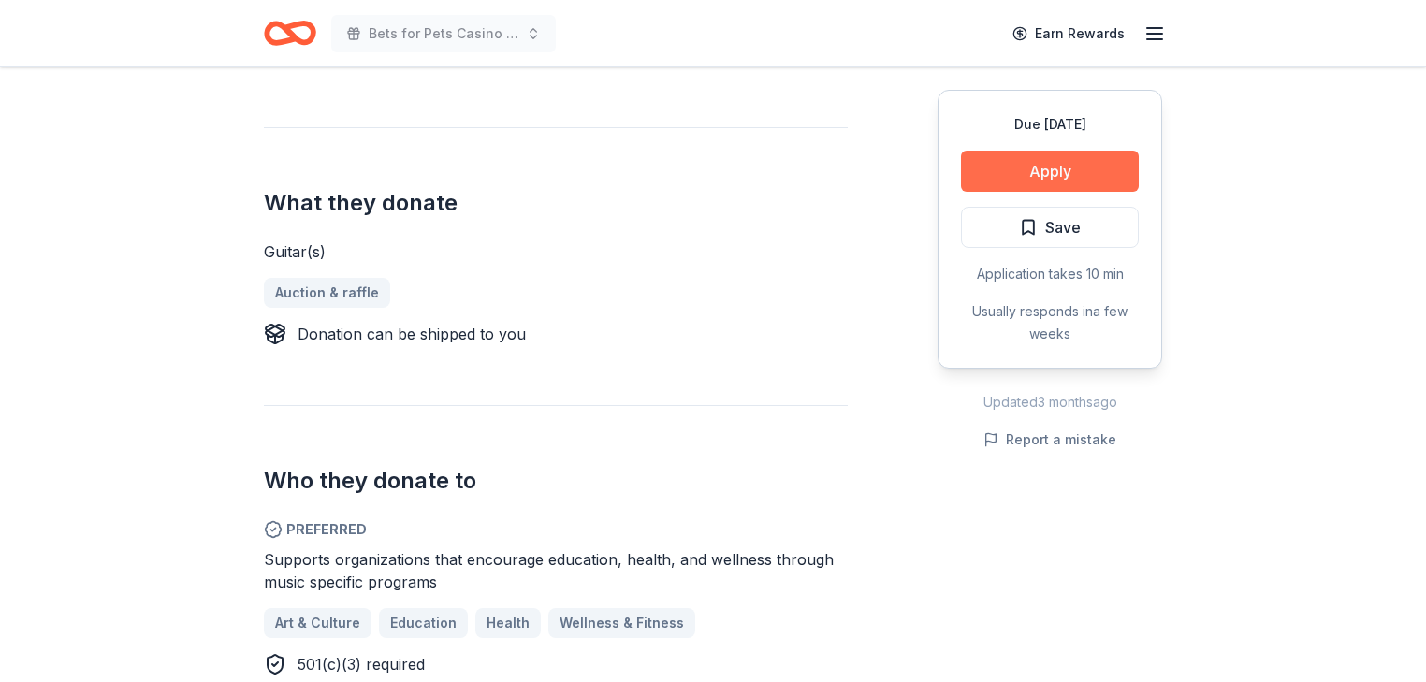
click at [999, 192] on button "Apply" at bounding box center [1050, 171] width 178 height 41
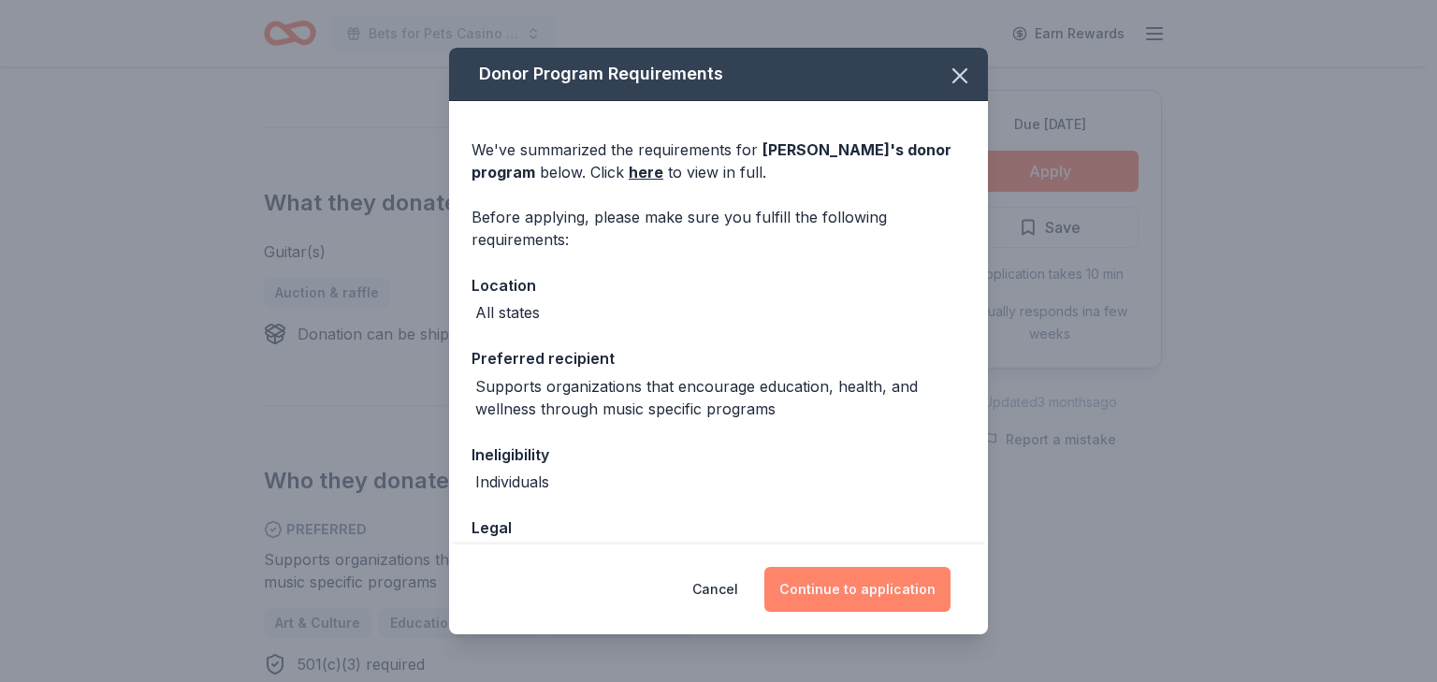
click at [927, 567] on button "Continue to application" at bounding box center [857, 589] width 186 height 45
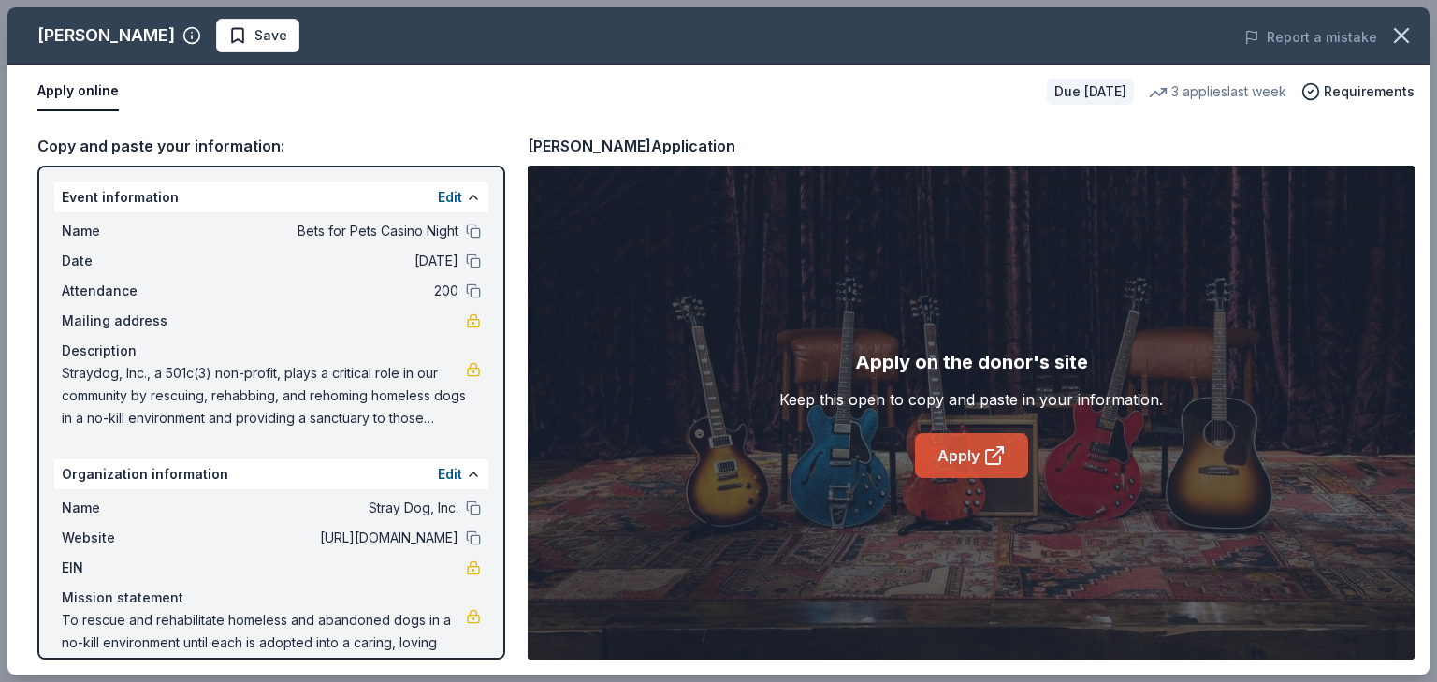
click at [1000, 464] on icon at bounding box center [993, 457] width 14 height 14
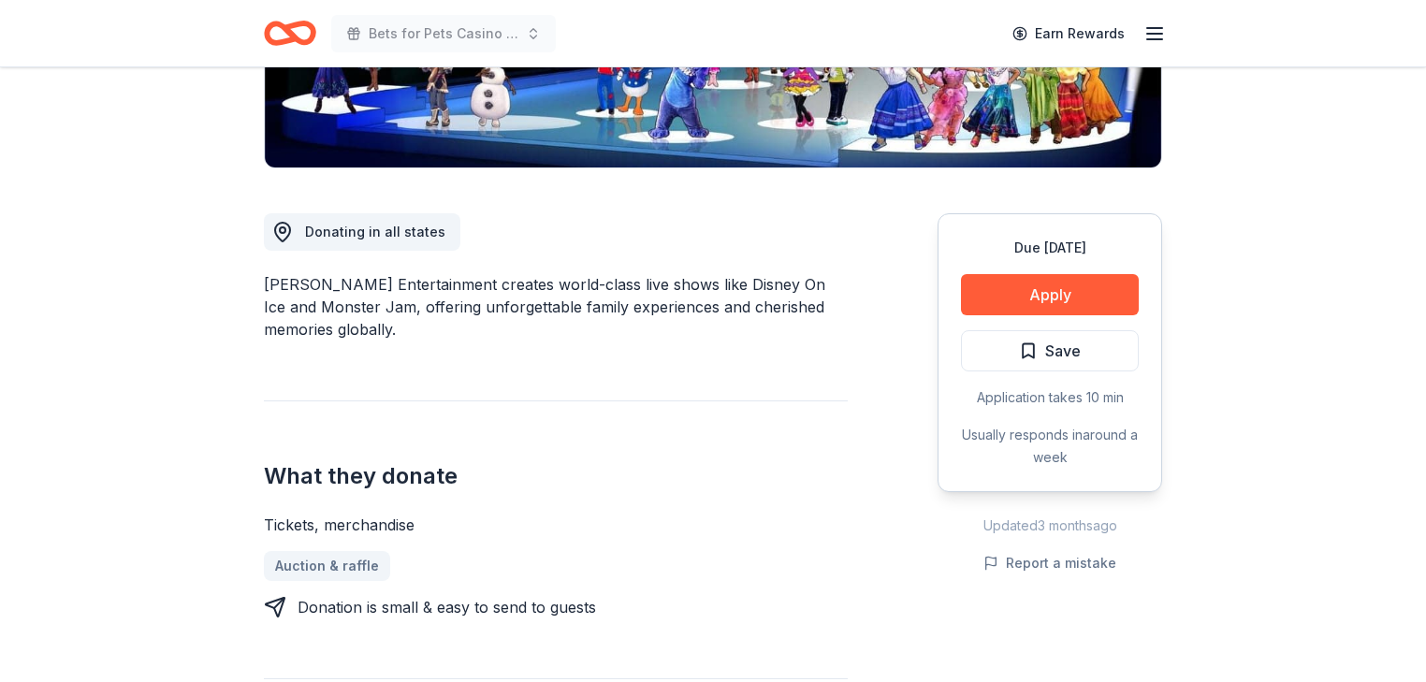
scroll to position [449, 0]
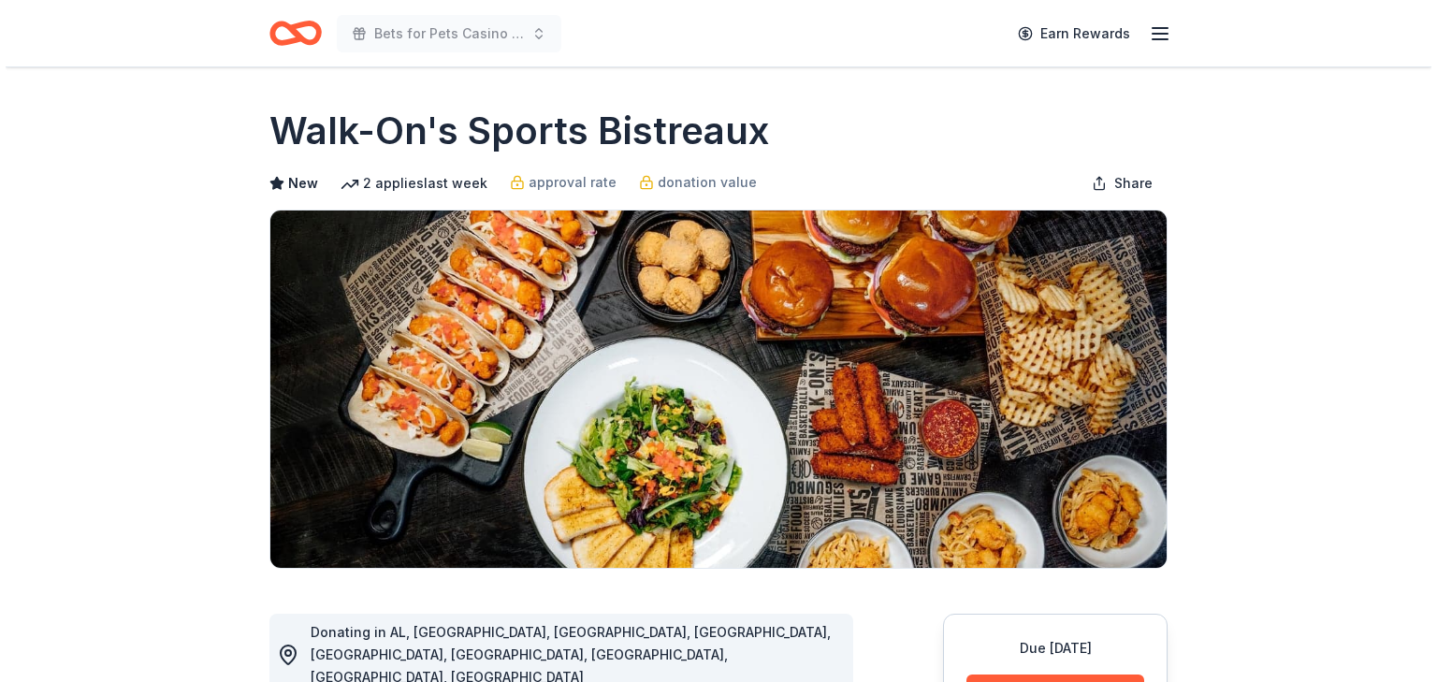
scroll to position [449, 0]
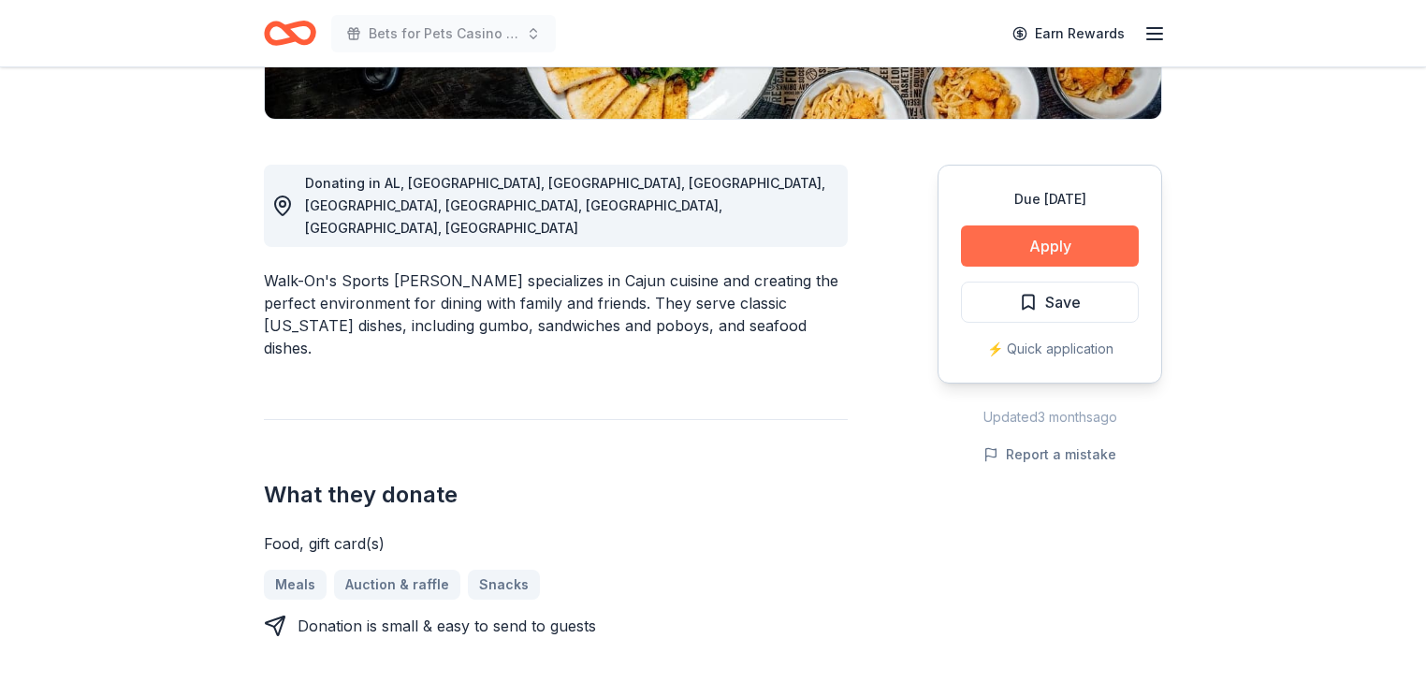
click at [1020, 267] on button "Apply" at bounding box center [1050, 246] width 178 height 41
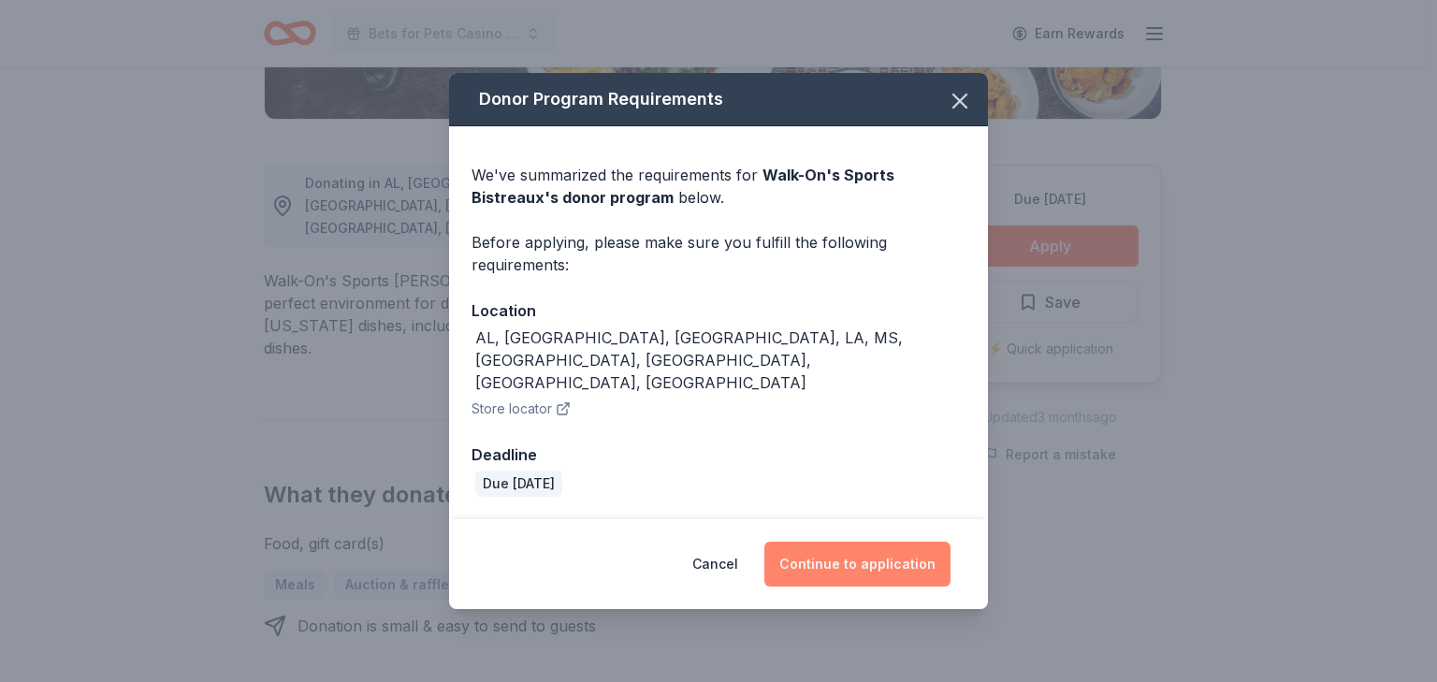
click at [902, 571] on button "Continue to application" at bounding box center [857, 564] width 186 height 45
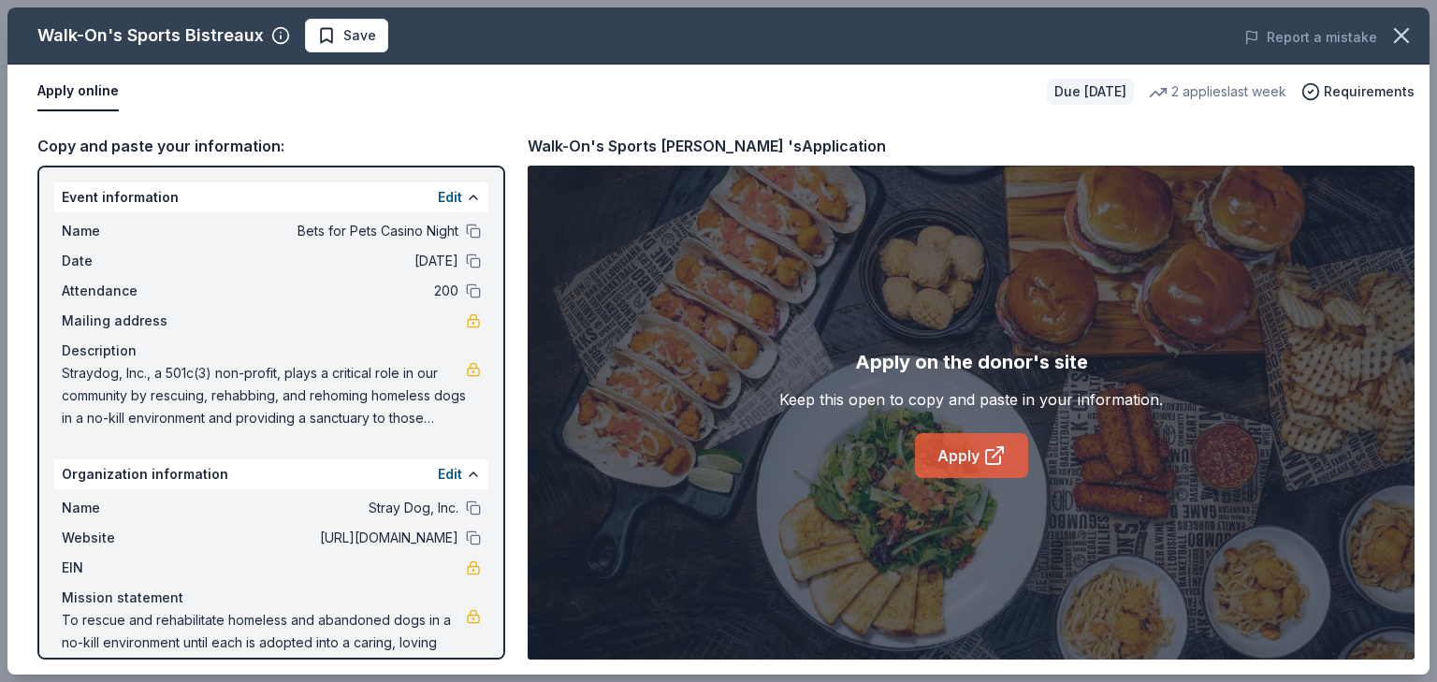
click at [966, 475] on link "Apply" at bounding box center [971, 455] width 113 height 45
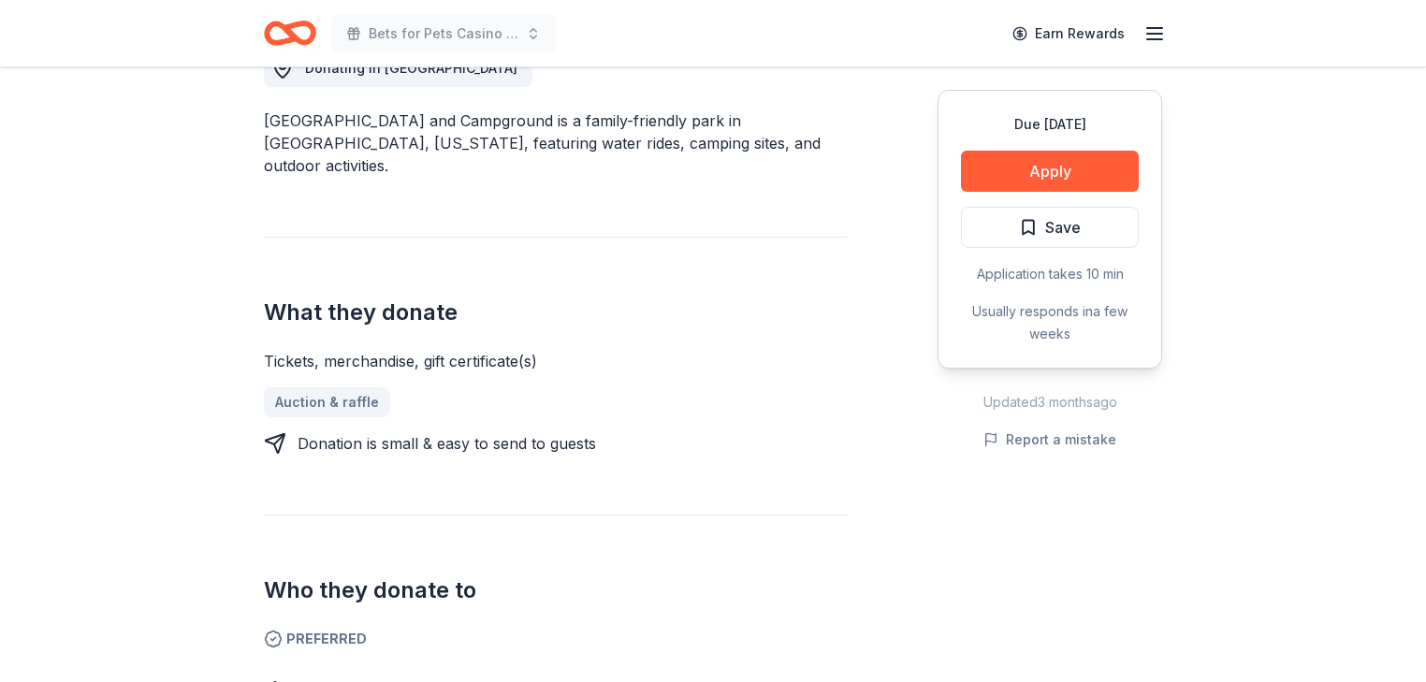
scroll to position [599, 0]
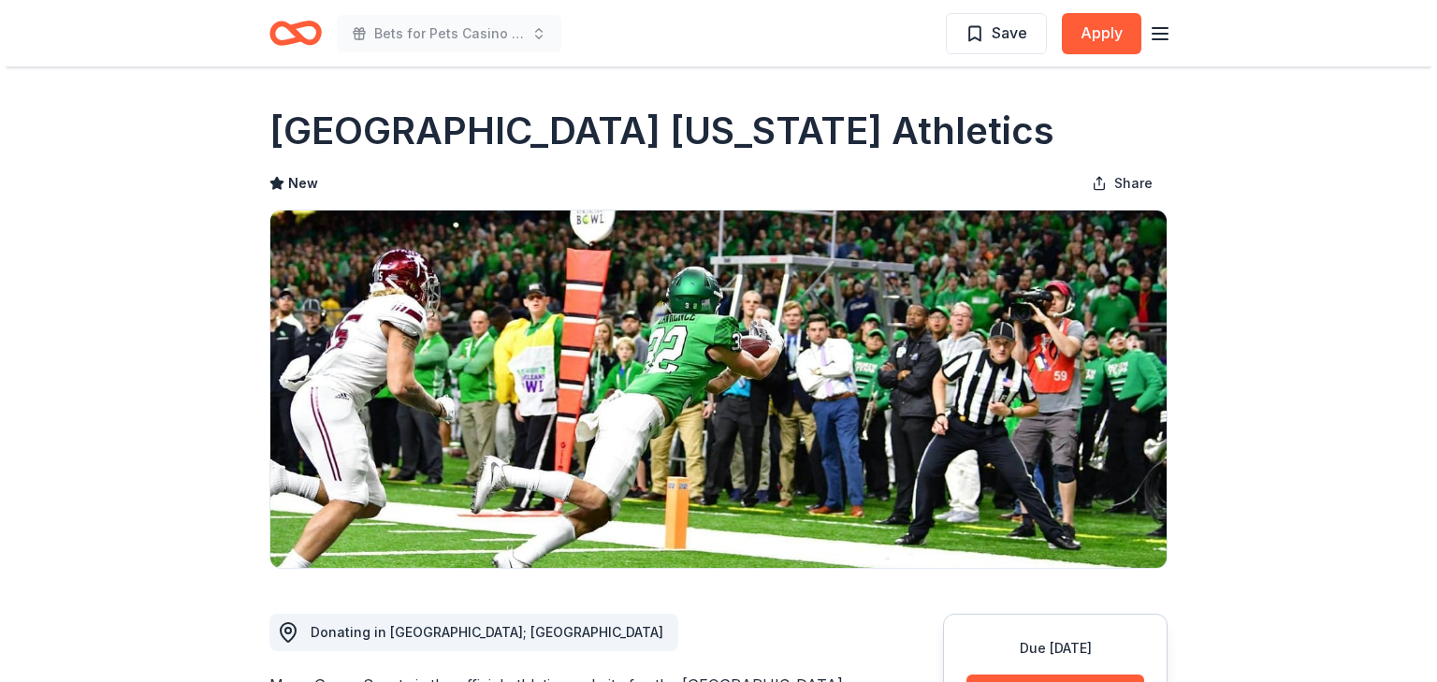
scroll to position [374, 0]
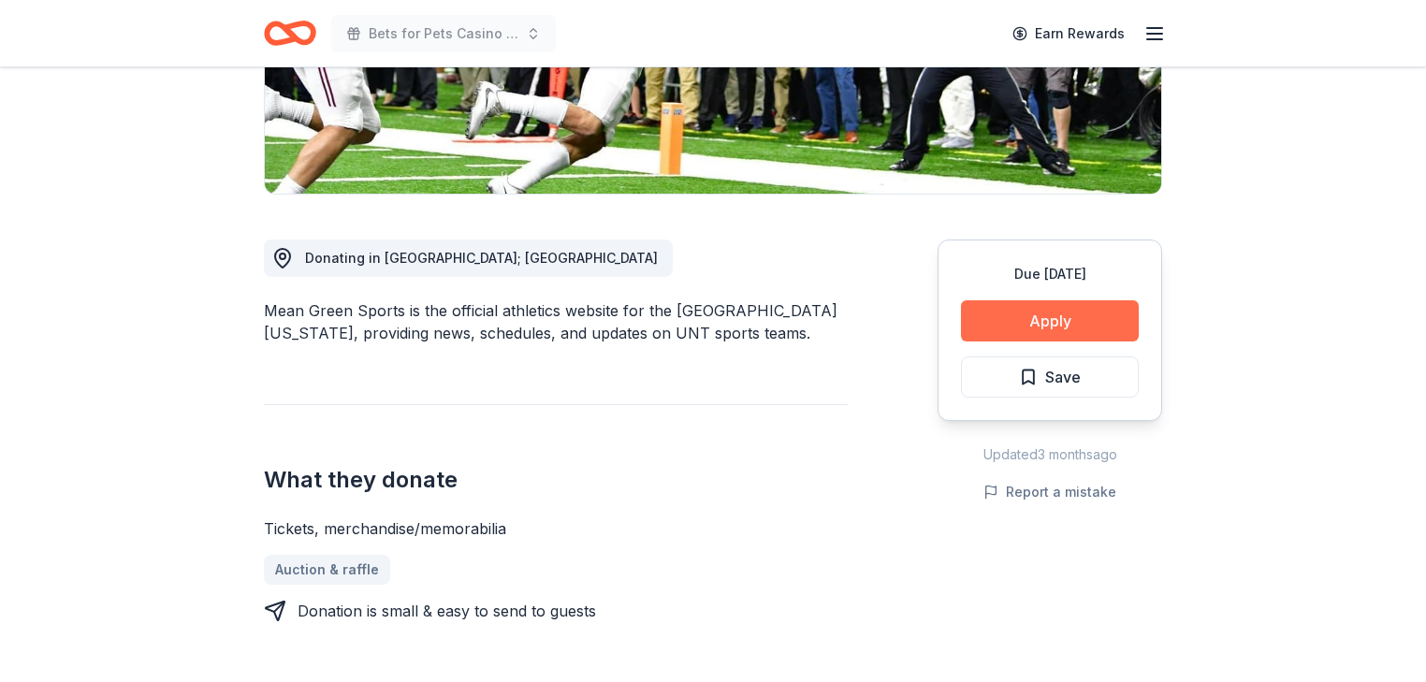
click at [1011, 342] on button "Apply" at bounding box center [1050, 320] width 178 height 41
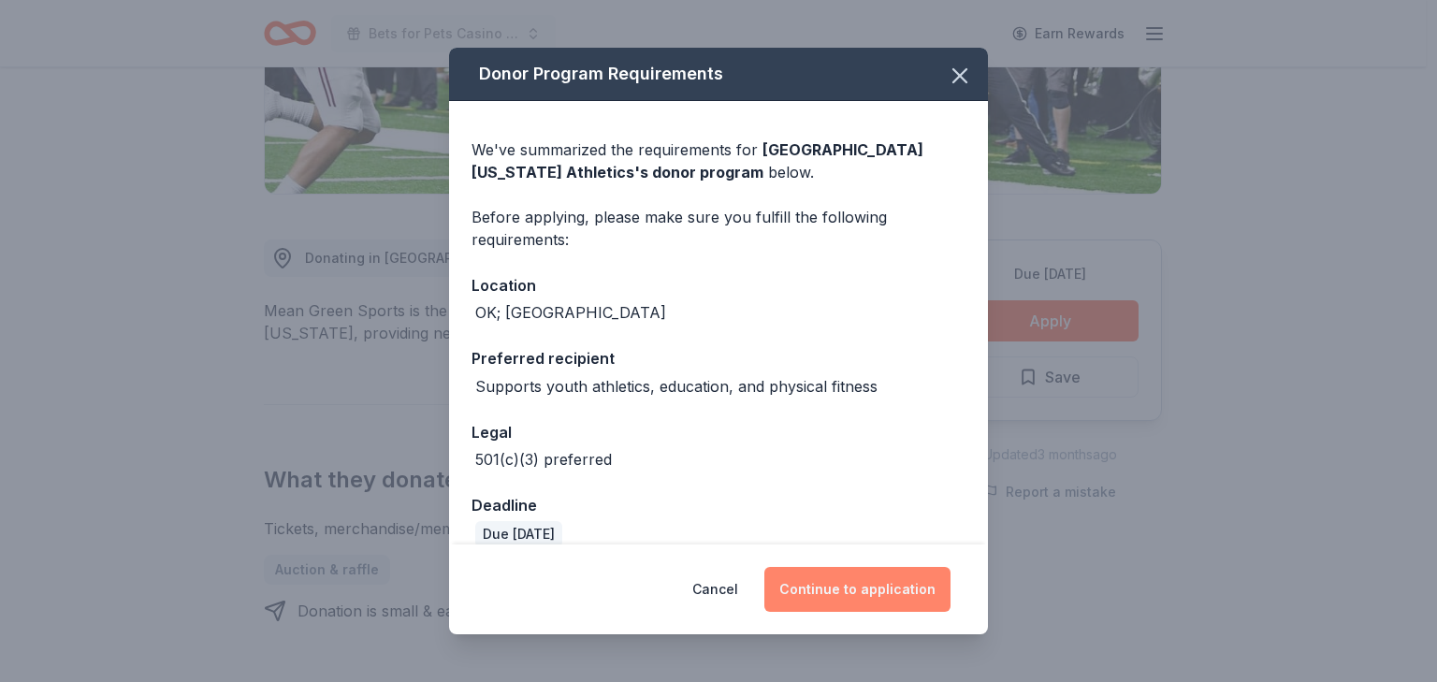
click at [900, 567] on button "Continue to application" at bounding box center [857, 589] width 186 height 45
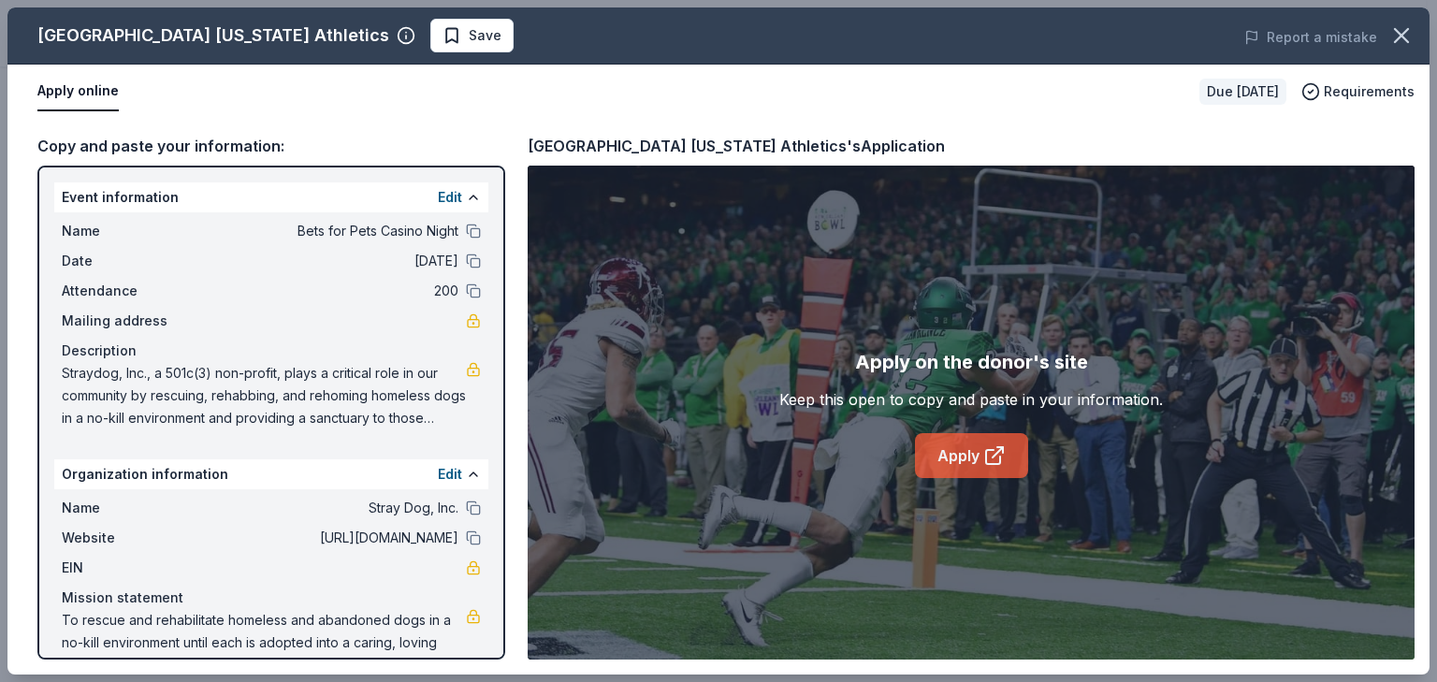
click at [964, 478] on link "Apply" at bounding box center [971, 455] width 113 height 45
